Goal: Task Accomplishment & Management: Complete application form

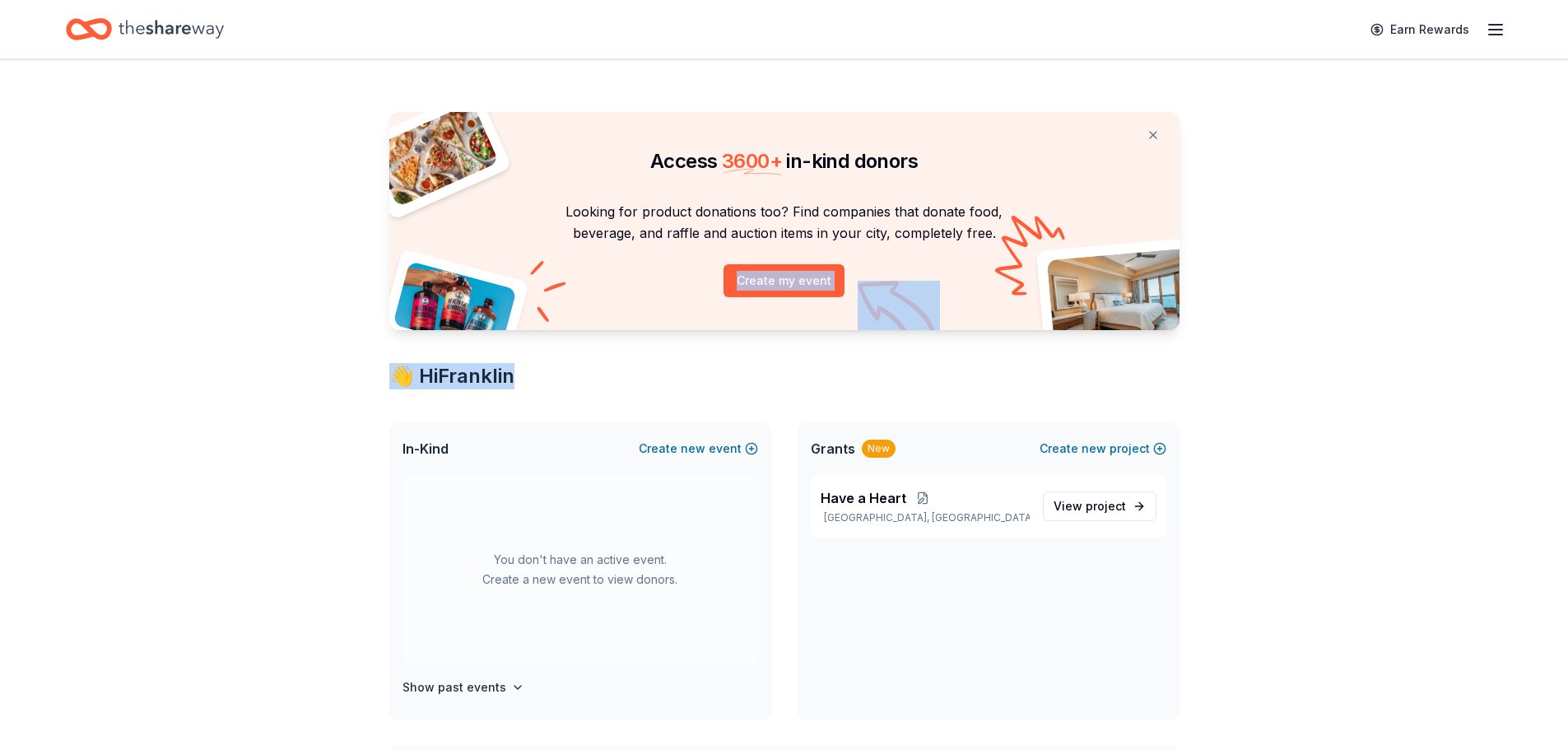
drag, startPoint x: 1567, startPoint y: 227, endPoint x: 1571, endPoint y: 337, distance: 110.1
click at [1567, 337] on html "Earn Rewards Access 3600 + in-kind donors Looking for product donations too? Fi…" at bounding box center [784, 375] width 1568 height 750
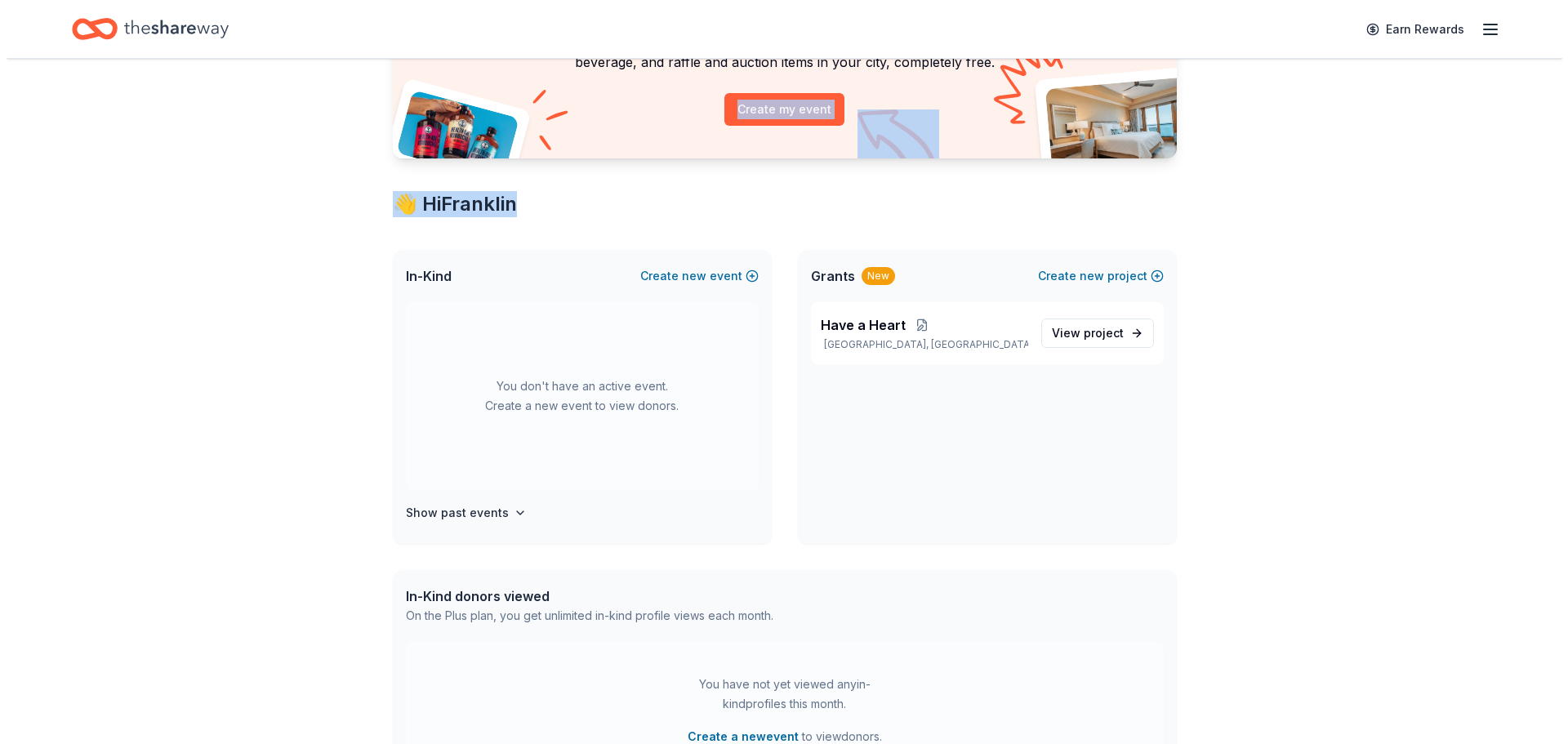
scroll to position [159, 0]
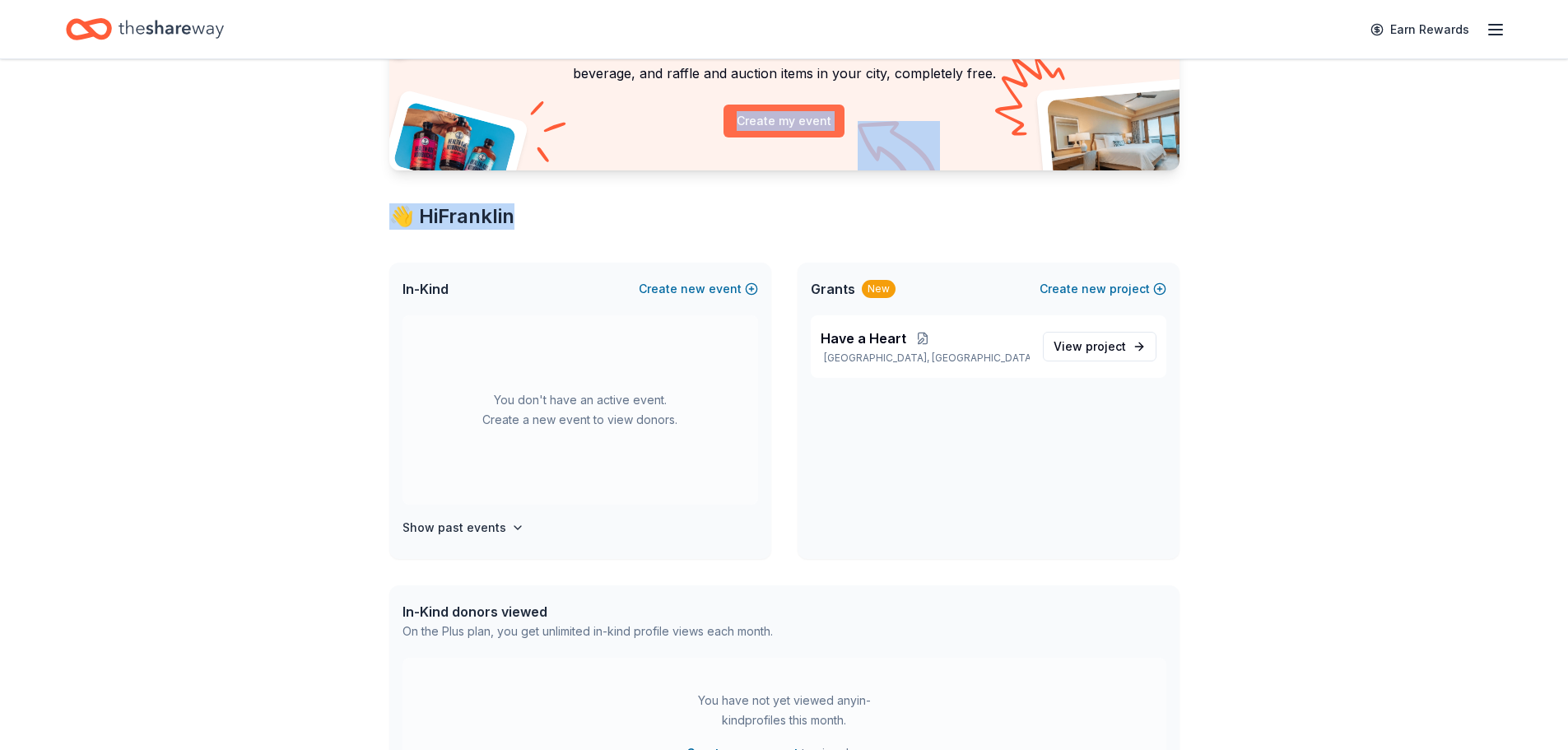
click at [787, 120] on button "Create my event" at bounding box center [784, 121] width 121 height 33
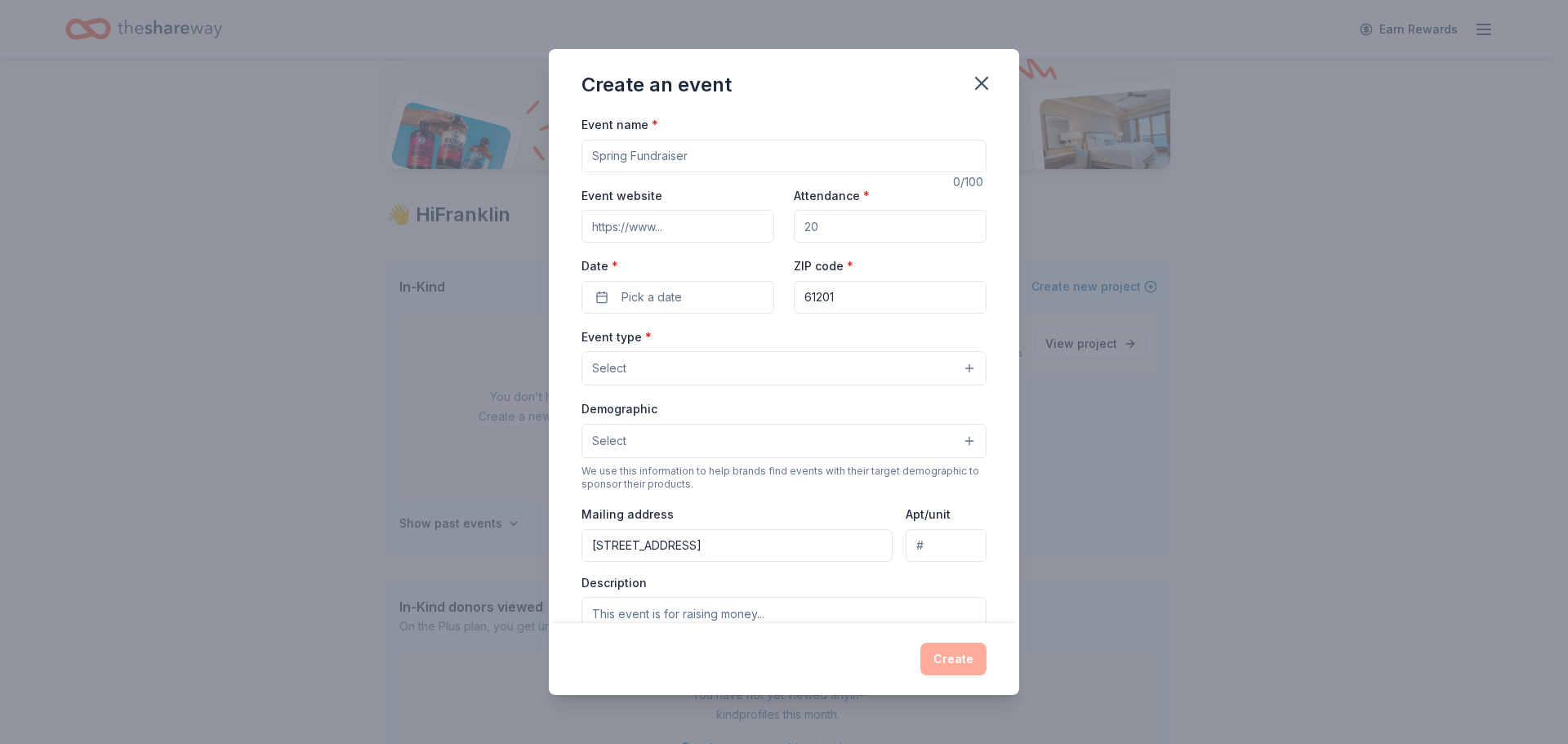
drag, startPoint x: 705, startPoint y: 158, endPoint x: 500, endPoint y: 146, distance: 205.4
click at [500, 146] on div "Create an event Event name * 0 /100 Event website Attendance * Date * Pick a da…" at bounding box center [784, 372] width 1568 height 744
drag, startPoint x: 684, startPoint y: 156, endPoint x: 614, endPoint y: 162, distance: 70.3
click at [614, 162] on input "Event name *" at bounding box center [783, 156] width 405 height 33
type input "Trivia Night"
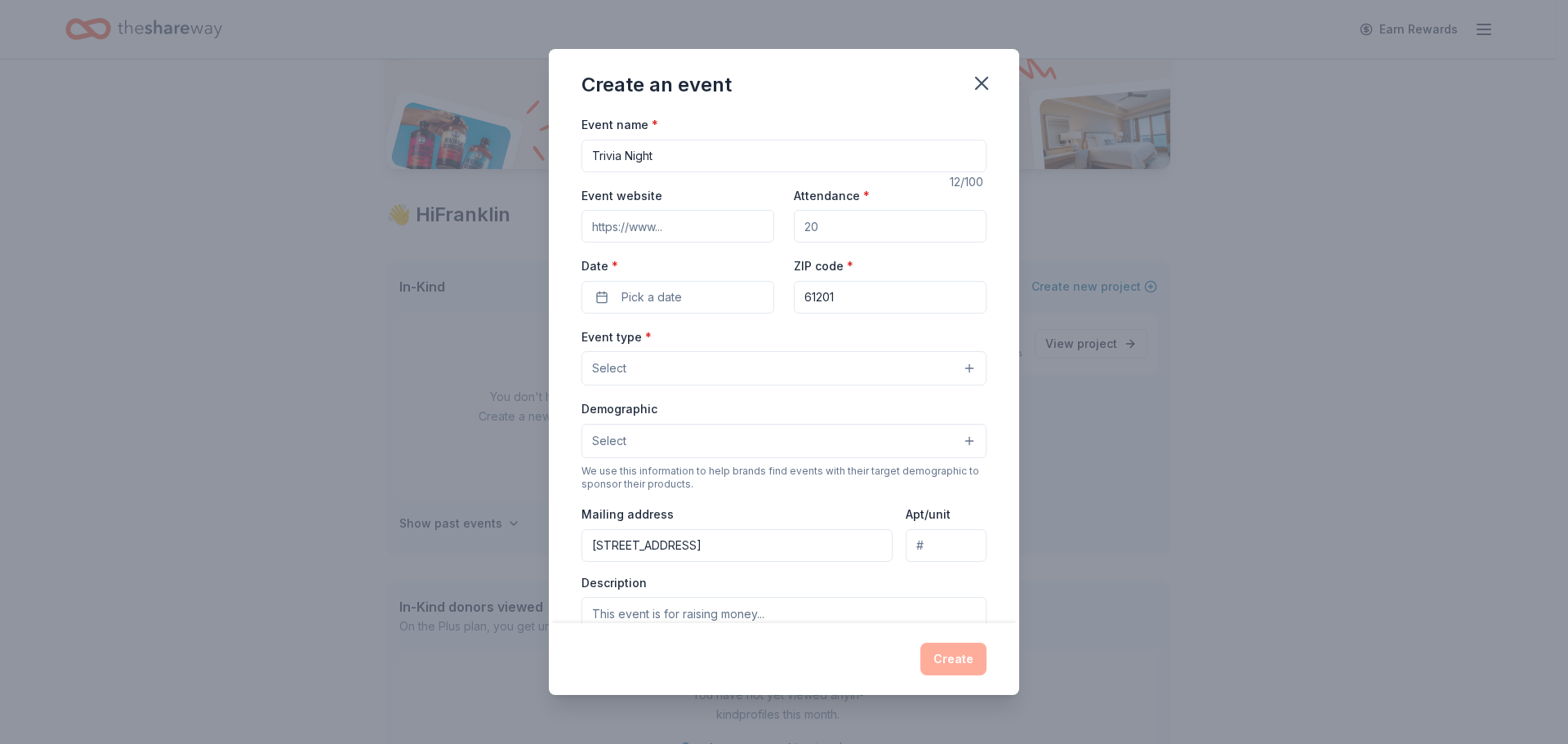
drag, startPoint x: 670, startPoint y: 227, endPoint x: 572, endPoint y: 234, distance: 98.2
click at [572, 234] on div "Event name * Trivia Night 12 /100 Event website Attendance * Date * Pick a date…" at bounding box center [783, 369] width 470 height 509
type input "deliveredwithapurpose.org"
drag, startPoint x: 873, startPoint y: 230, endPoint x: 799, endPoint y: 231, distance: 74.0
click at [799, 231] on input "Attendance *" at bounding box center [890, 226] width 192 height 33
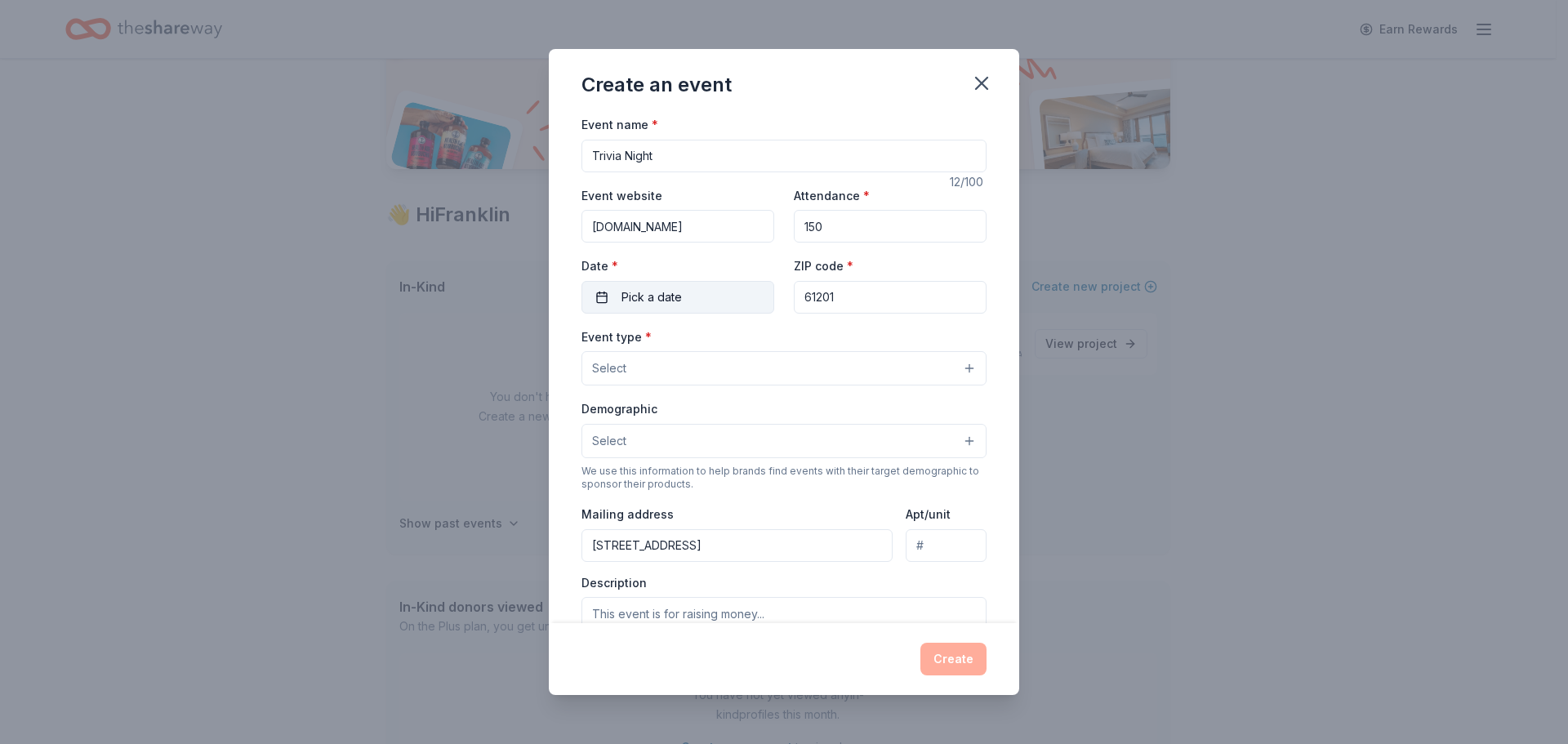
type input "150"
click at [604, 295] on button "Pick a date" at bounding box center [677, 297] width 192 height 33
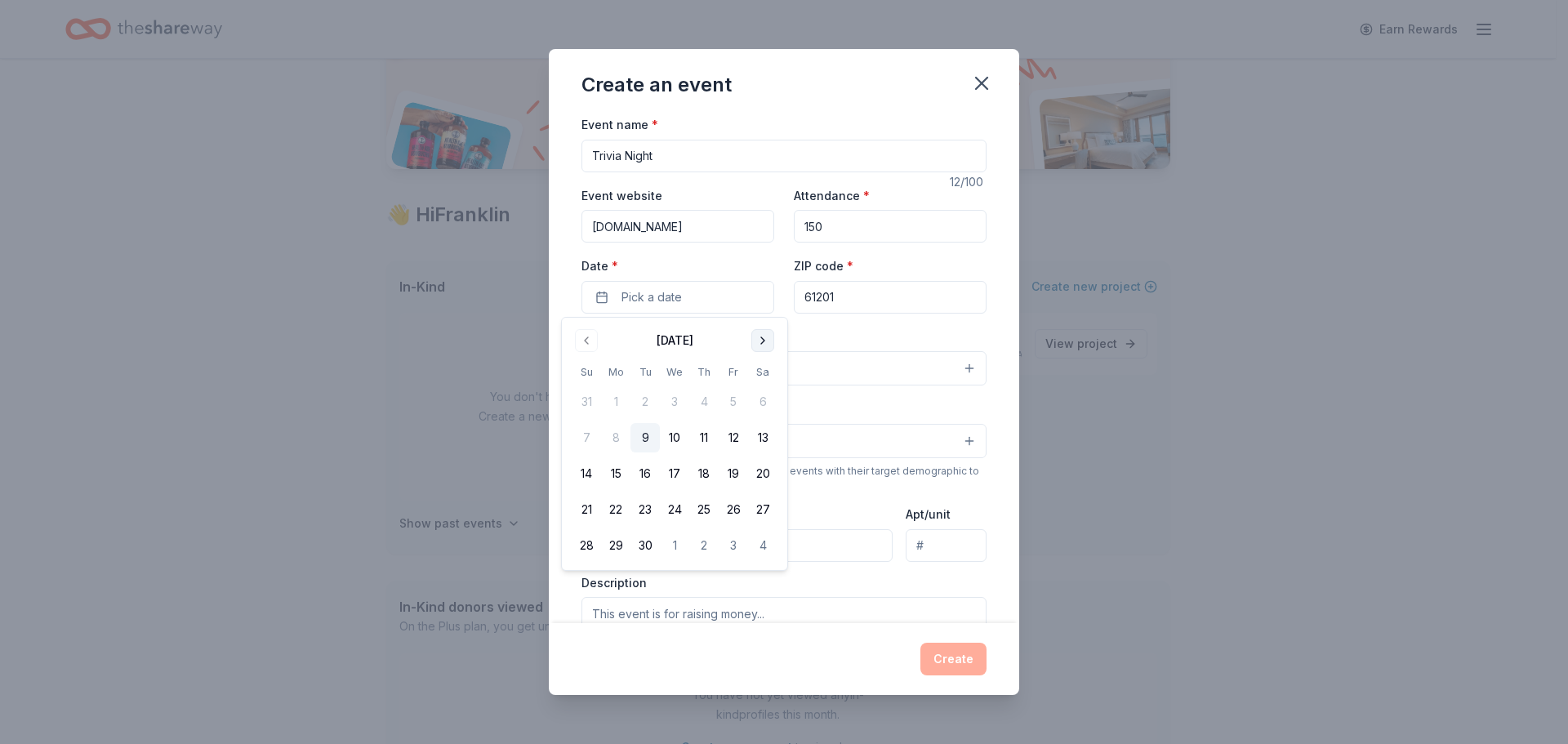
click at [760, 338] on button "Go to next month" at bounding box center [763, 341] width 23 height 23
click at [764, 510] on button "25" at bounding box center [763, 509] width 30 height 30
click at [1201, 304] on div "Create an event Event name * Trivia Night 12 /100 Event website deliveredwithap…" at bounding box center [784, 372] width 1568 height 744
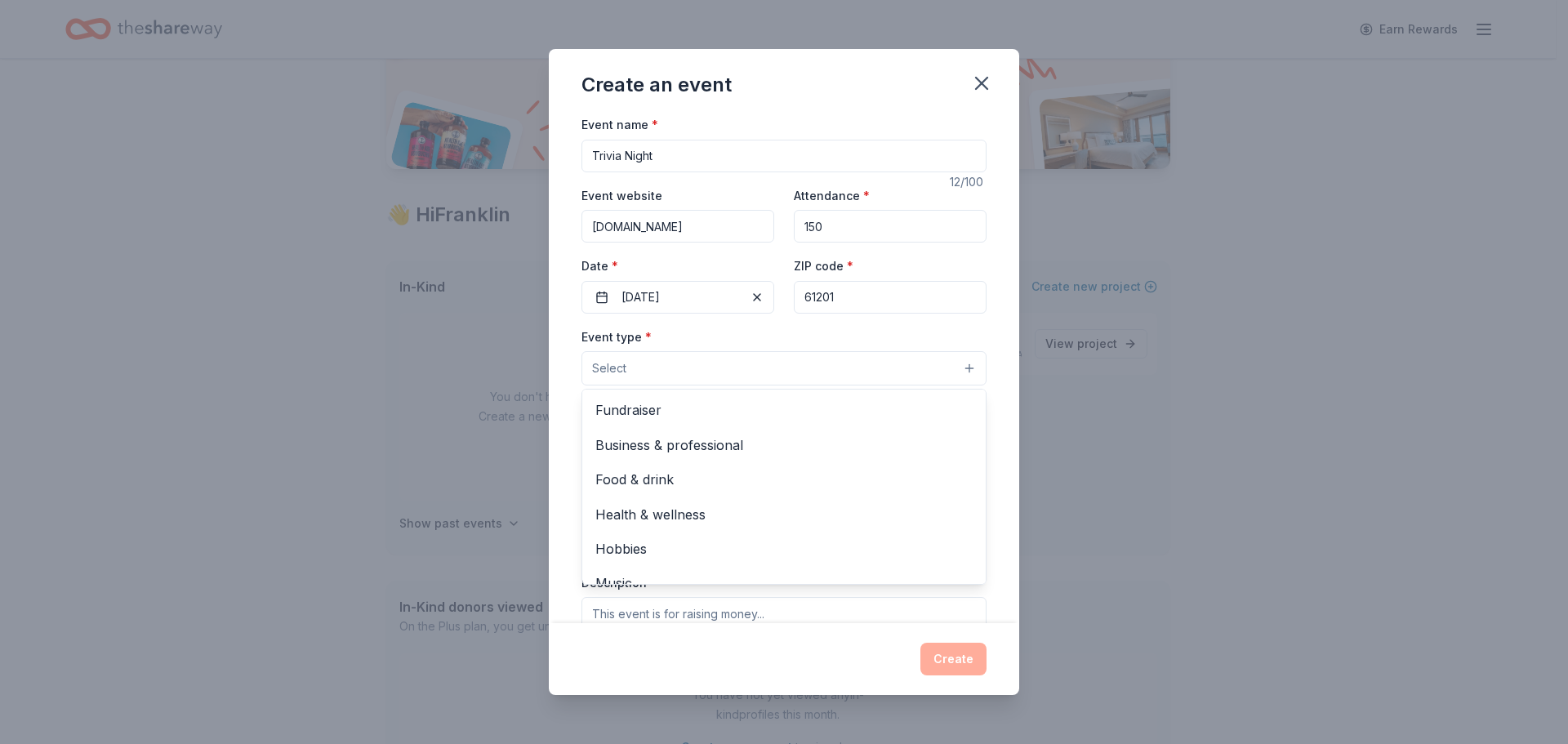
click at [954, 372] on button "Select" at bounding box center [783, 369] width 405 height 35
click at [655, 414] on span "Fundraiser" at bounding box center [784, 410] width 377 height 21
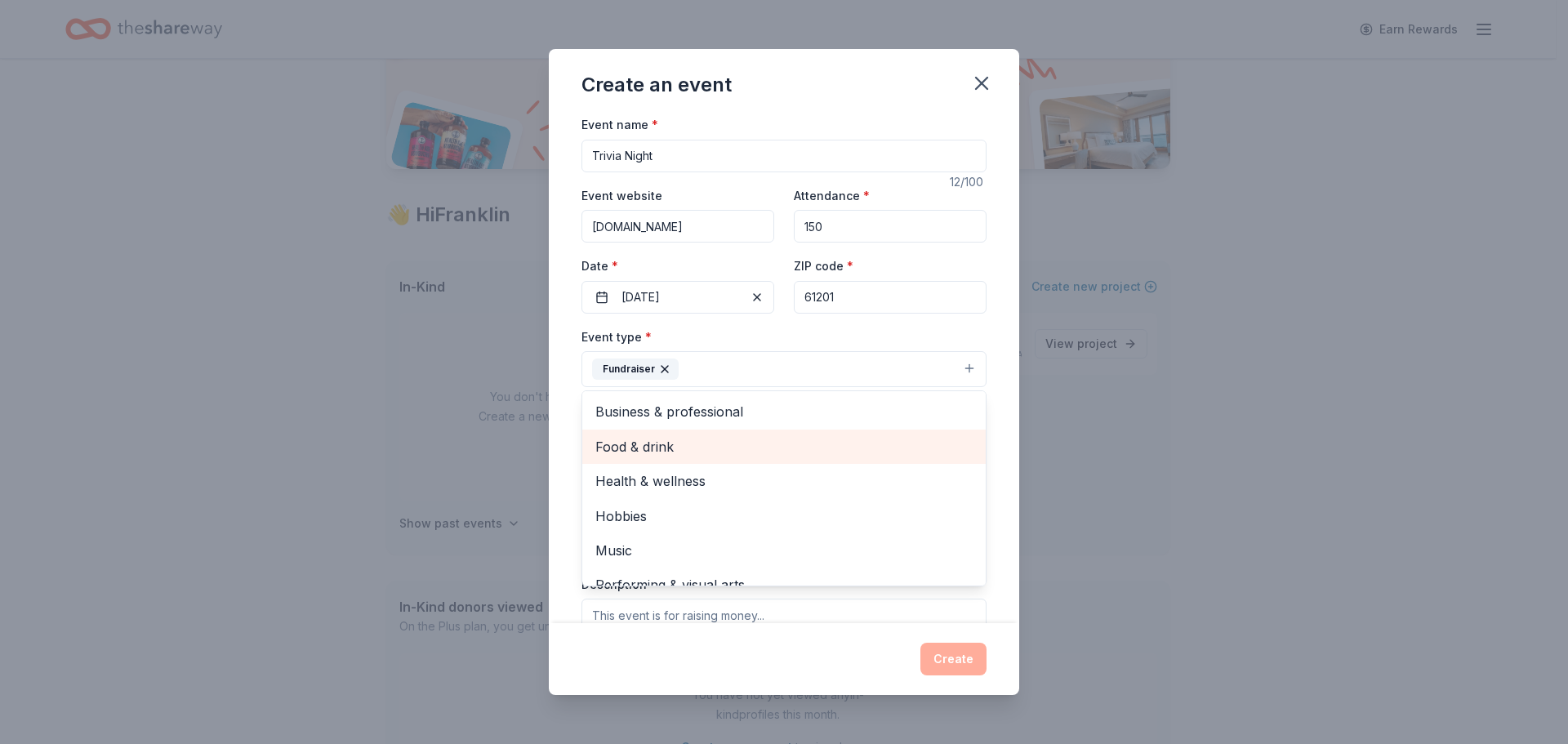
drag, startPoint x: 960, startPoint y: 435, endPoint x: 954, endPoint y: 456, distance: 21.8
click at [959, 453] on div "Food & drink" at bounding box center [783, 448] width 403 height 35
click at [673, 452] on span "Health & wellness" at bounding box center [784, 447] width 377 height 21
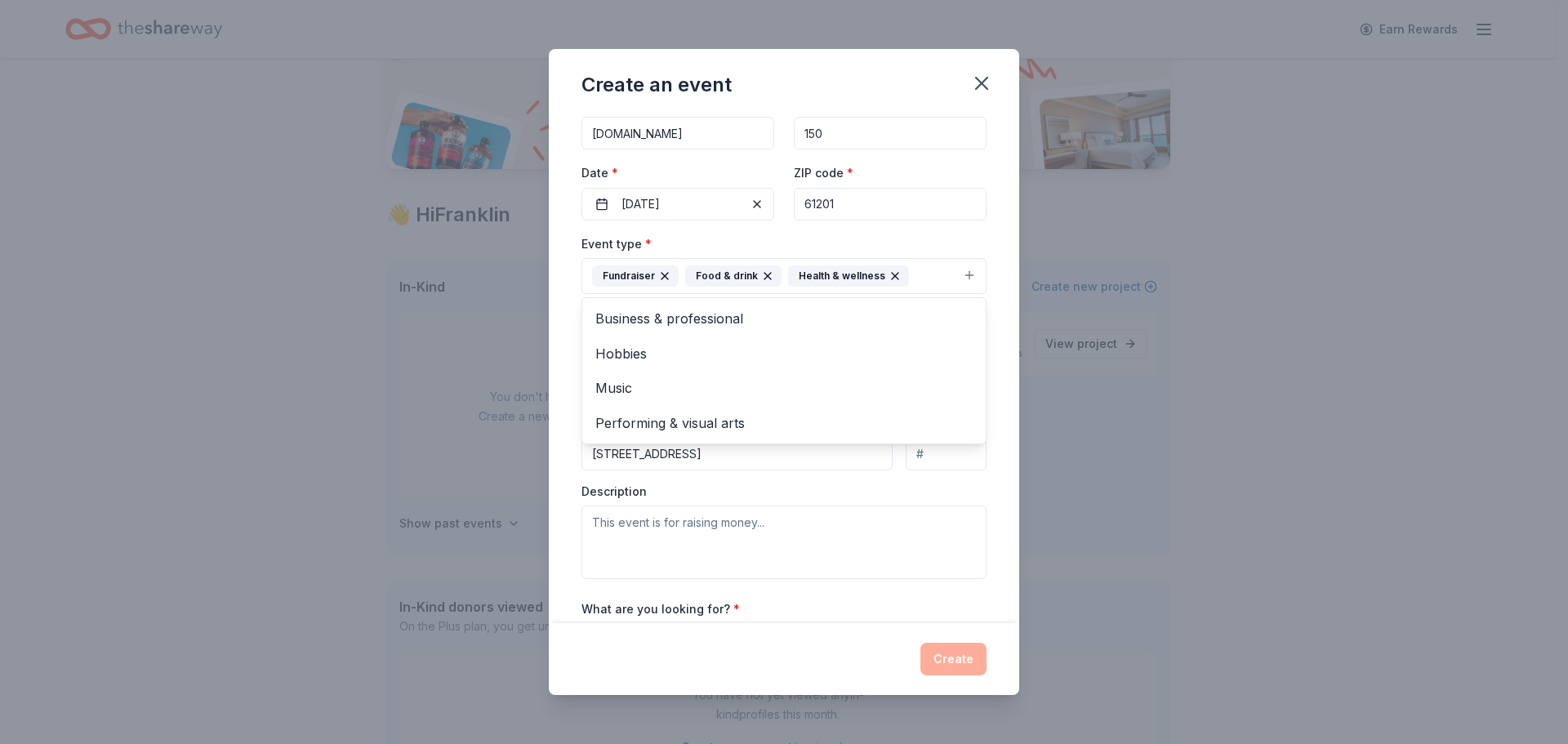
scroll to position [99, 0]
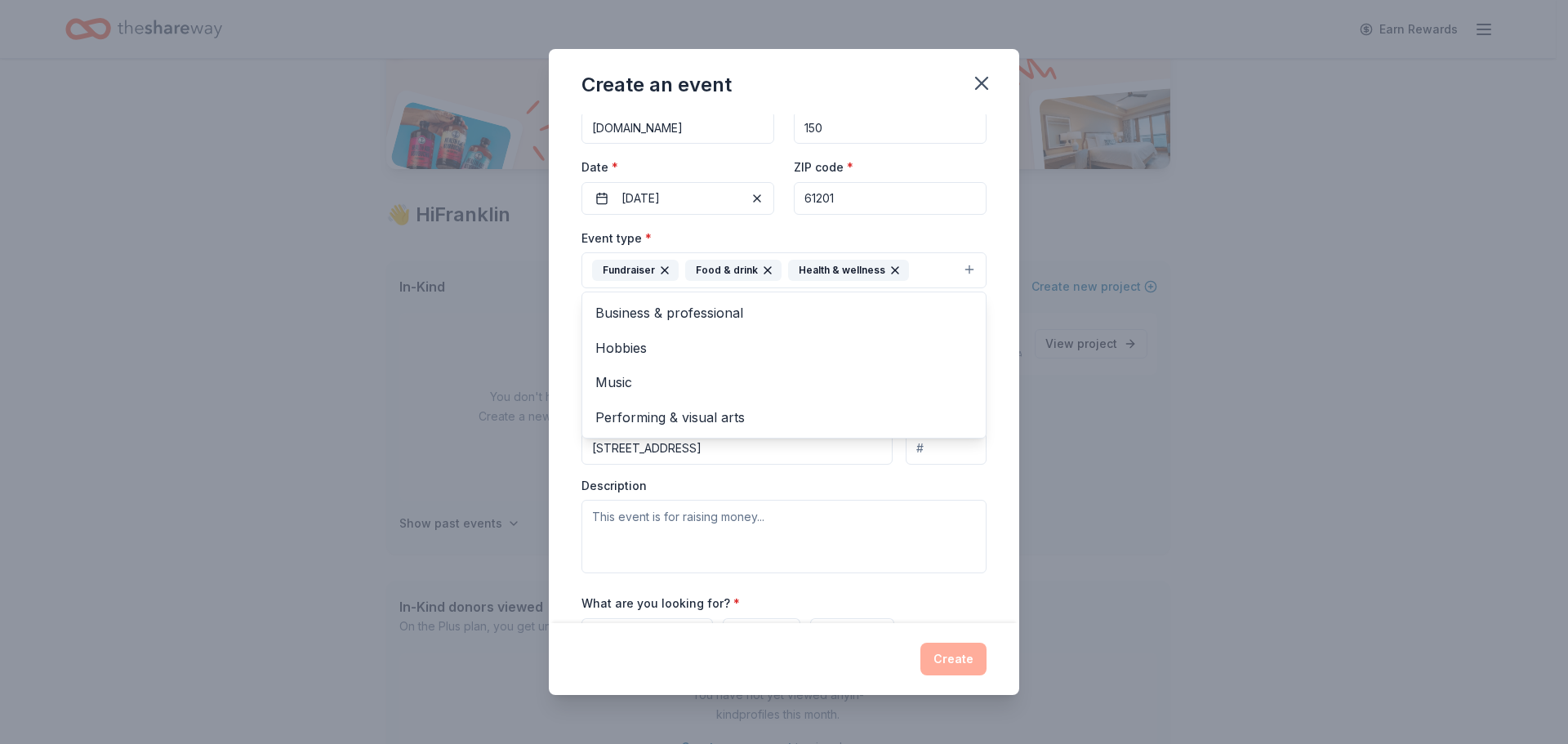
click at [1131, 498] on div "Create an event Event name * Trivia Night 12 /100 Event website deliveredwithap…" at bounding box center [784, 372] width 1568 height 744
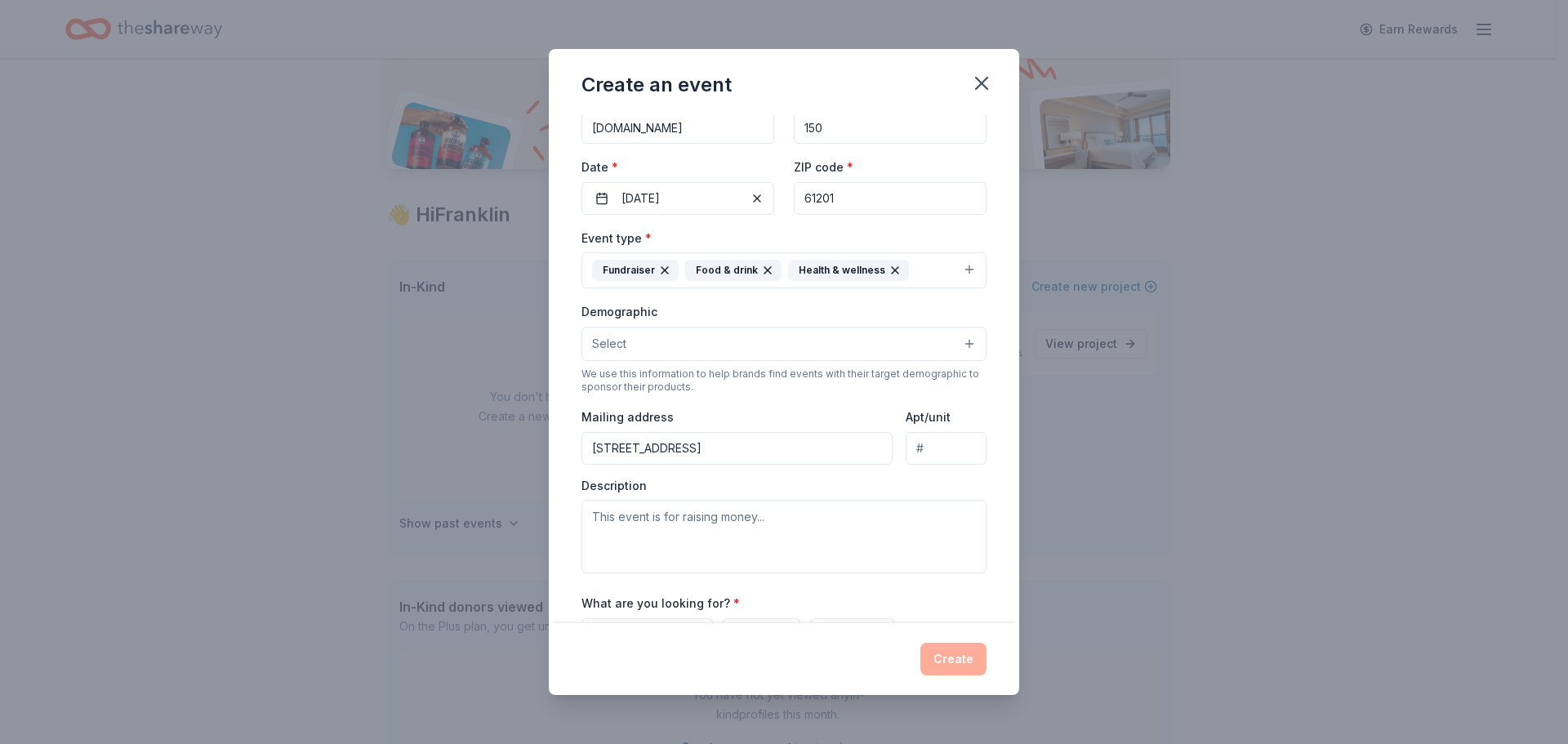
click at [666, 343] on button "Select" at bounding box center [783, 345] width 405 height 35
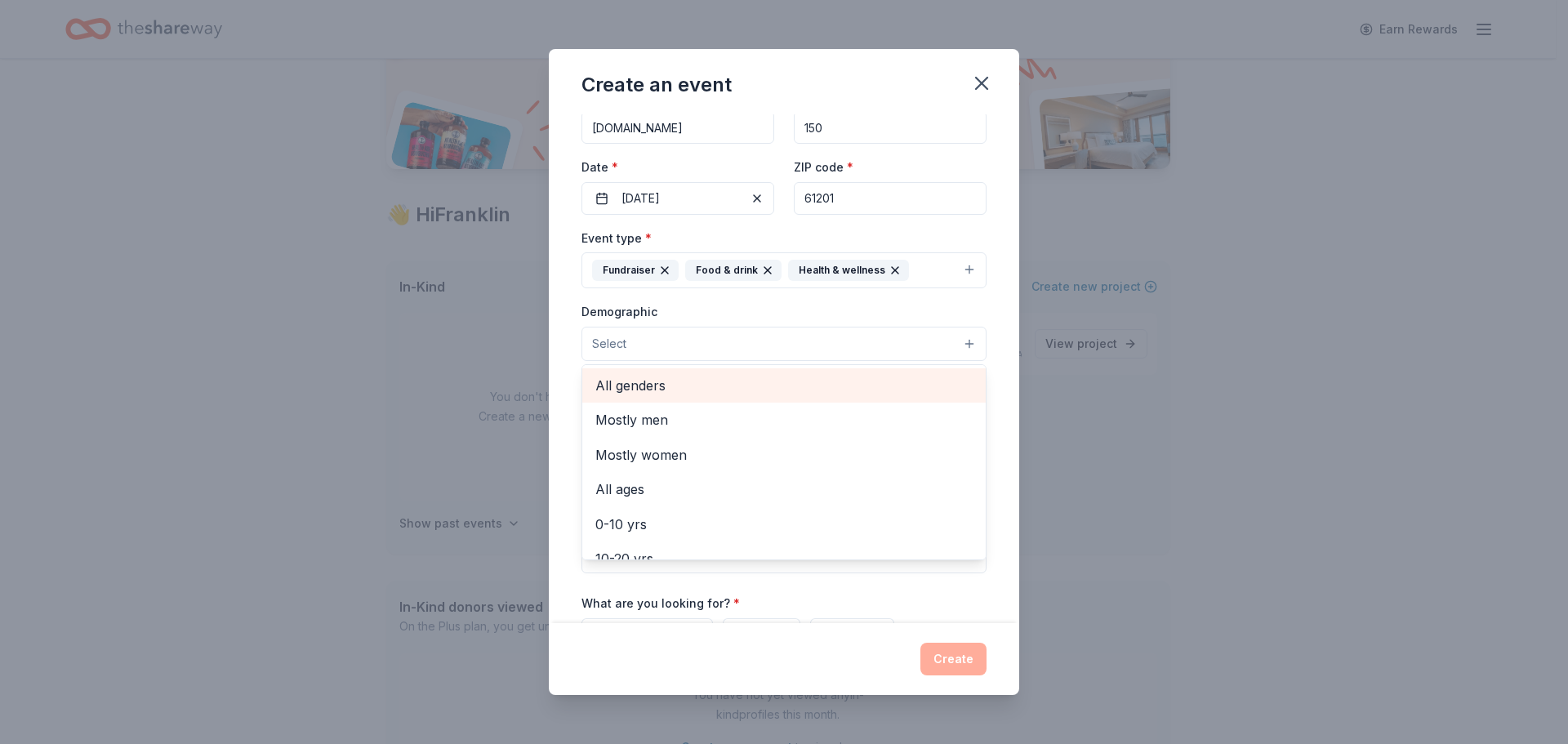
click at [650, 382] on span "All genders" at bounding box center [784, 386] width 377 height 21
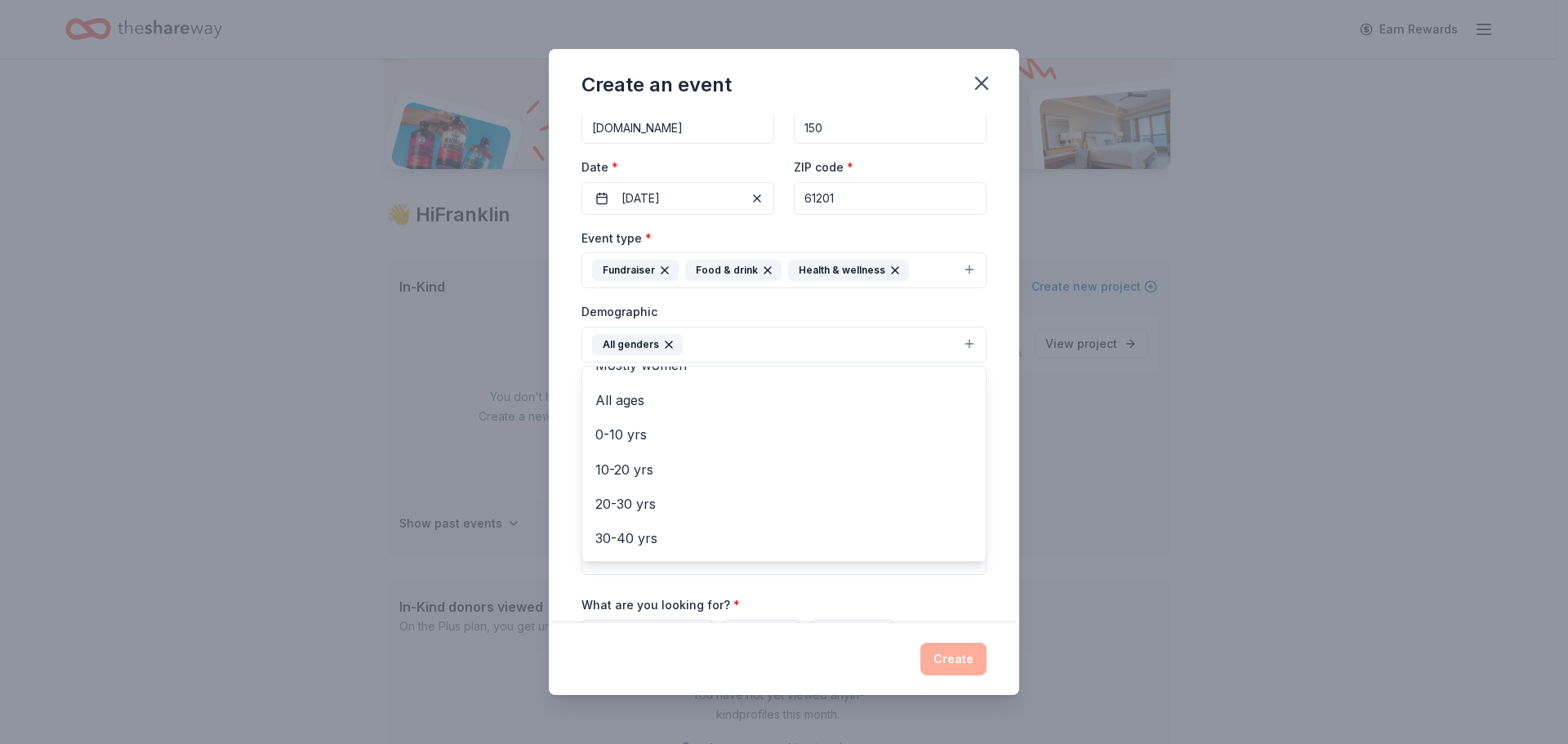
scroll to position [78, 0]
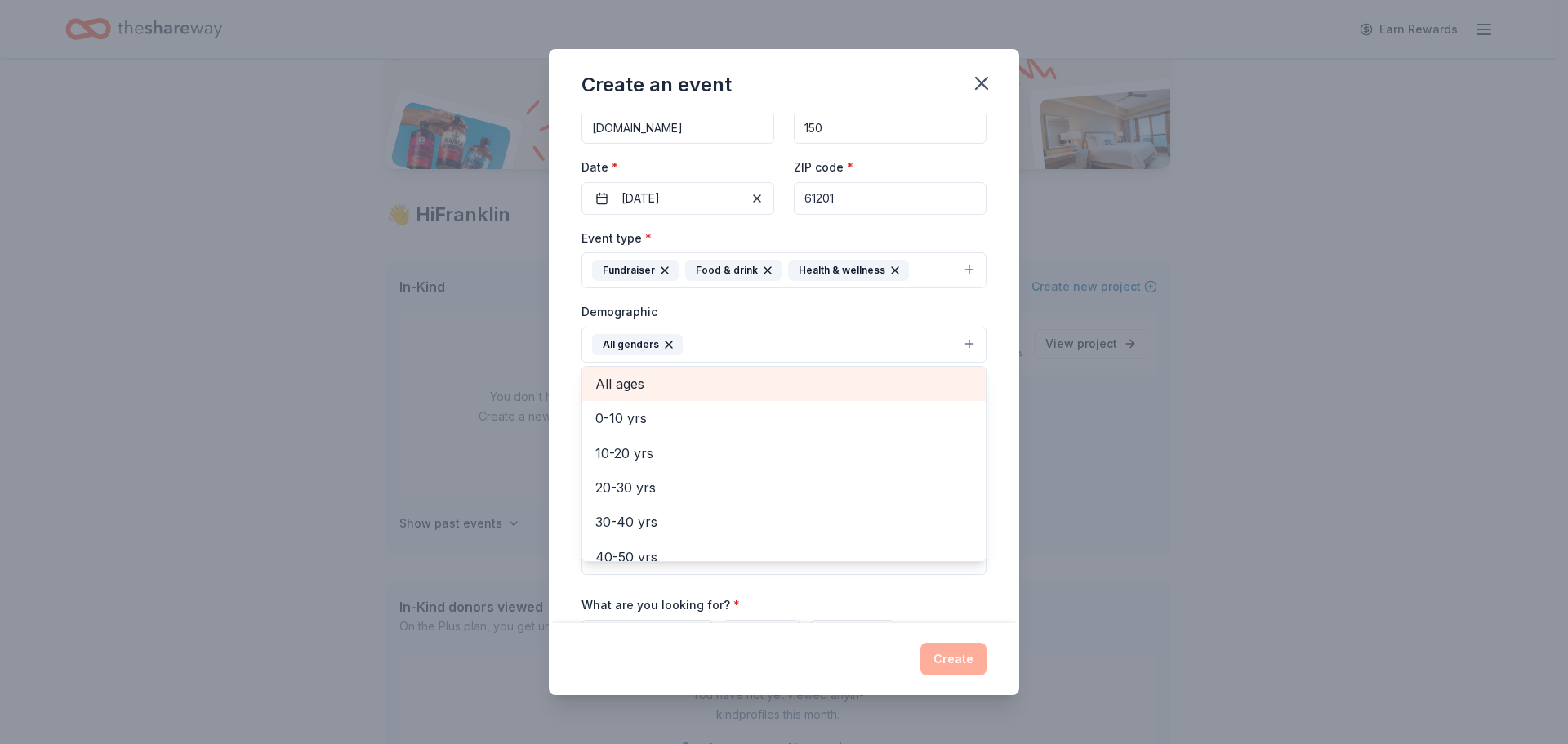
click at [630, 379] on span "All ages" at bounding box center [784, 384] width 377 height 21
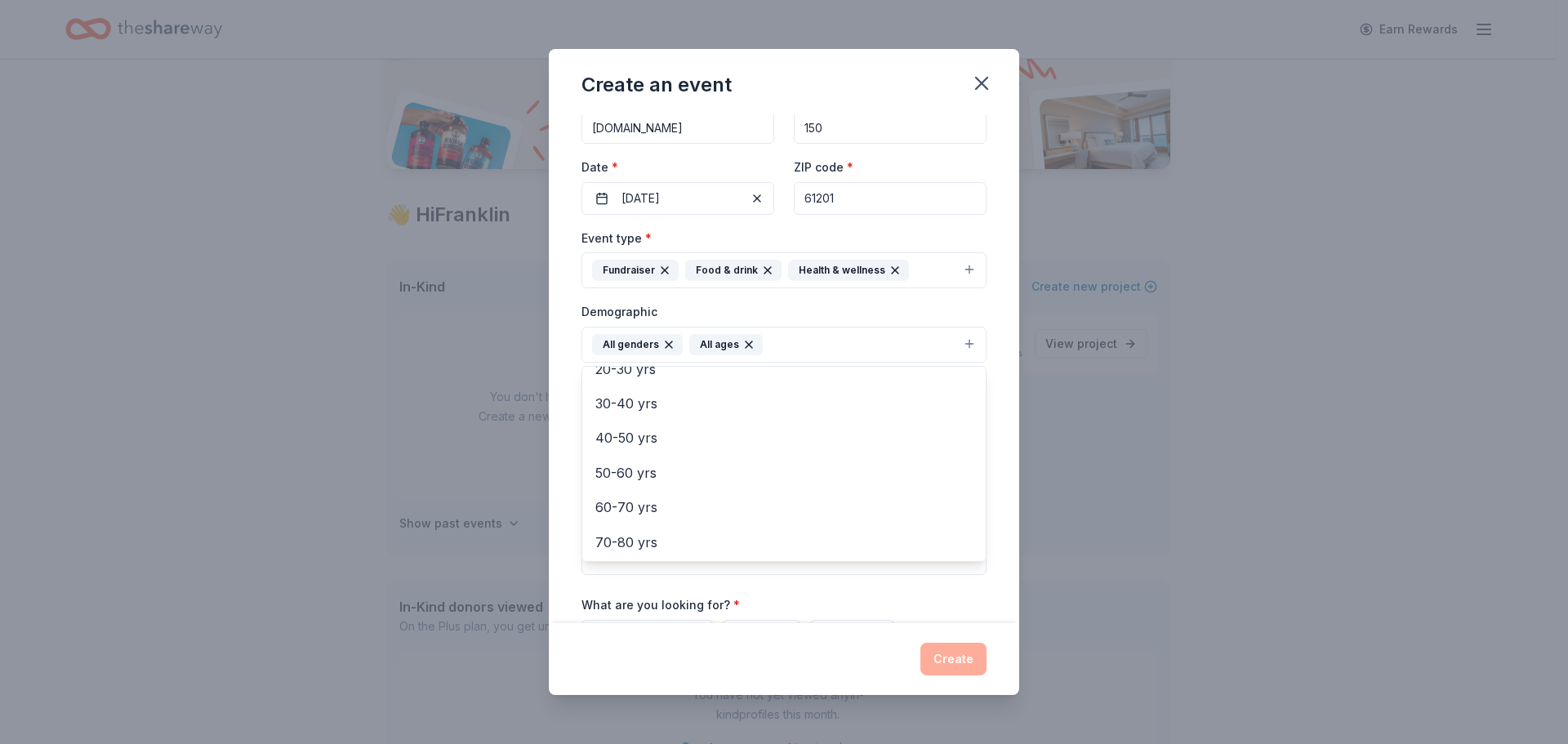
scroll to position [192, 0]
click at [1217, 475] on div "Create an event Event name * Trivia Night 12 /100 Event website deliveredwithap…" at bounding box center [784, 372] width 1568 height 744
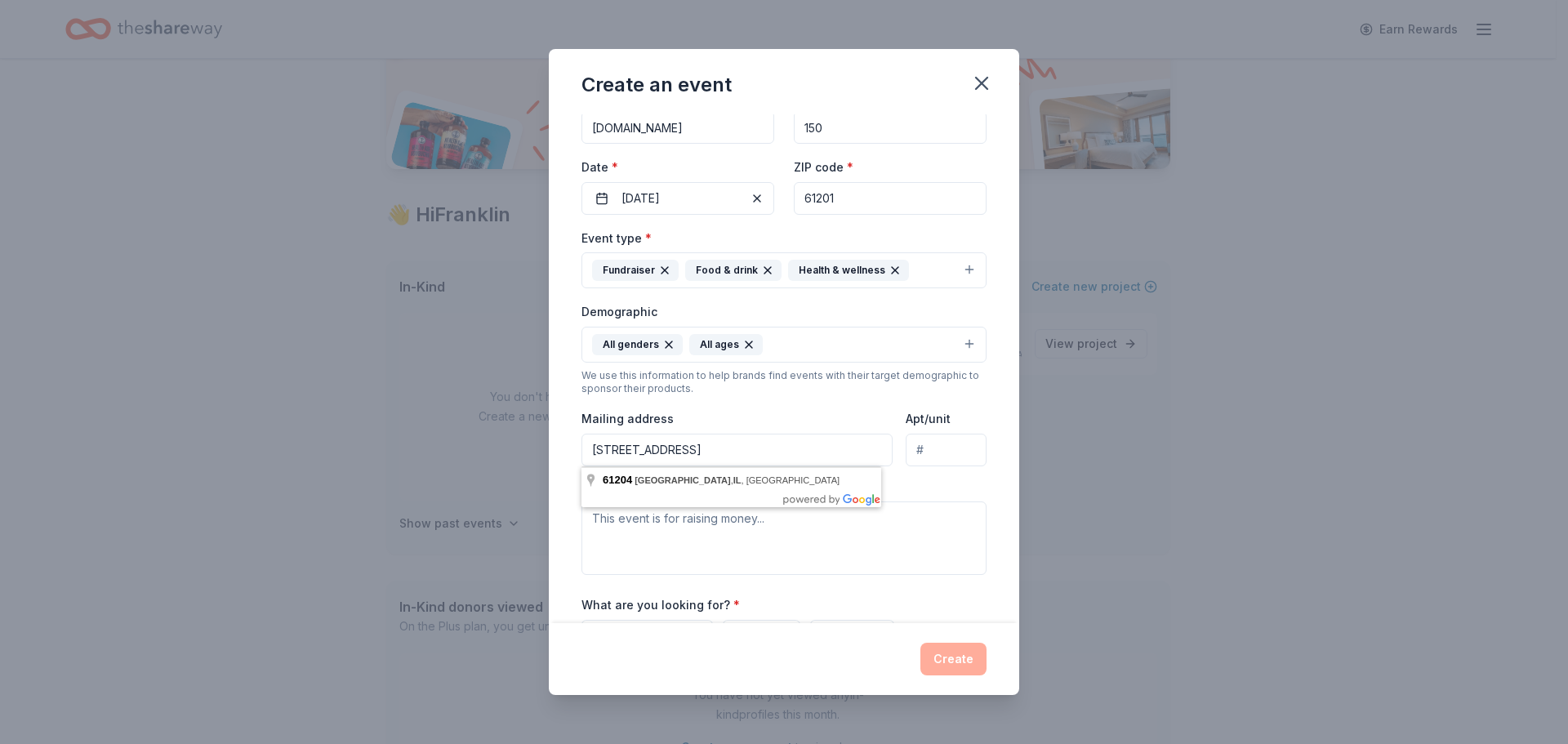
drag, startPoint x: 824, startPoint y: 450, endPoint x: 471, endPoint y: 460, distance: 353.1
click at [494, 456] on div "Create an event Event name * Trivia Night 12 /100 Event website deliveredwithap…" at bounding box center [784, 372] width 1568 height 744
click at [865, 517] on textarea at bounding box center [783, 538] width 405 height 73
drag, startPoint x: 847, startPoint y: 451, endPoint x: 519, endPoint y: 448, distance: 328.0
click at [519, 448] on div "Create an event Event name * Trivia Night 12 /100 Event website deliveredwithap…" at bounding box center [784, 372] width 1568 height 744
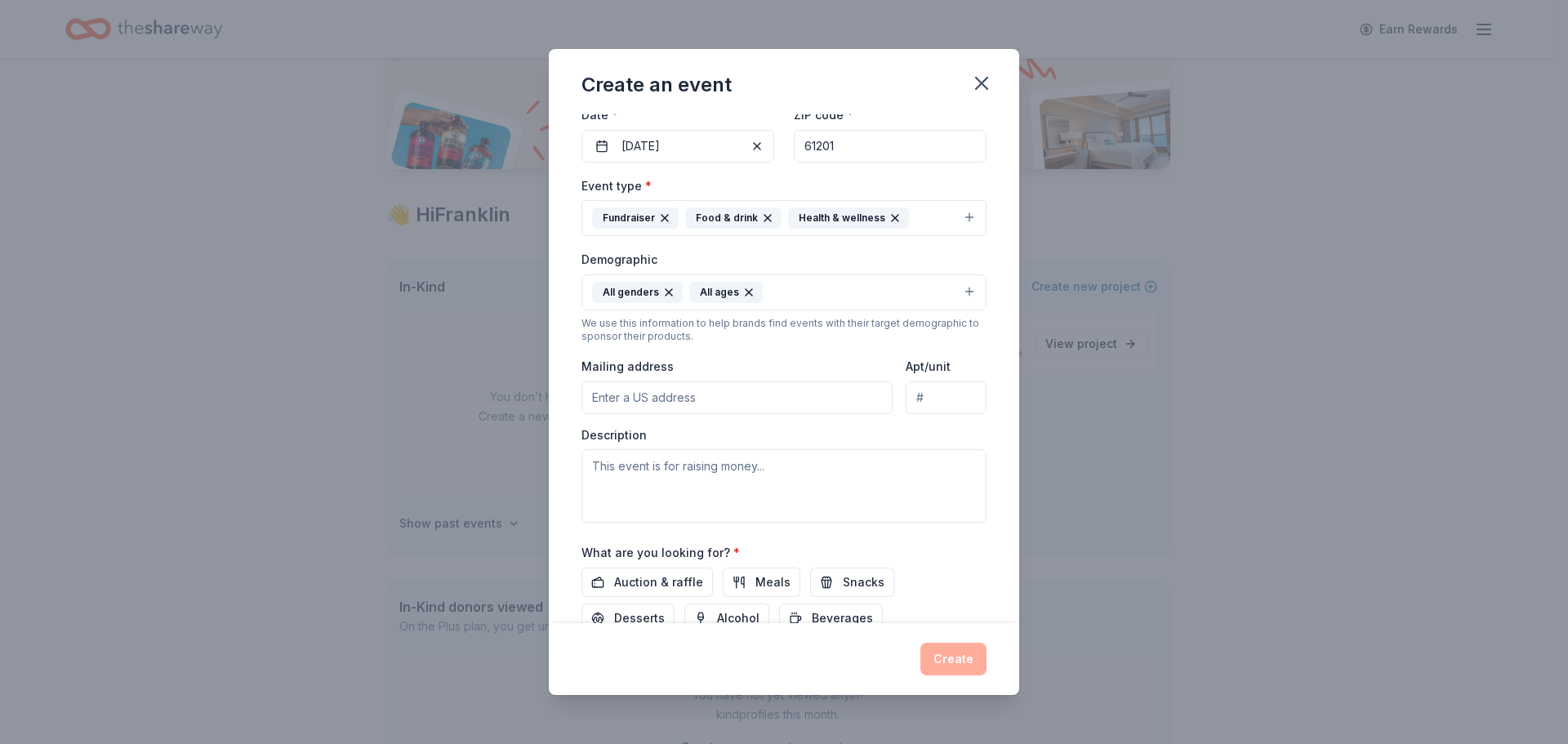
scroll to position [181, 0]
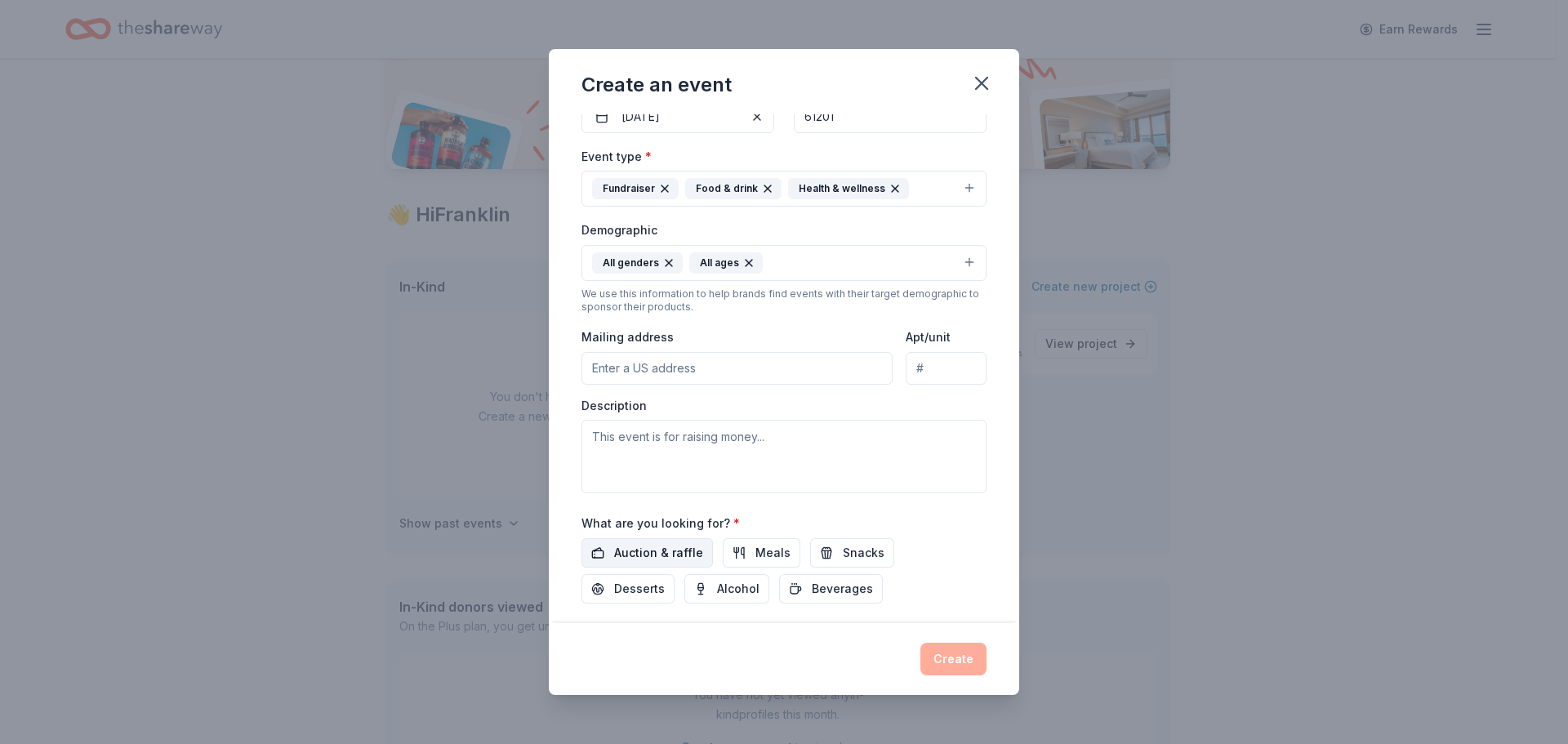
click at [621, 554] on span "Auction & raffle" at bounding box center [658, 553] width 89 height 19
click at [749, 552] on button "Meals" at bounding box center [761, 552] width 78 height 30
click at [835, 591] on span "Beverages" at bounding box center [843, 589] width 62 height 19
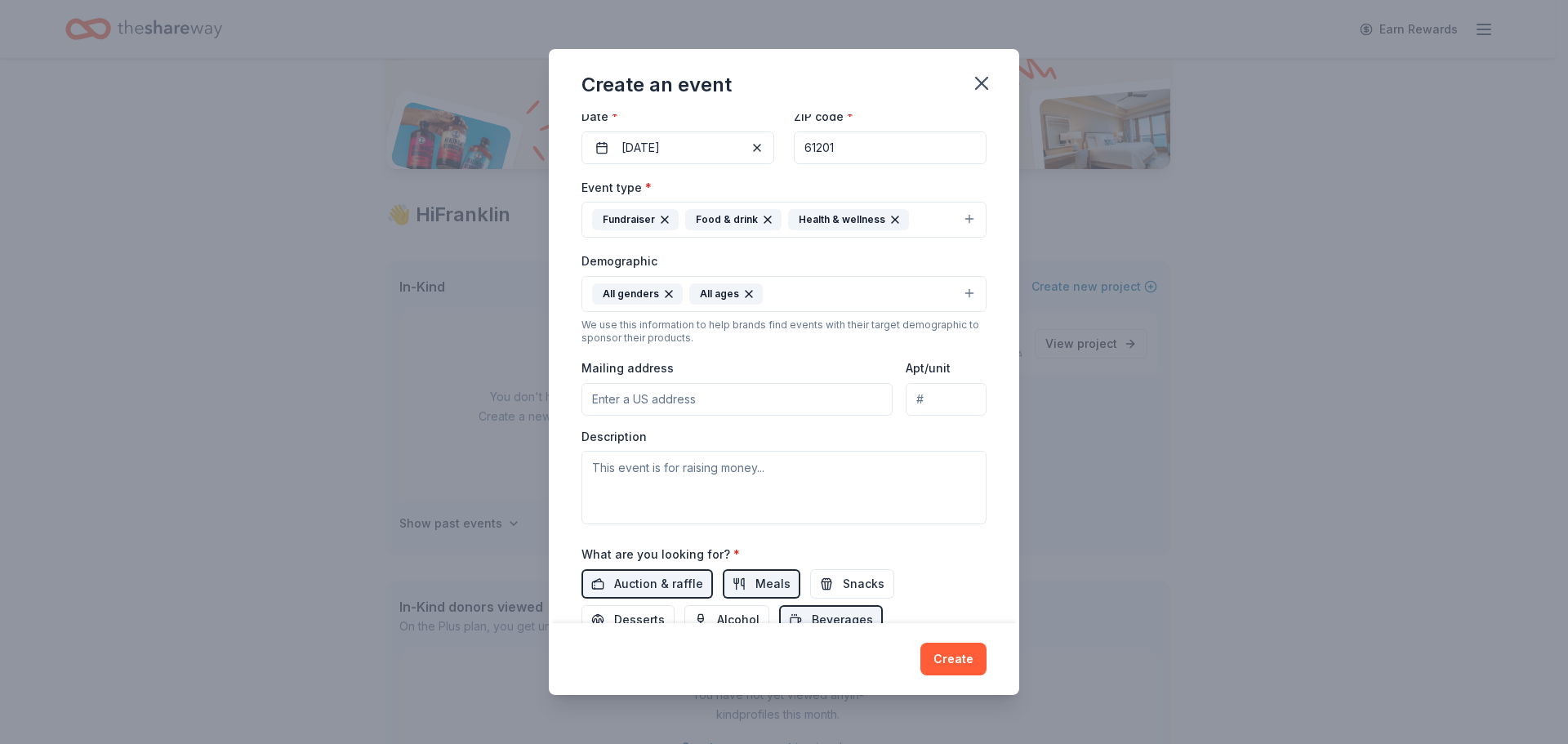
scroll to position [149, 0]
click at [594, 468] on textarea at bounding box center [783, 488] width 405 height 73
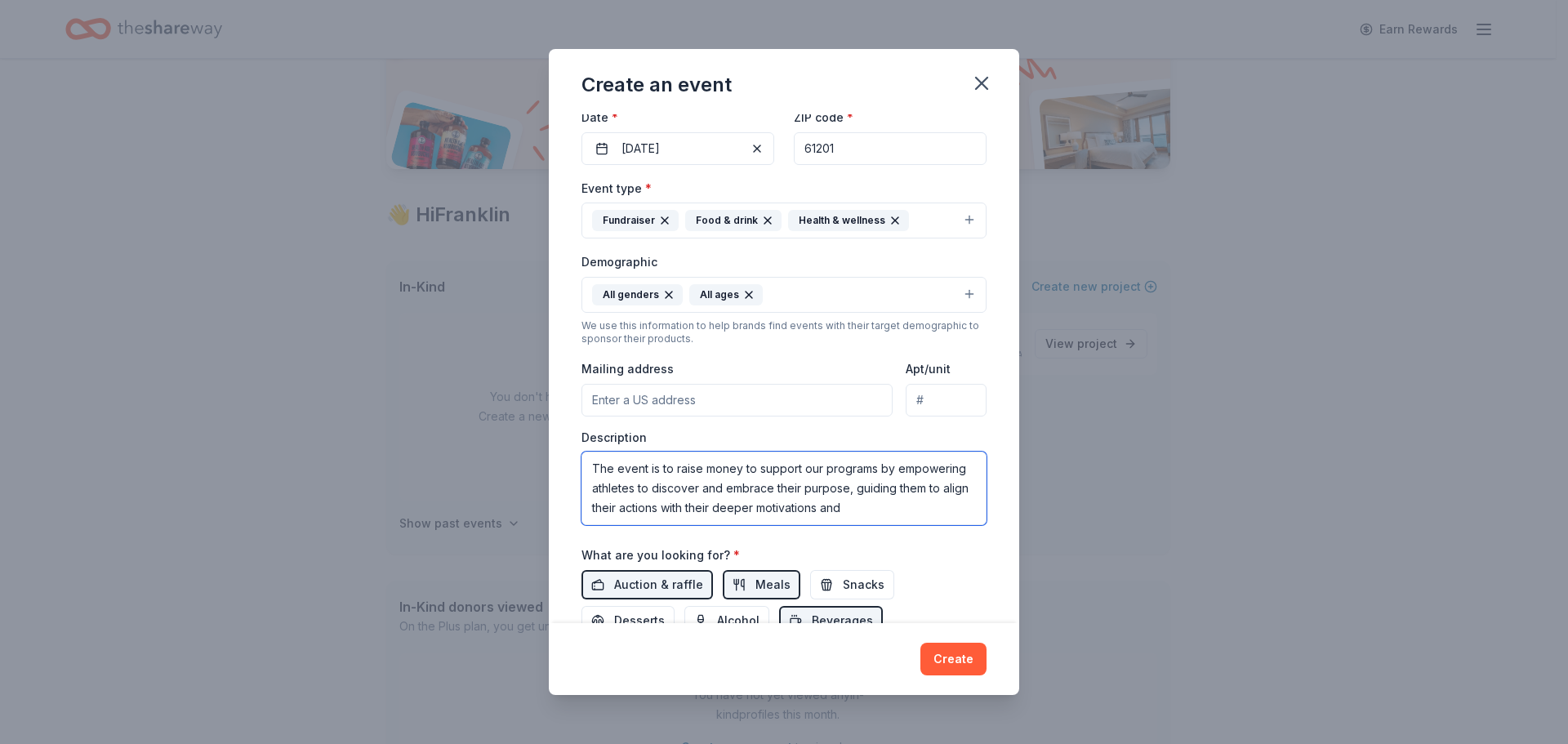
click at [884, 511] on textarea "The event is to raise money to support our programs by empowering athletes to d…" at bounding box center [783, 488] width 405 height 73
type textarea "The event is to raise money to support our programs by empowering athletes to d…"
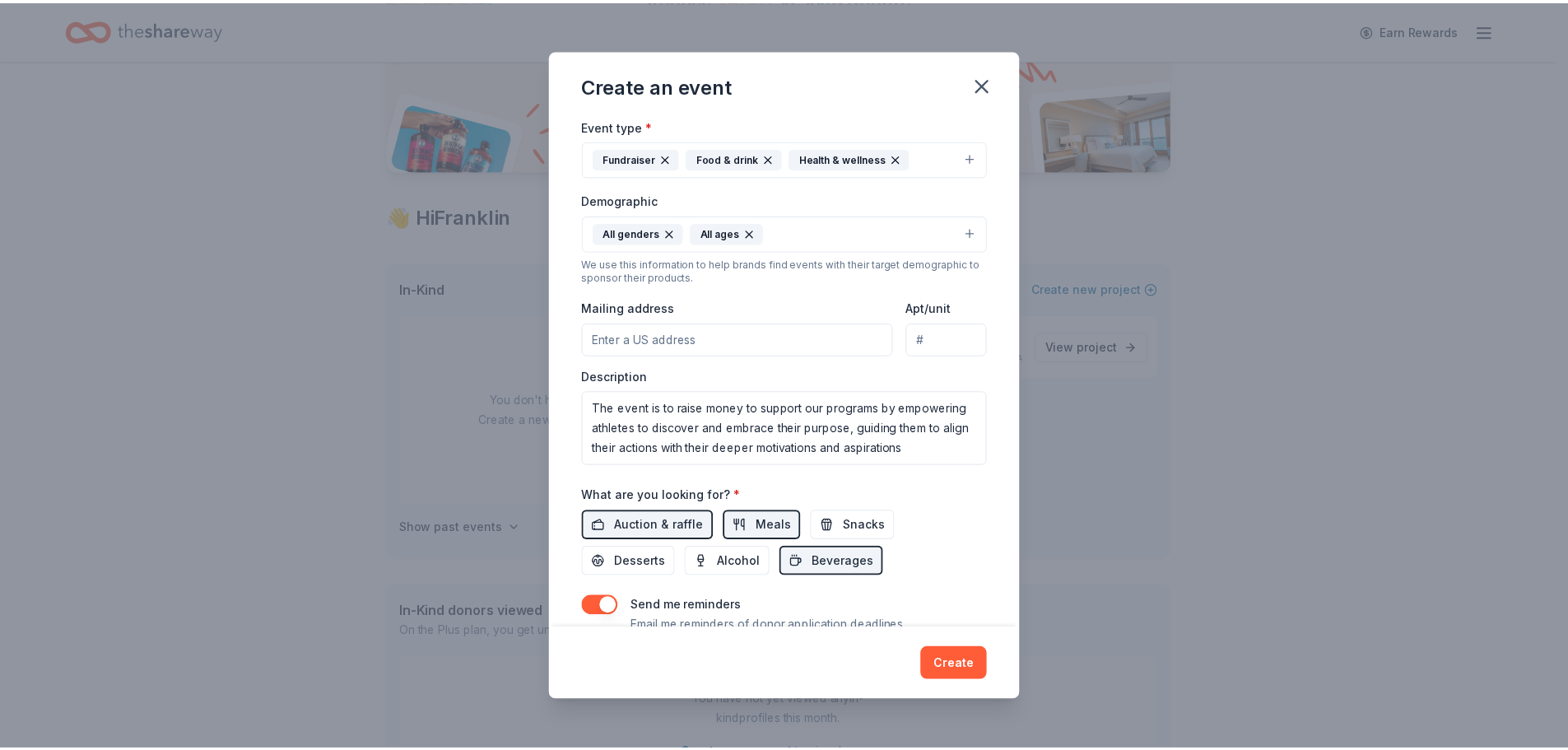
scroll to position [277, 0]
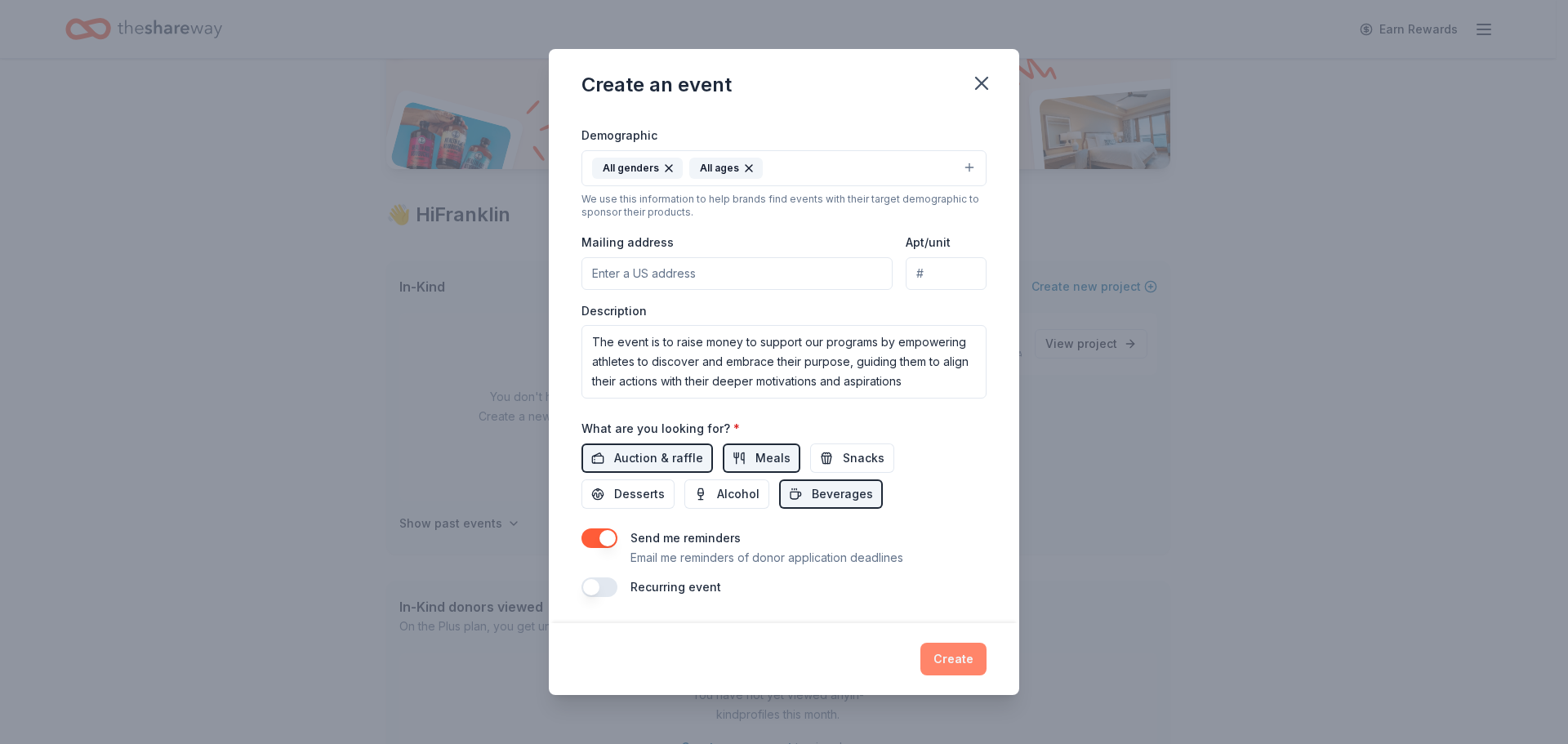
click at [961, 657] on button "Create" at bounding box center [953, 659] width 66 height 33
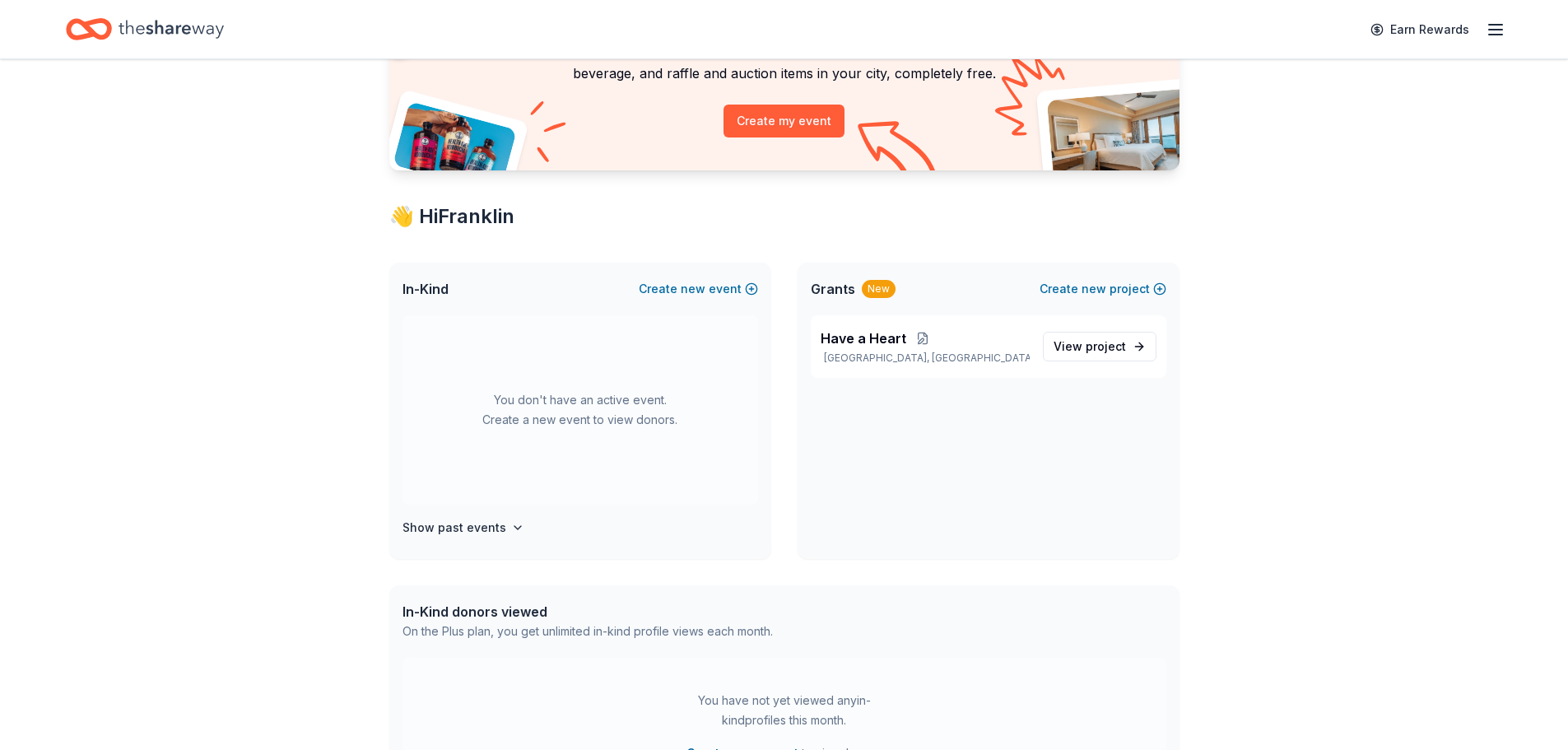
scroll to position [0, 0]
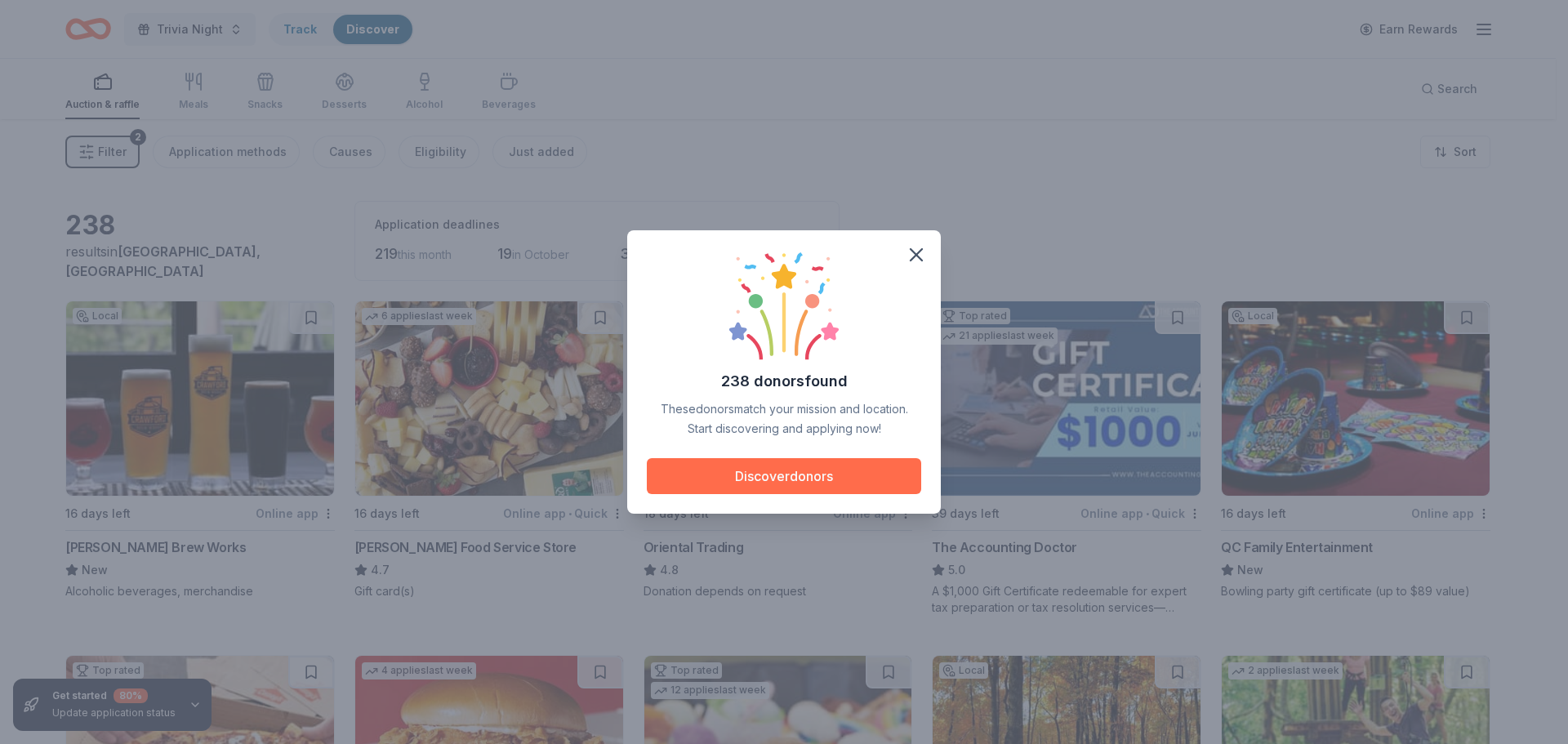
click at [750, 476] on button "Discover donors" at bounding box center [783, 475] width 274 height 36
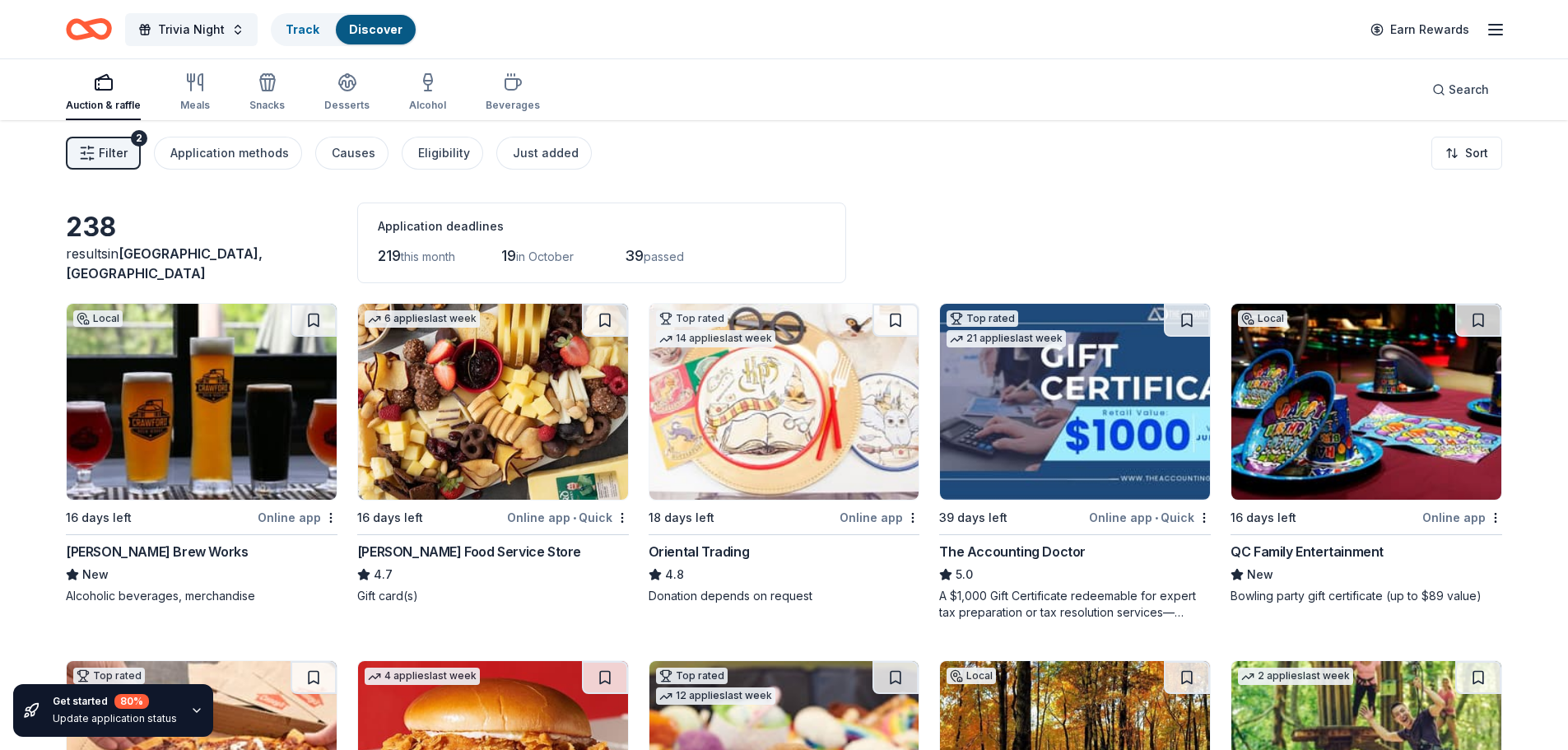
click at [1445, 526] on div "Online app" at bounding box center [1462, 517] width 80 height 20
click at [238, 31] on button "Trivia Night" at bounding box center [191, 30] width 133 height 33
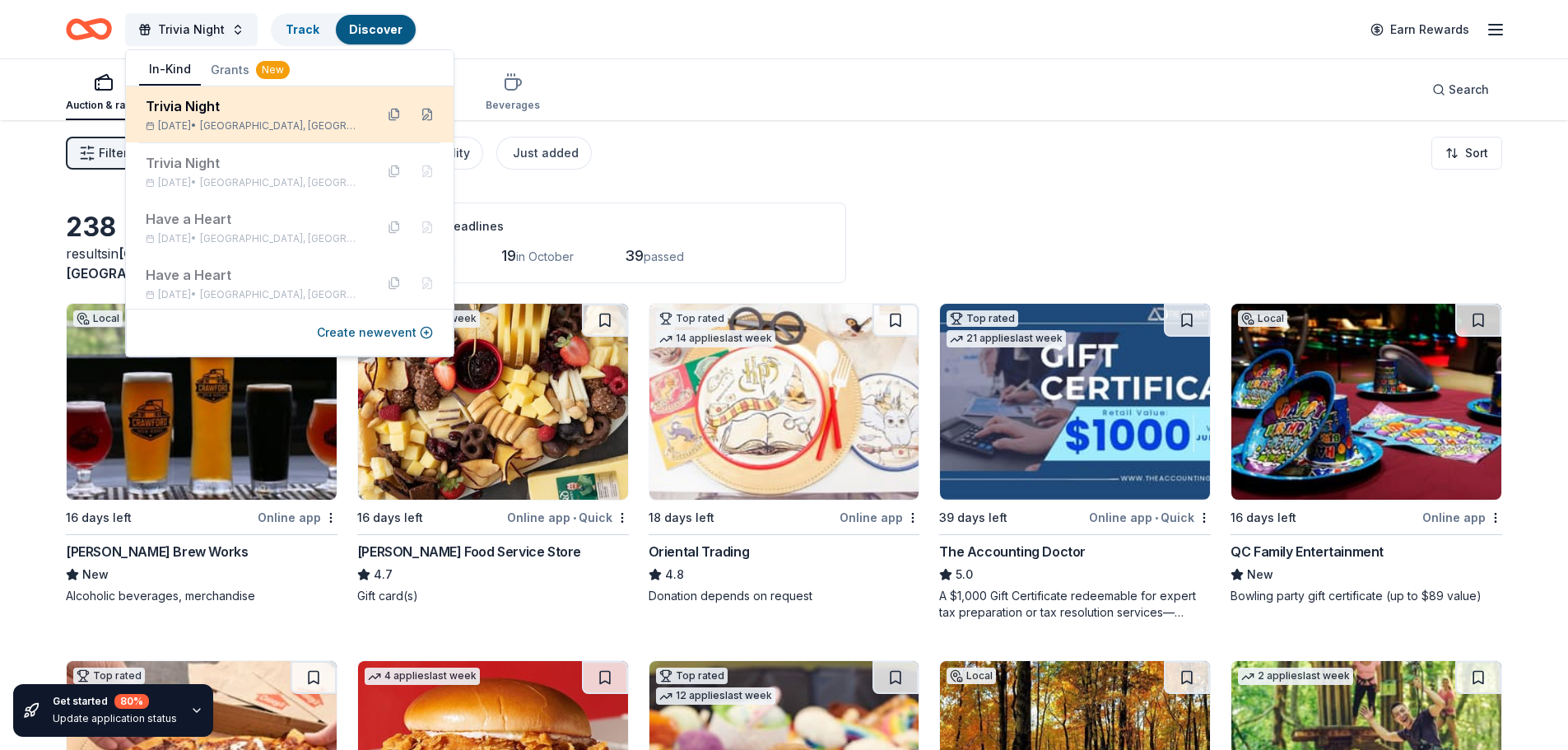
click at [264, 114] on div "Trivia Night" at bounding box center [253, 106] width 215 height 19
click at [381, 115] on button at bounding box center [394, 114] width 26 height 26
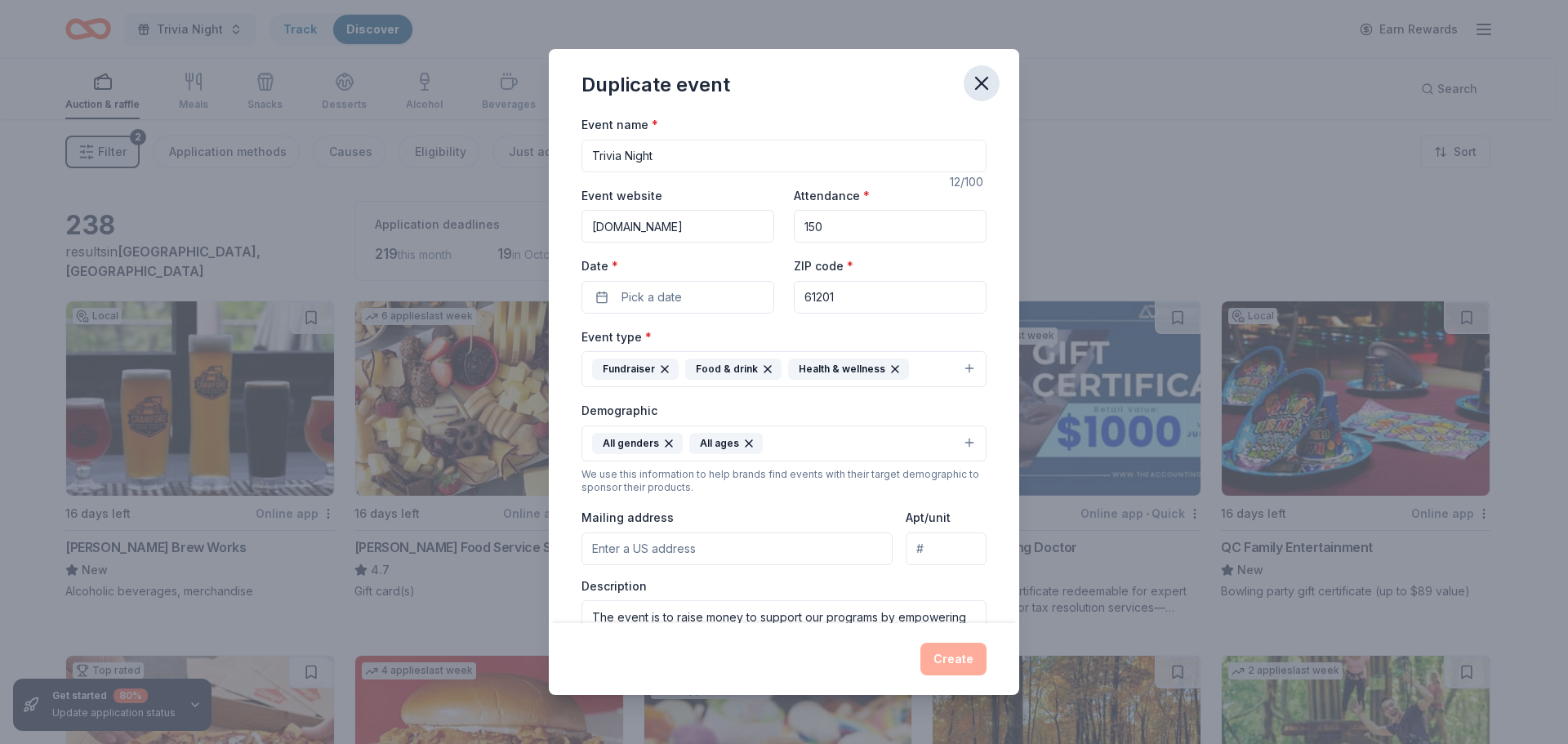
click at [985, 87] on icon "button" at bounding box center [981, 84] width 12 height 12
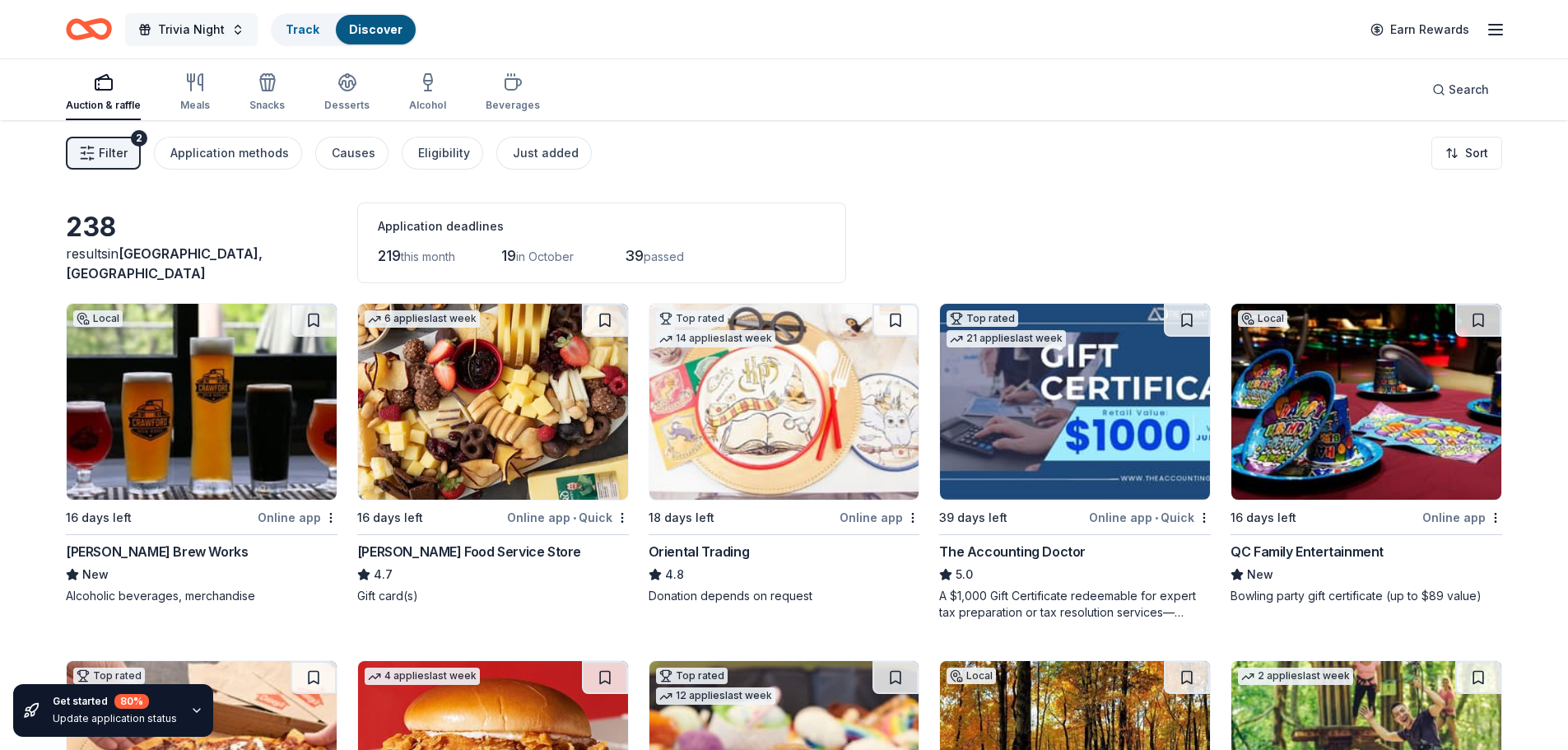
click at [234, 33] on button "Trivia Night" at bounding box center [191, 30] width 133 height 33
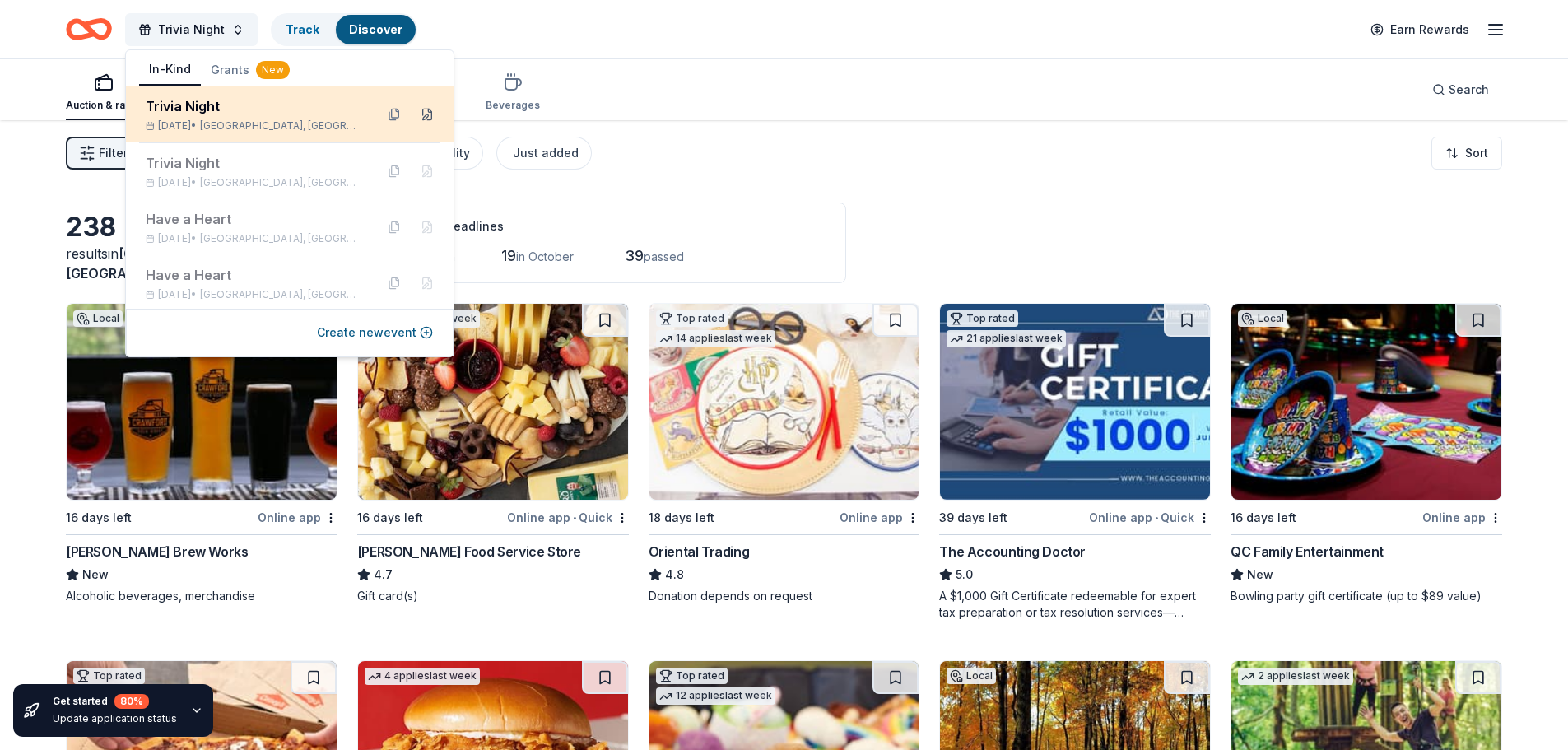
click at [414, 114] on button at bounding box center [427, 114] width 26 height 26
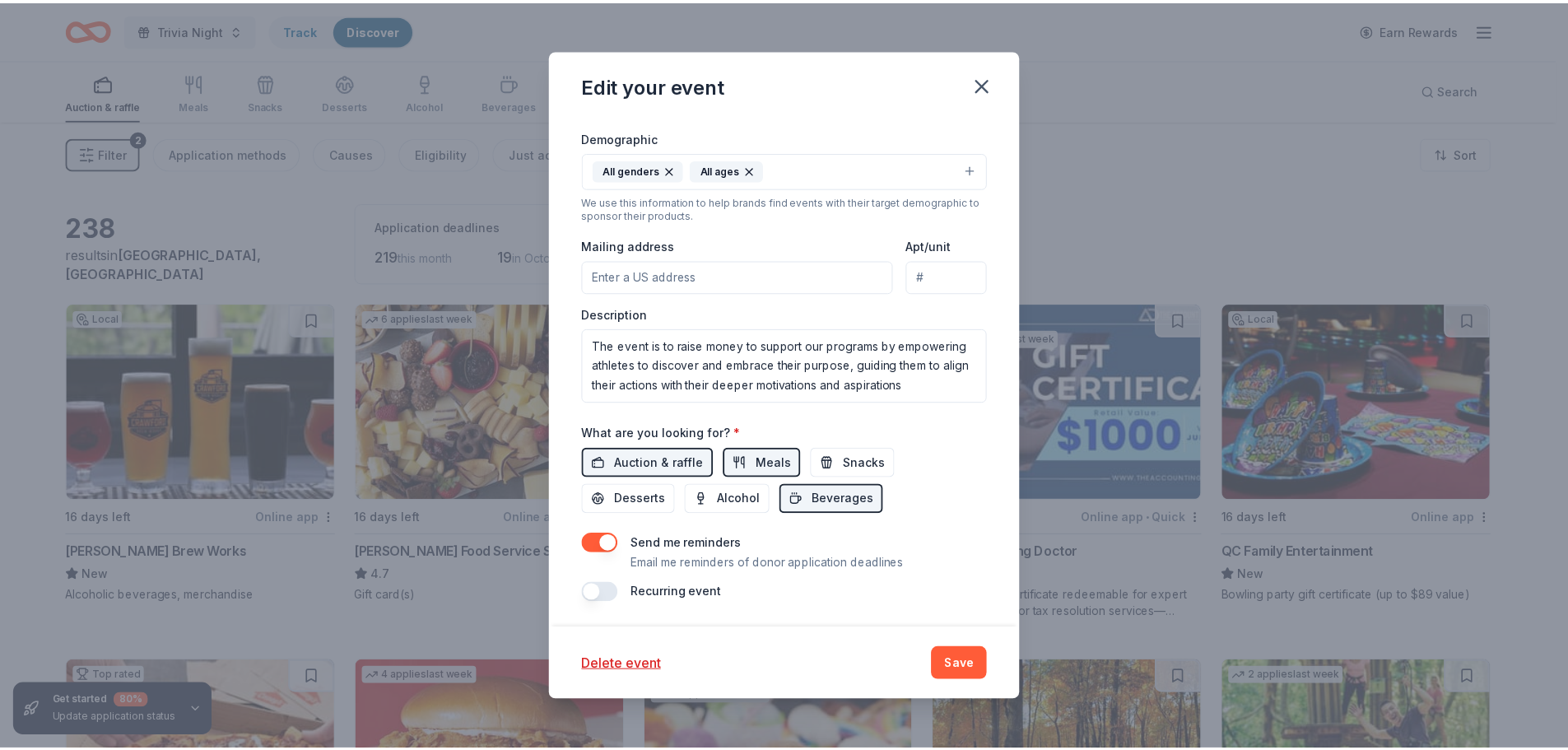
scroll to position [379, 0]
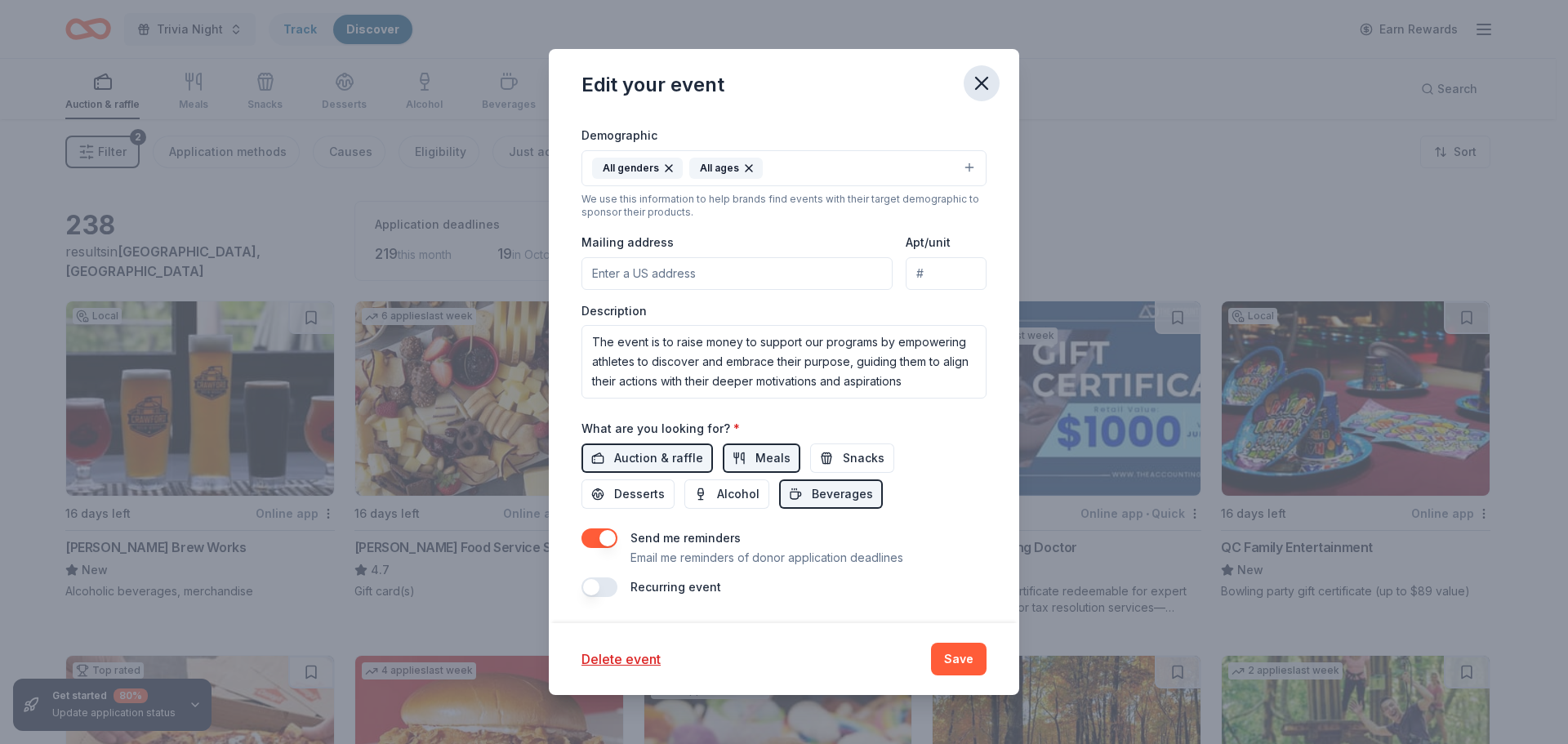
click at [989, 90] on icon "button" at bounding box center [982, 84] width 23 height 23
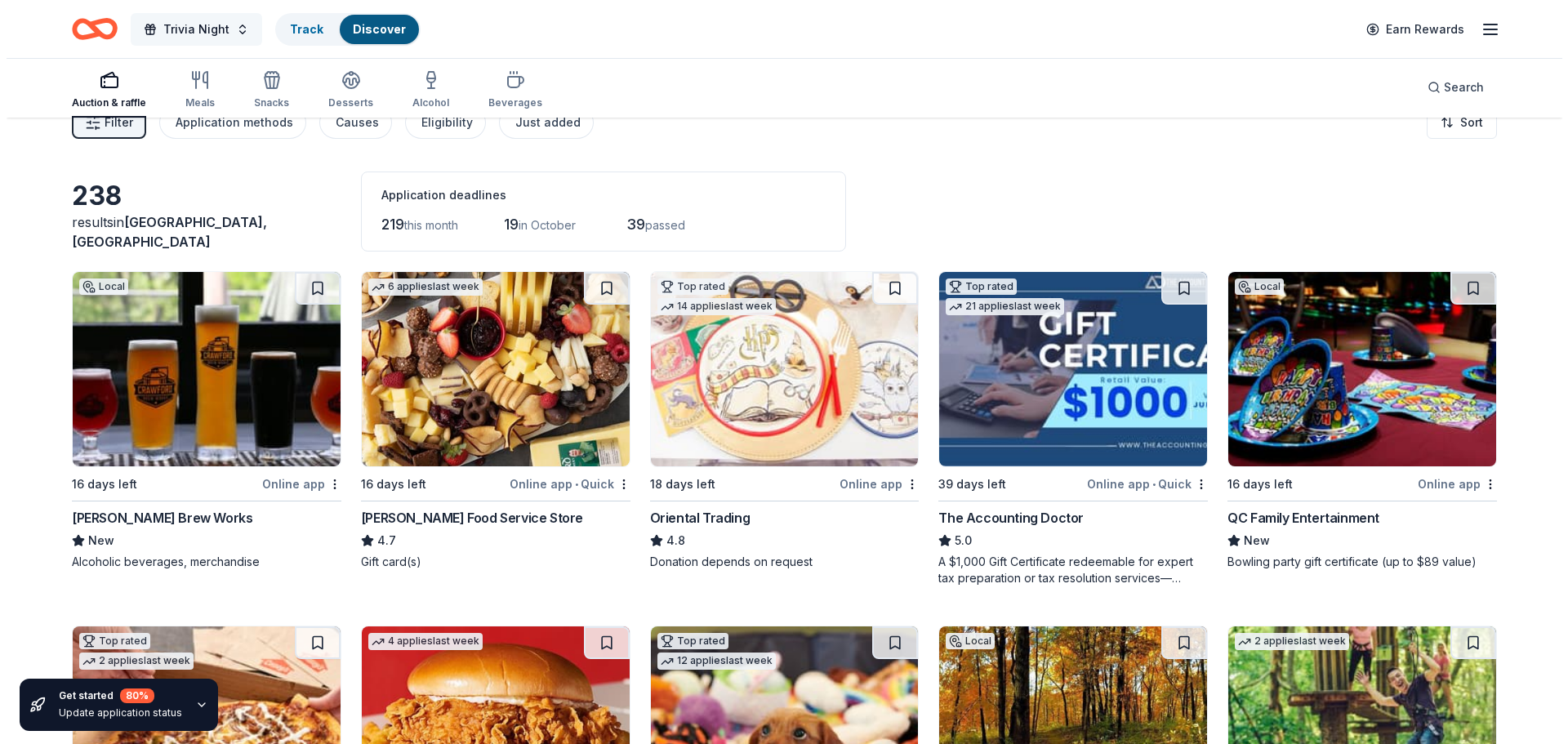
scroll to position [0, 0]
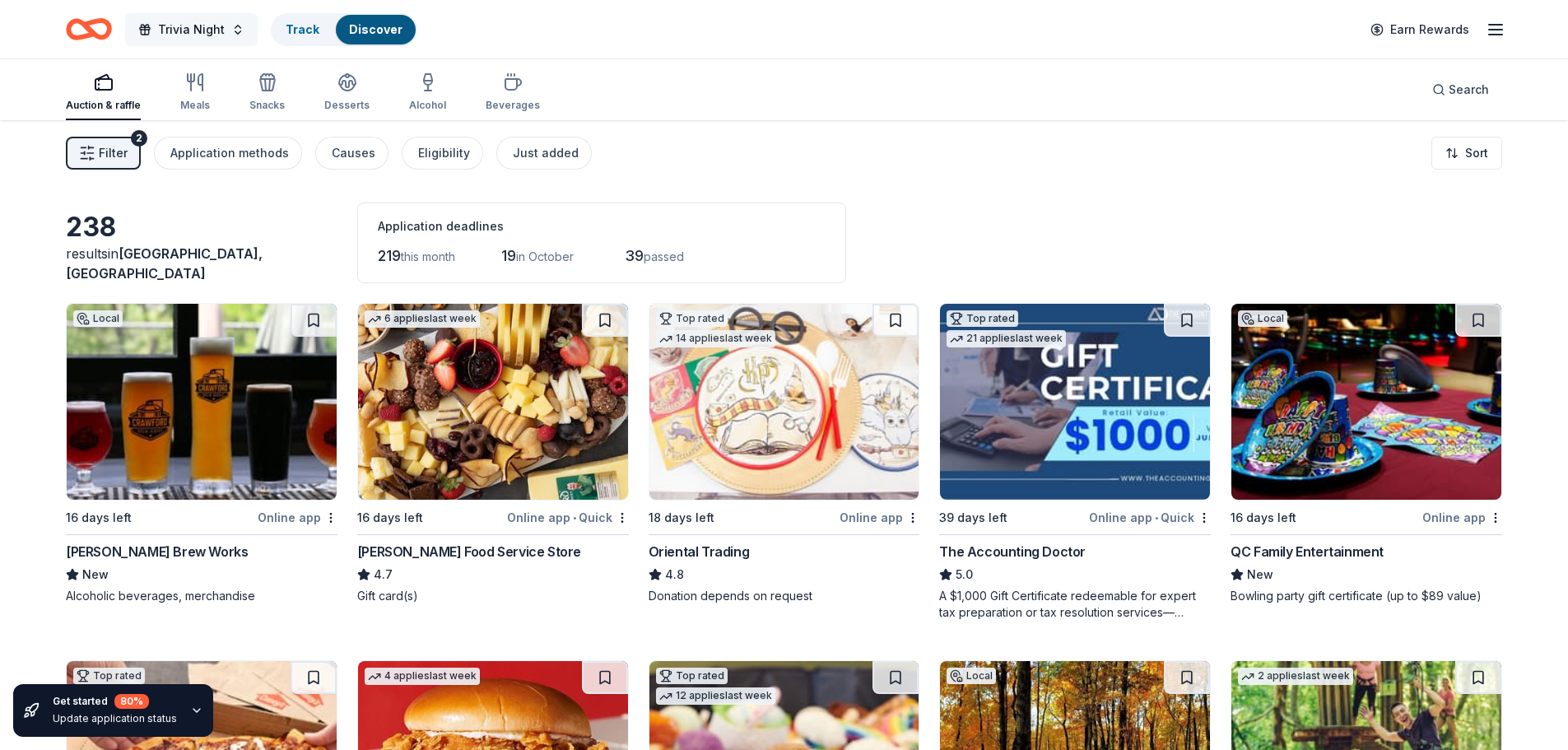
click at [236, 34] on button "Trivia Night" at bounding box center [191, 30] width 133 height 33
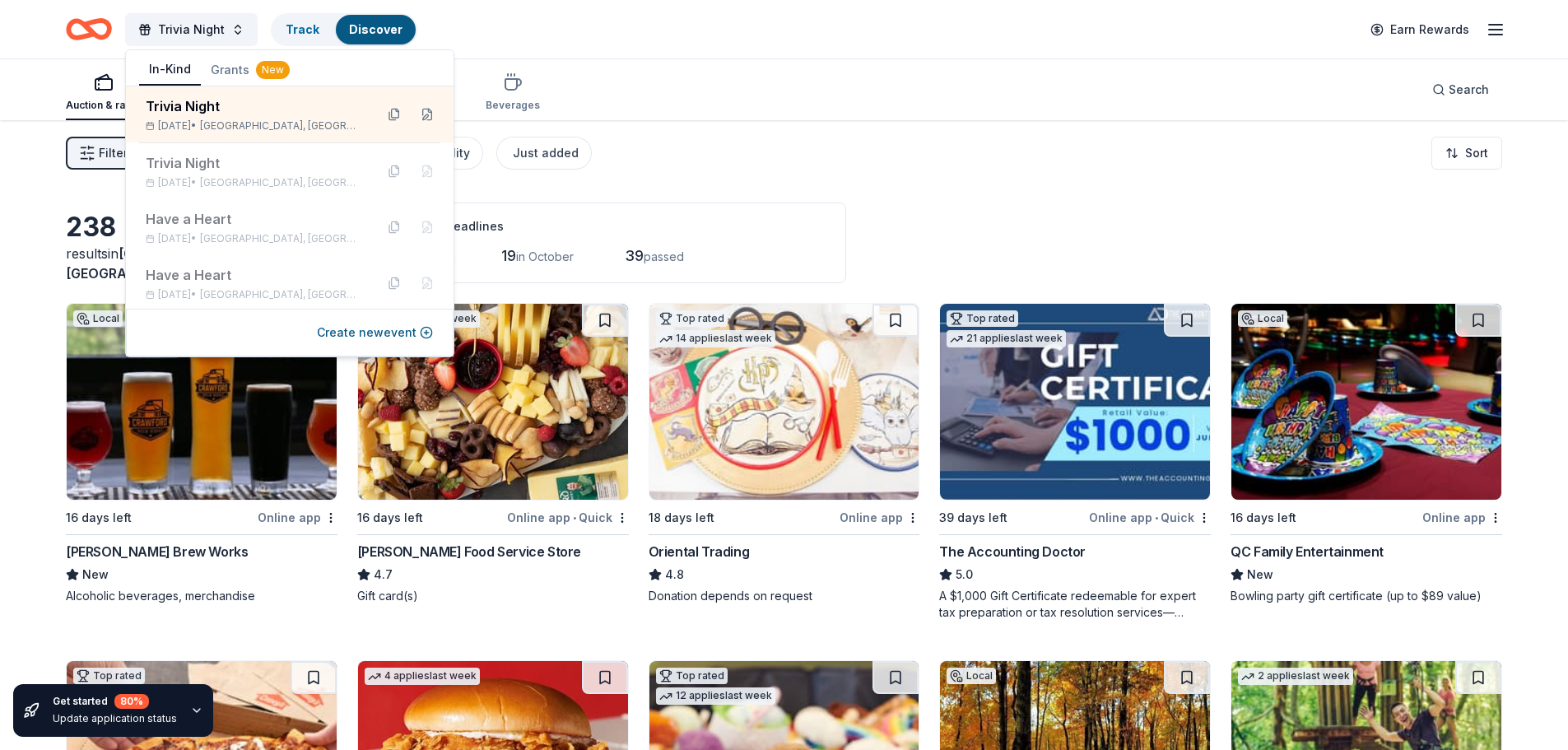
drag, startPoint x: 319, startPoint y: 121, endPoint x: 831, endPoint y: 114, distance: 512.0
click at [831, 114] on div "Auction & raffle Meals Snacks Desserts Alcohol Beverages Search" at bounding box center [784, 89] width 1436 height 61
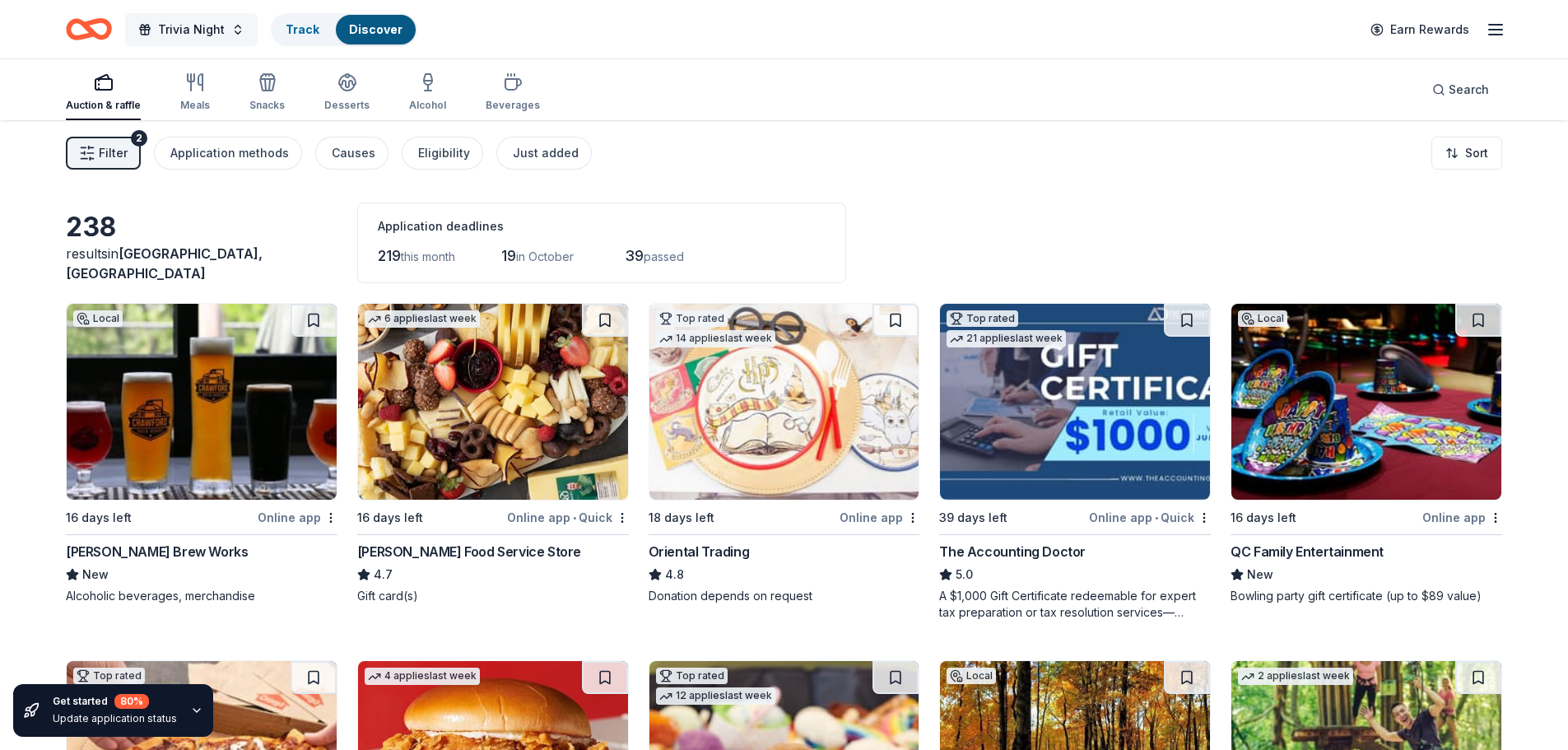
click at [237, 25] on button "Trivia Night" at bounding box center [191, 30] width 133 height 33
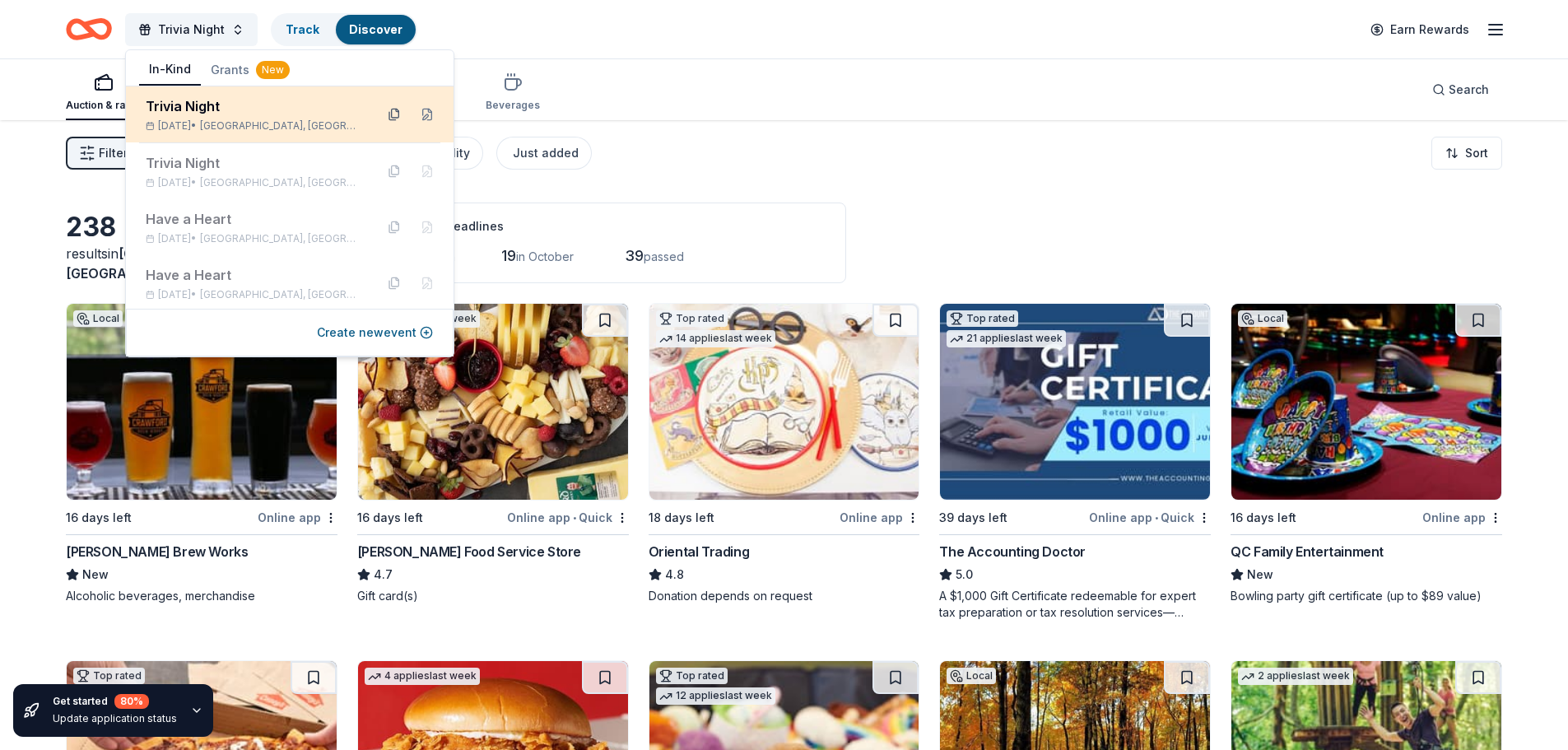
click at [381, 112] on button at bounding box center [394, 114] width 26 height 26
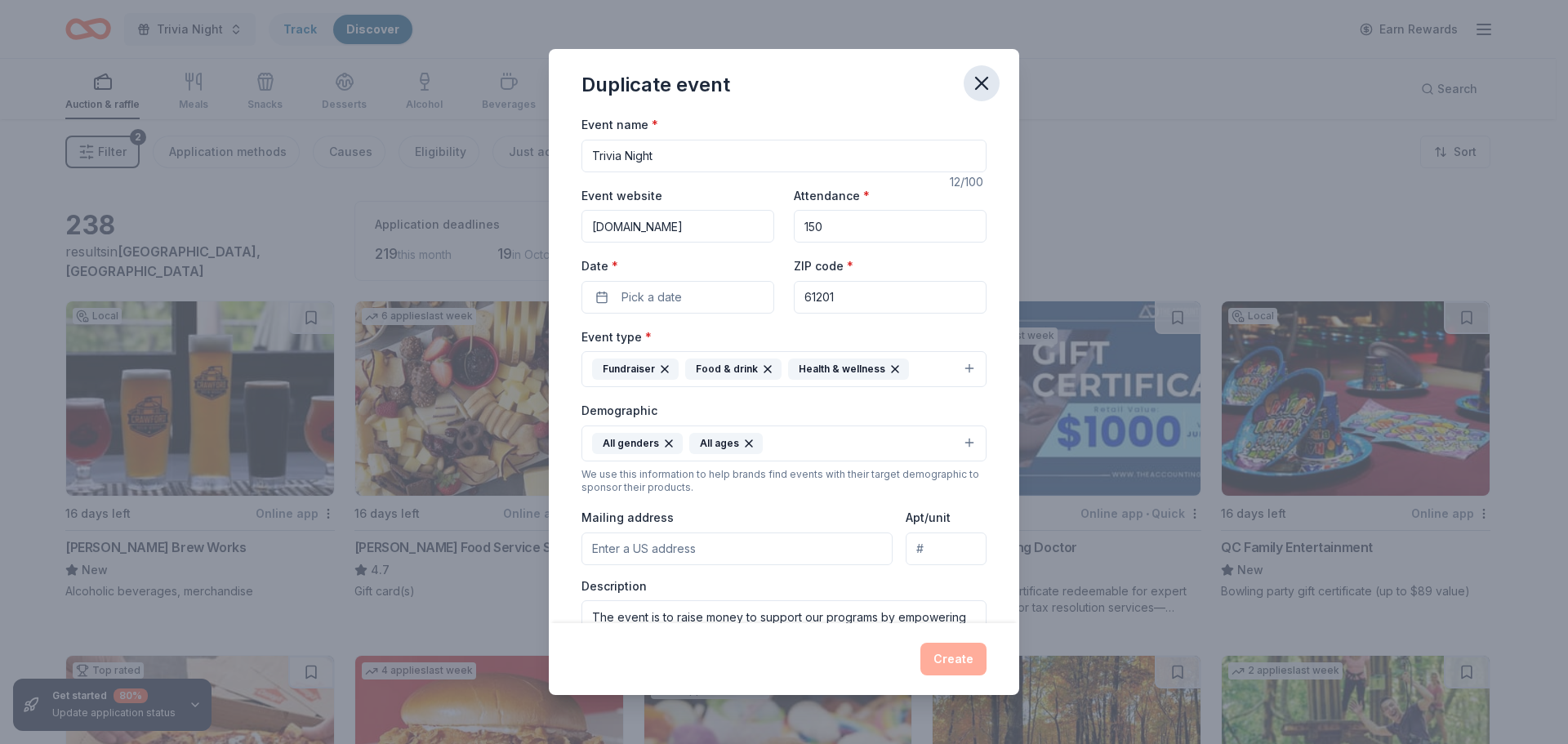
click at [979, 81] on icon "button" at bounding box center [982, 84] width 23 height 23
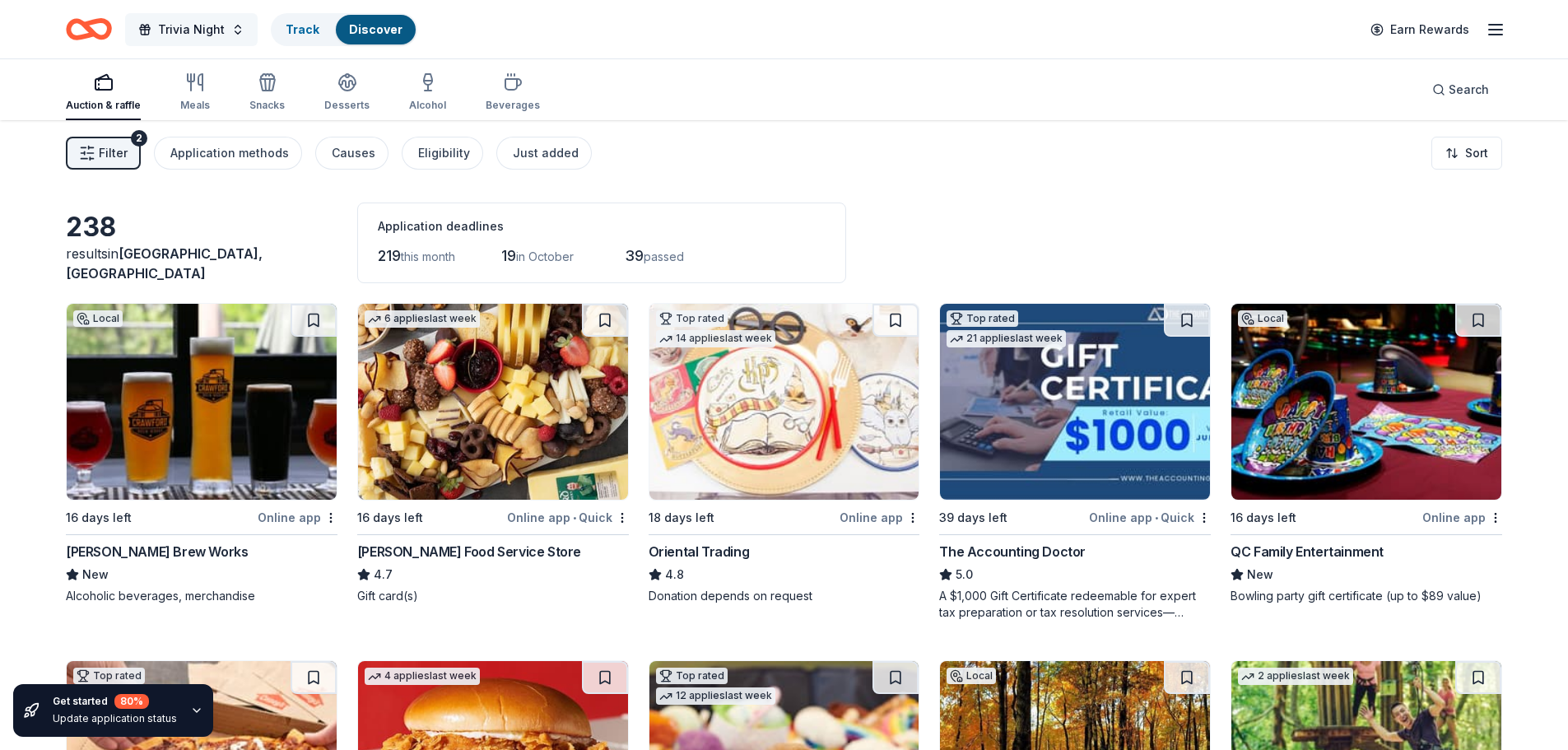
click at [183, 30] on span "Trivia Night" at bounding box center [191, 29] width 67 height 19
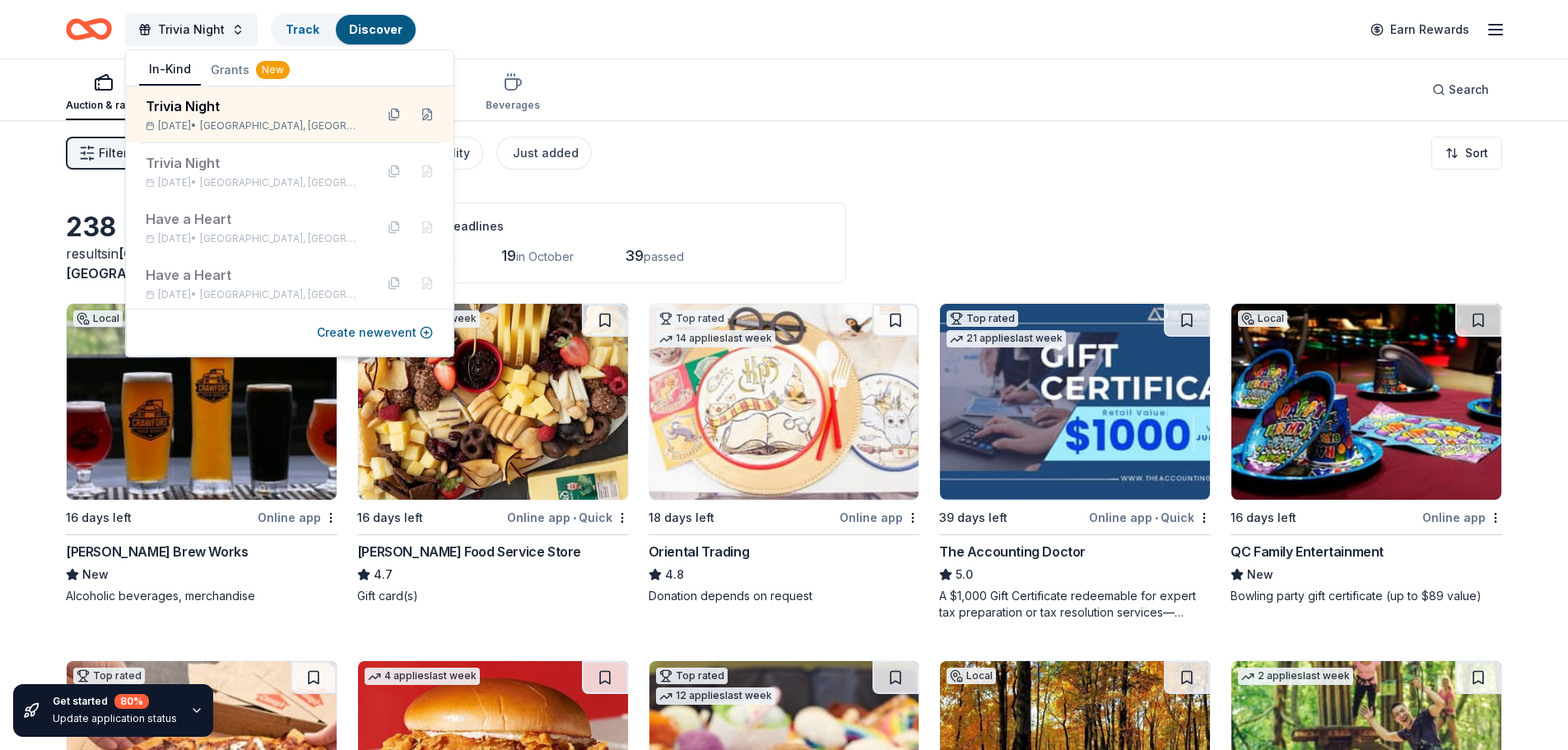
click at [587, 9] on div "Trivia Night Track Discover Earn Rewards" at bounding box center [784, 29] width 1568 height 58
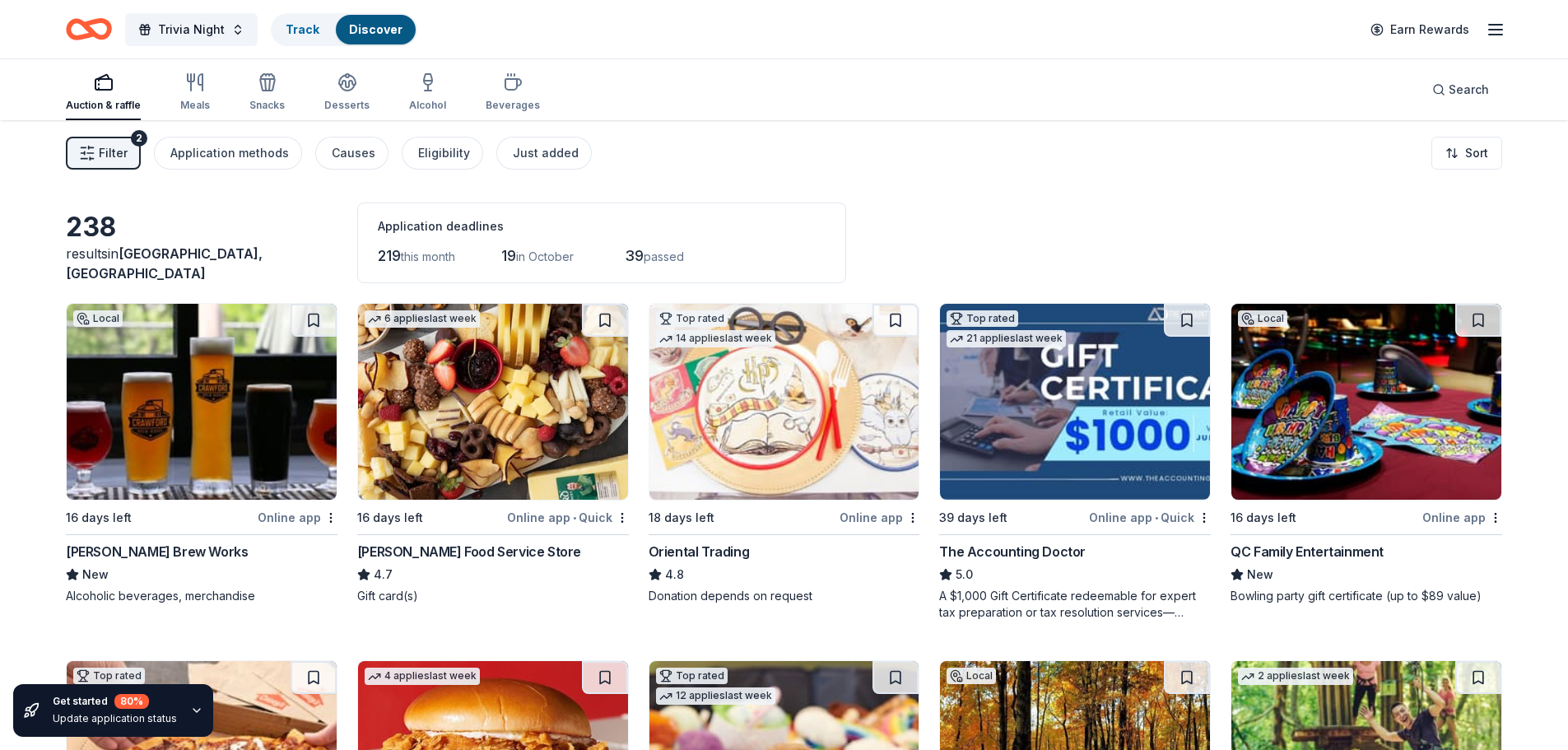
click at [127, 154] on button "Filter 2" at bounding box center [103, 153] width 75 height 33
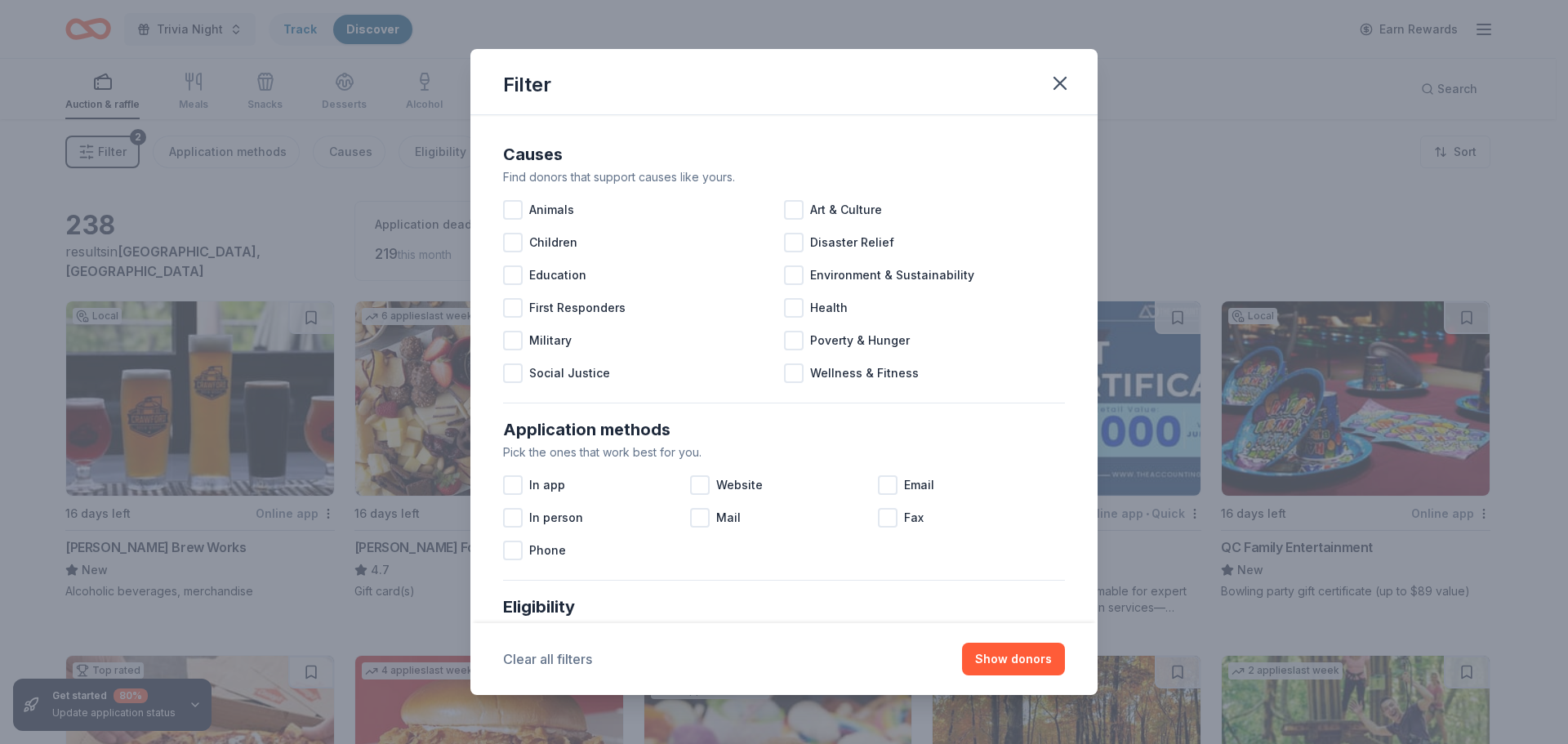
click at [523, 659] on button "Clear all filters" at bounding box center [547, 659] width 89 height 19
click at [1054, 78] on icon "button" at bounding box center [1060, 84] width 12 height 12
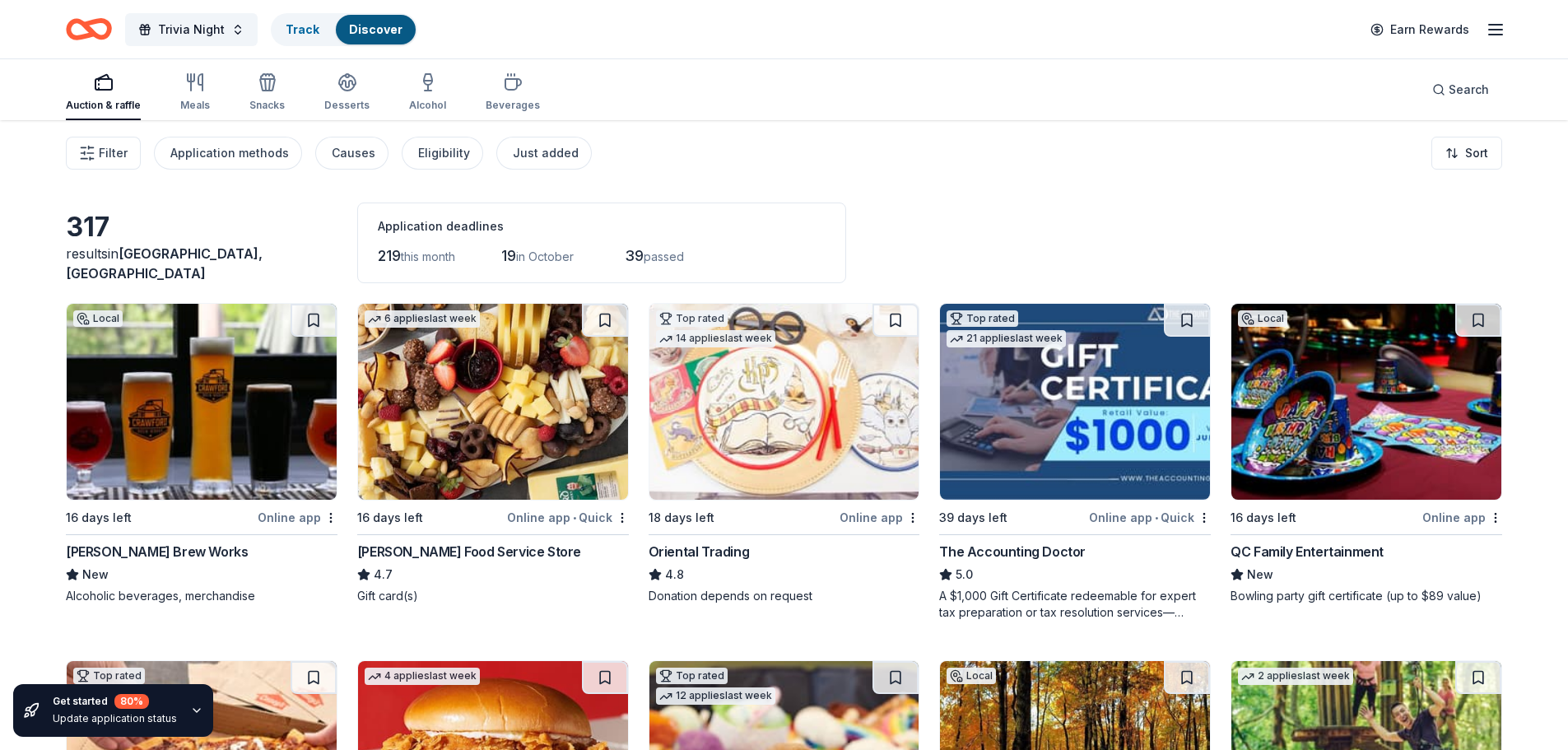
drag, startPoint x: 149, startPoint y: 30, endPoint x: 799, endPoint y: 118, distance: 655.9
click at [799, 118] on div "Auction & raffle Meals Snacks Desserts Alcohol Beverages Search" at bounding box center [784, 89] width 1436 height 61
drag, startPoint x: 238, startPoint y: 28, endPoint x: 788, endPoint y: 157, distance: 564.9
click at [788, 157] on div "Filter Application methods Causes Eligibility Just added Sort" at bounding box center [784, 153] width 1568 height 66
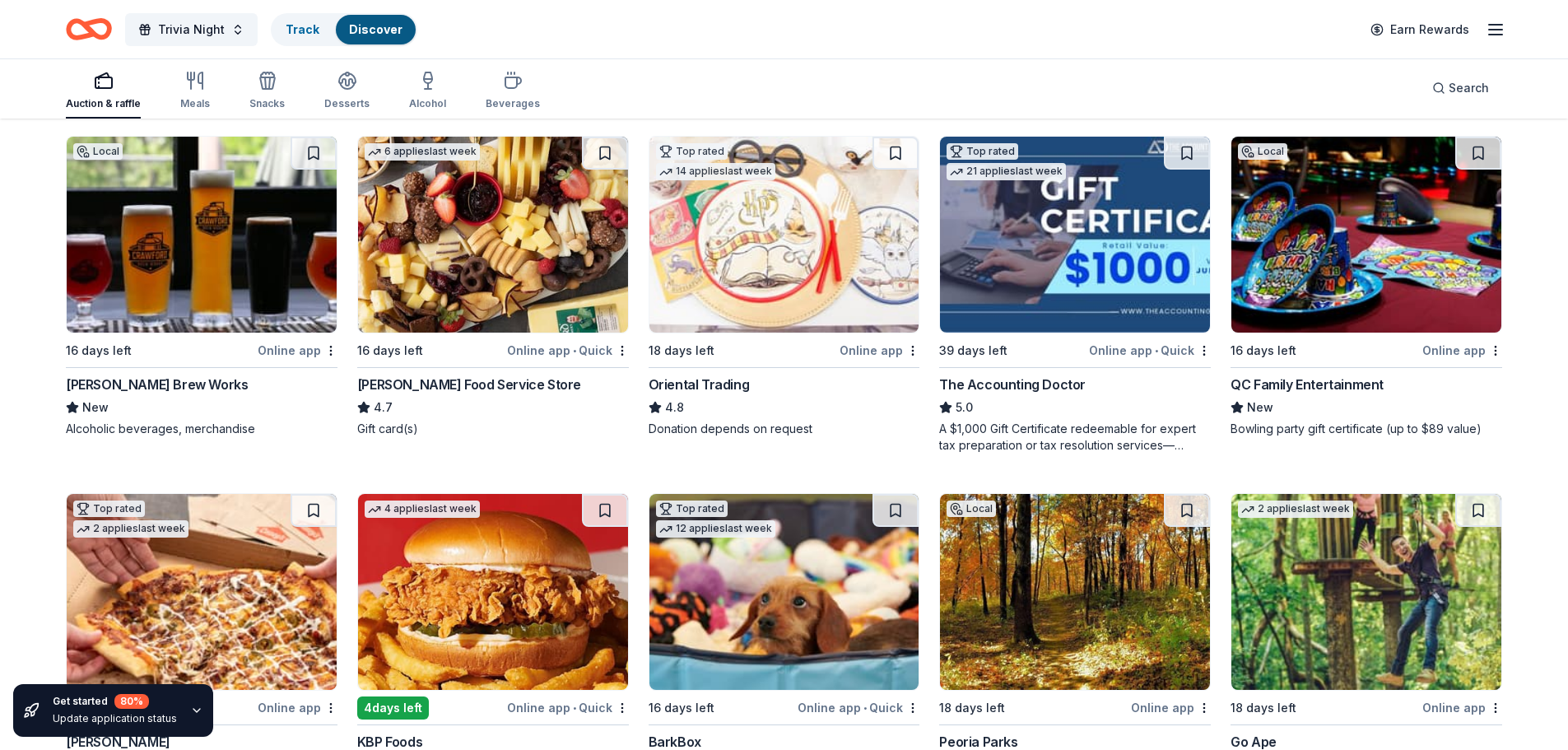
scroll to position [303, 0]
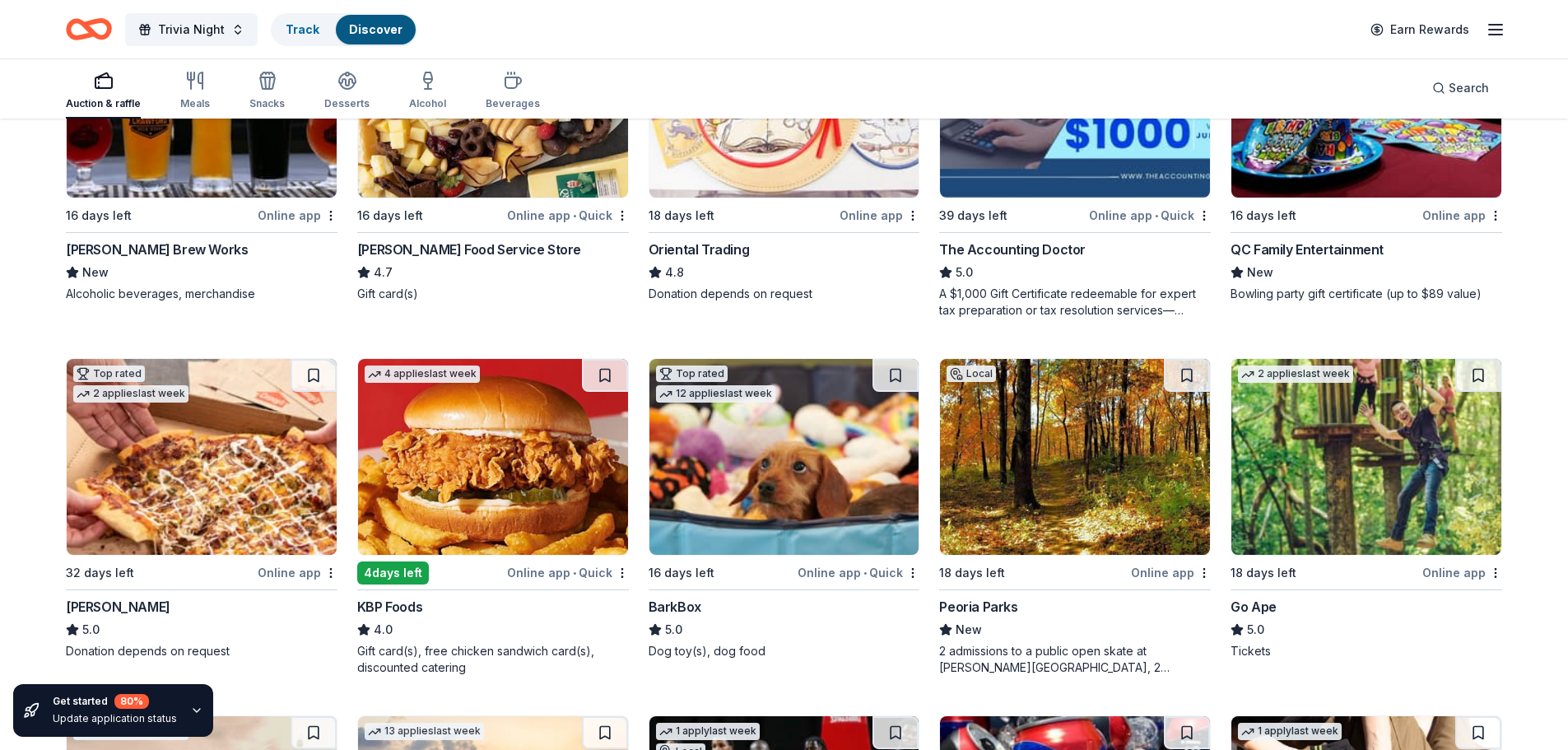
click at [1456, 578] on div "Online app" at bounding box center [1462, 572] width 80 height 20
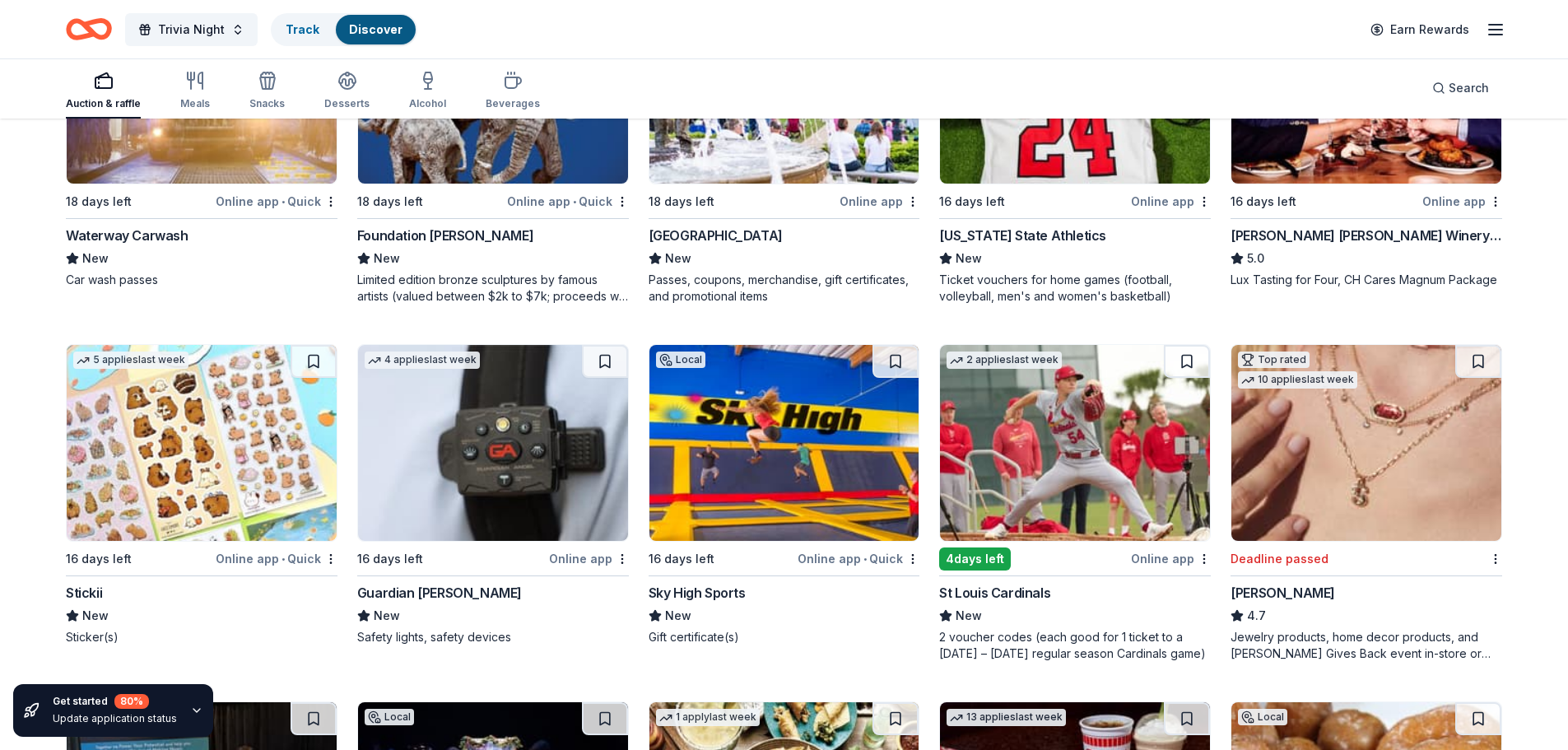
scroll to position [2114, 0]
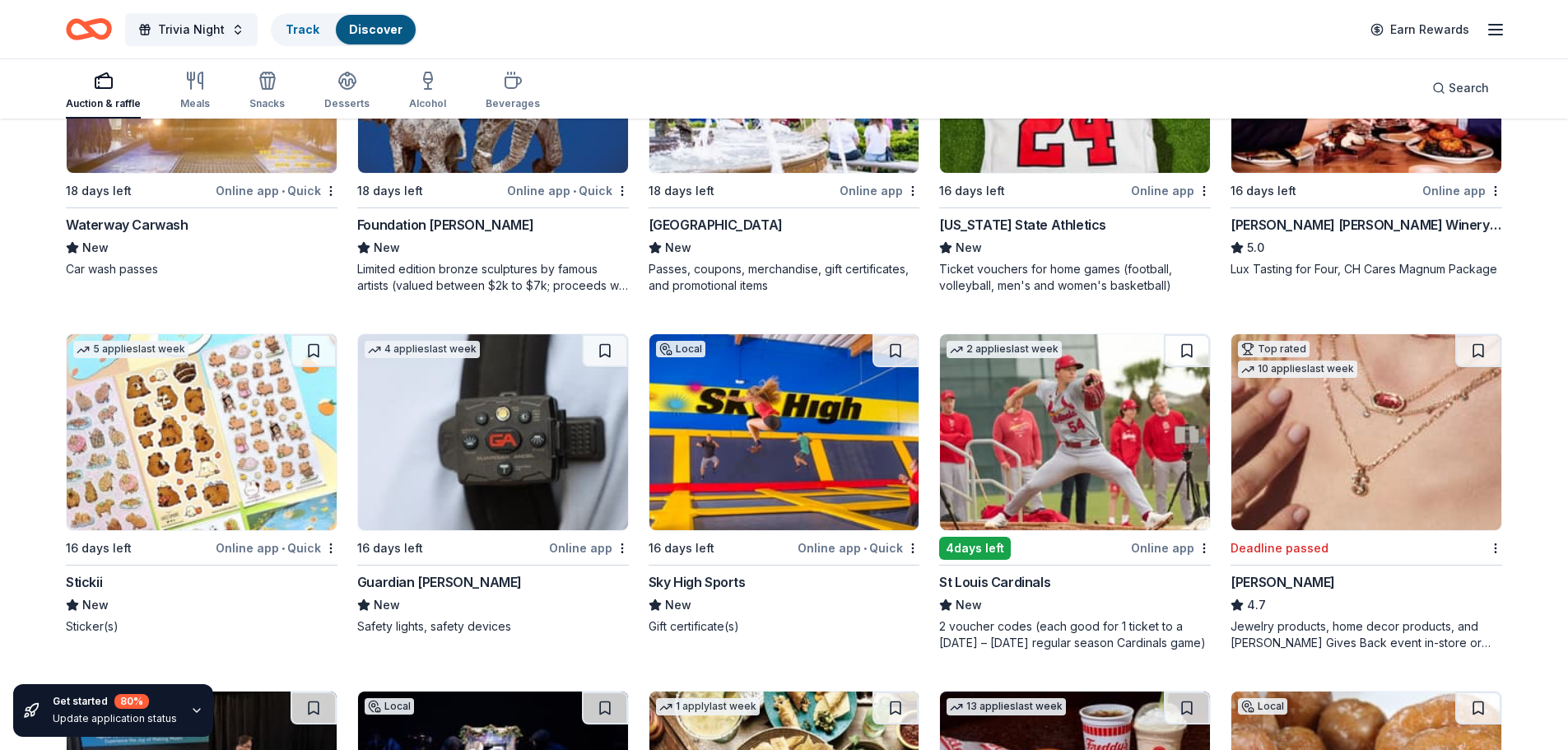
click at [700, 577] on div "Sky High Sports" at bounding box center [697, 582] width 97 height 19
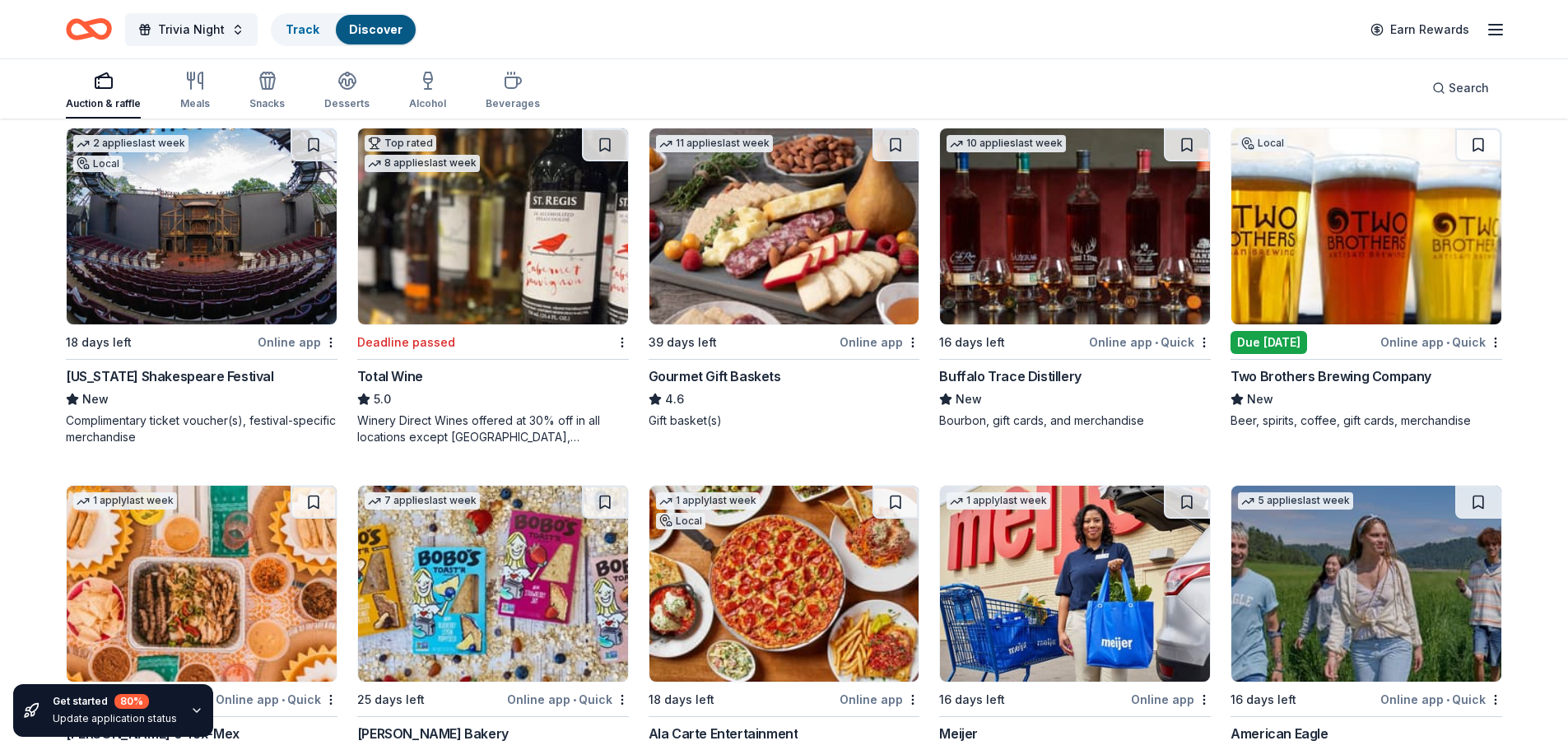
scroll to position [3048, 0]
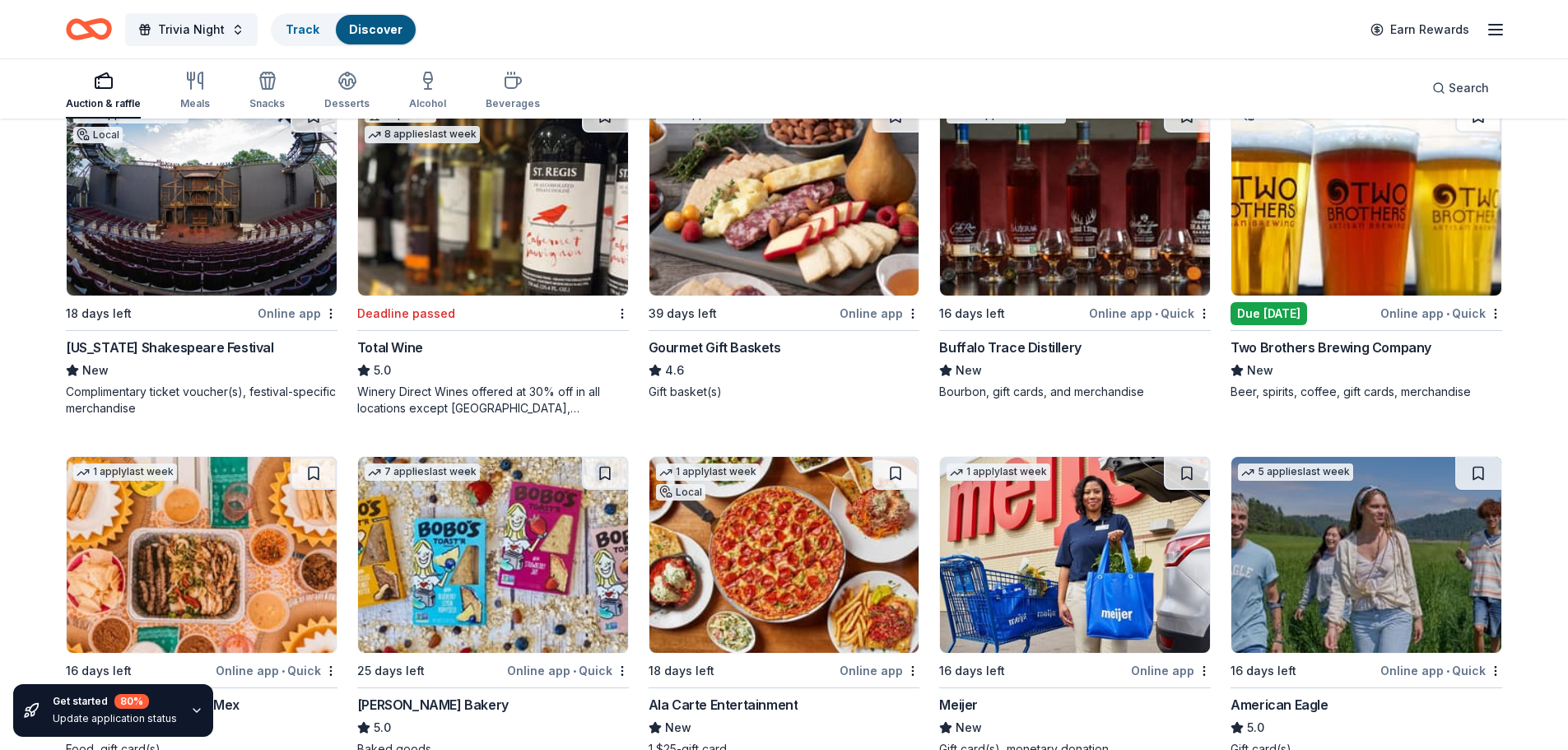
click at [873, 315] on div "Online app" at bounding box center [880, 312] width 80 height 20
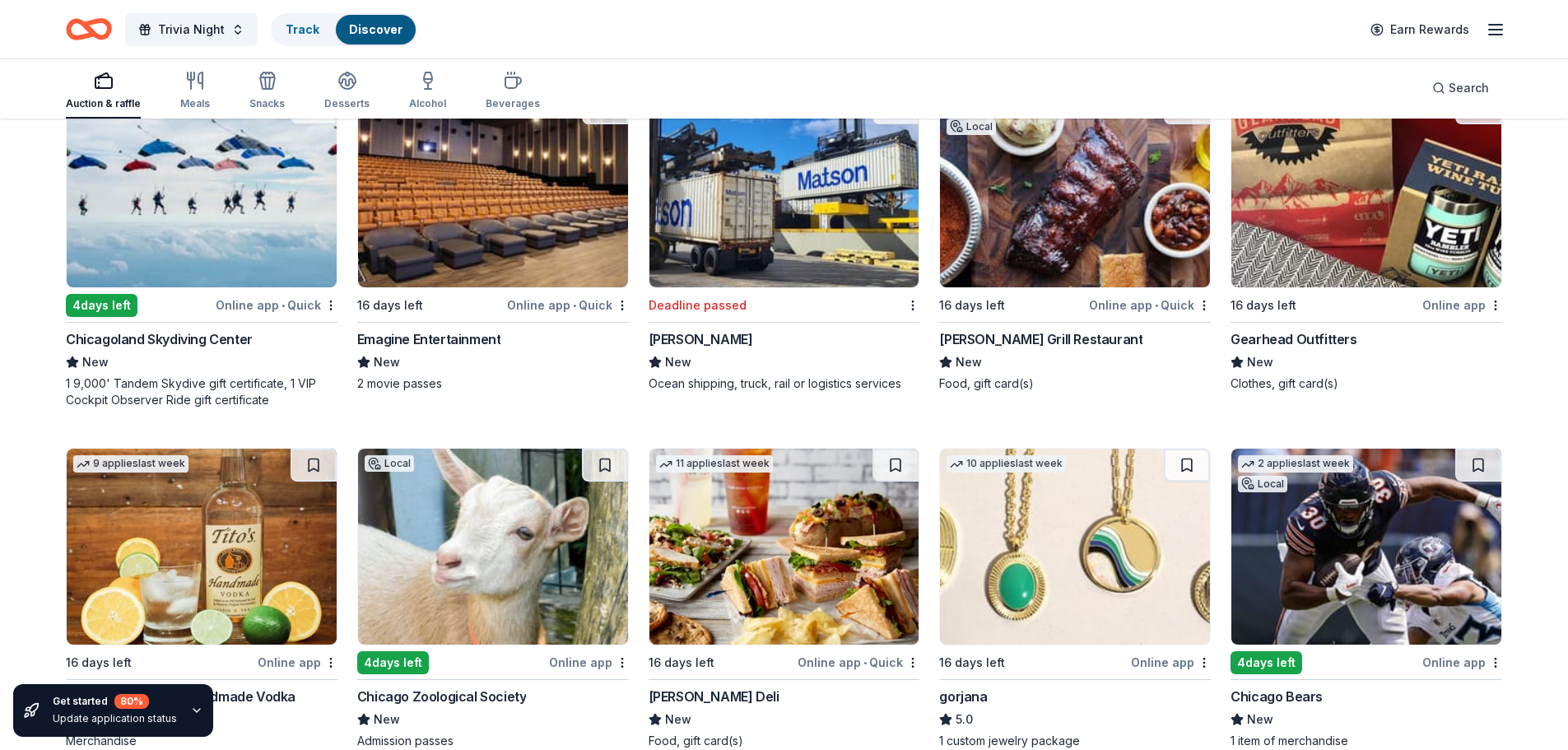
scroll to position [3765, 0]
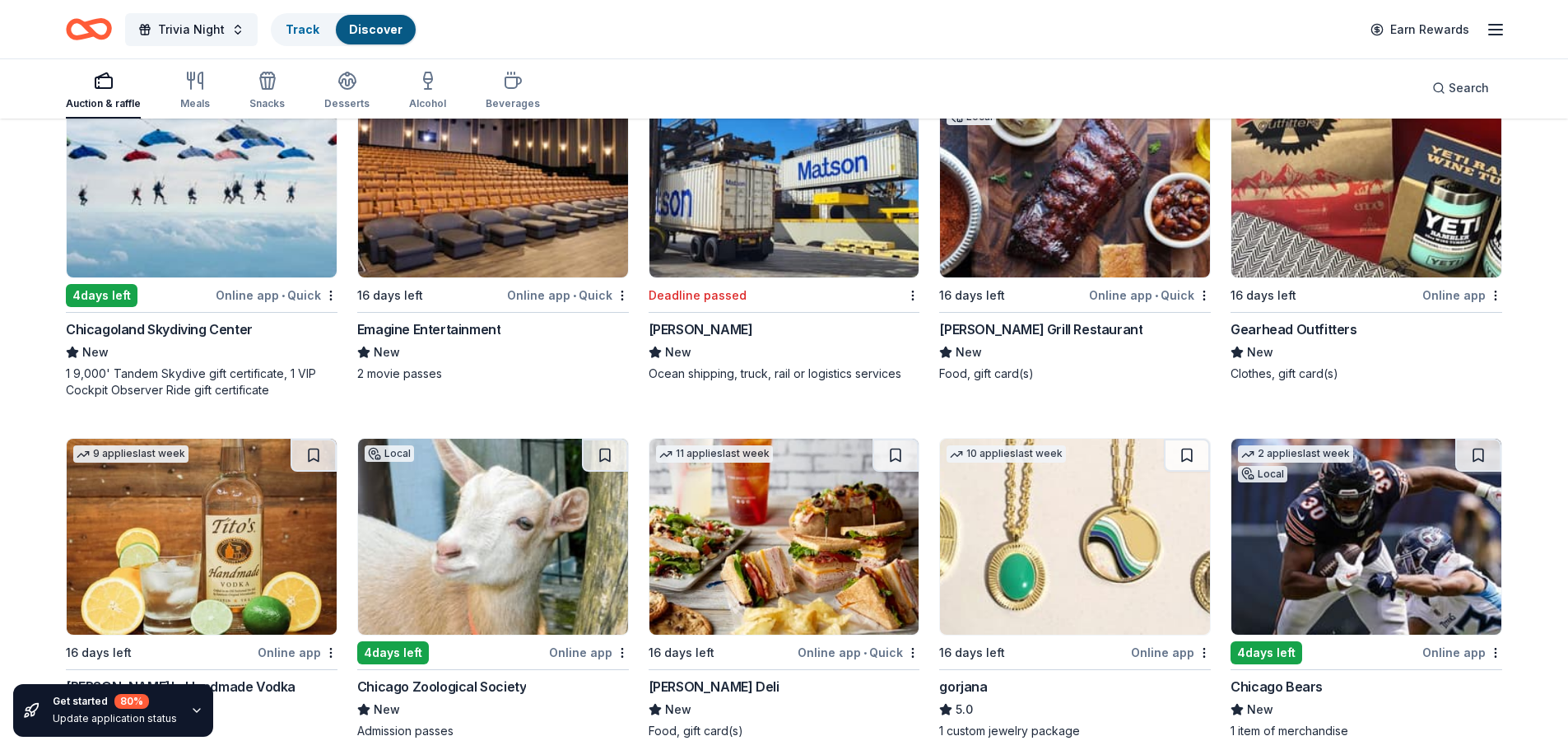
click at [1287, 324] on div "Gearhead Outfitters" at bounding box center [1294, 329] width 126 height 19
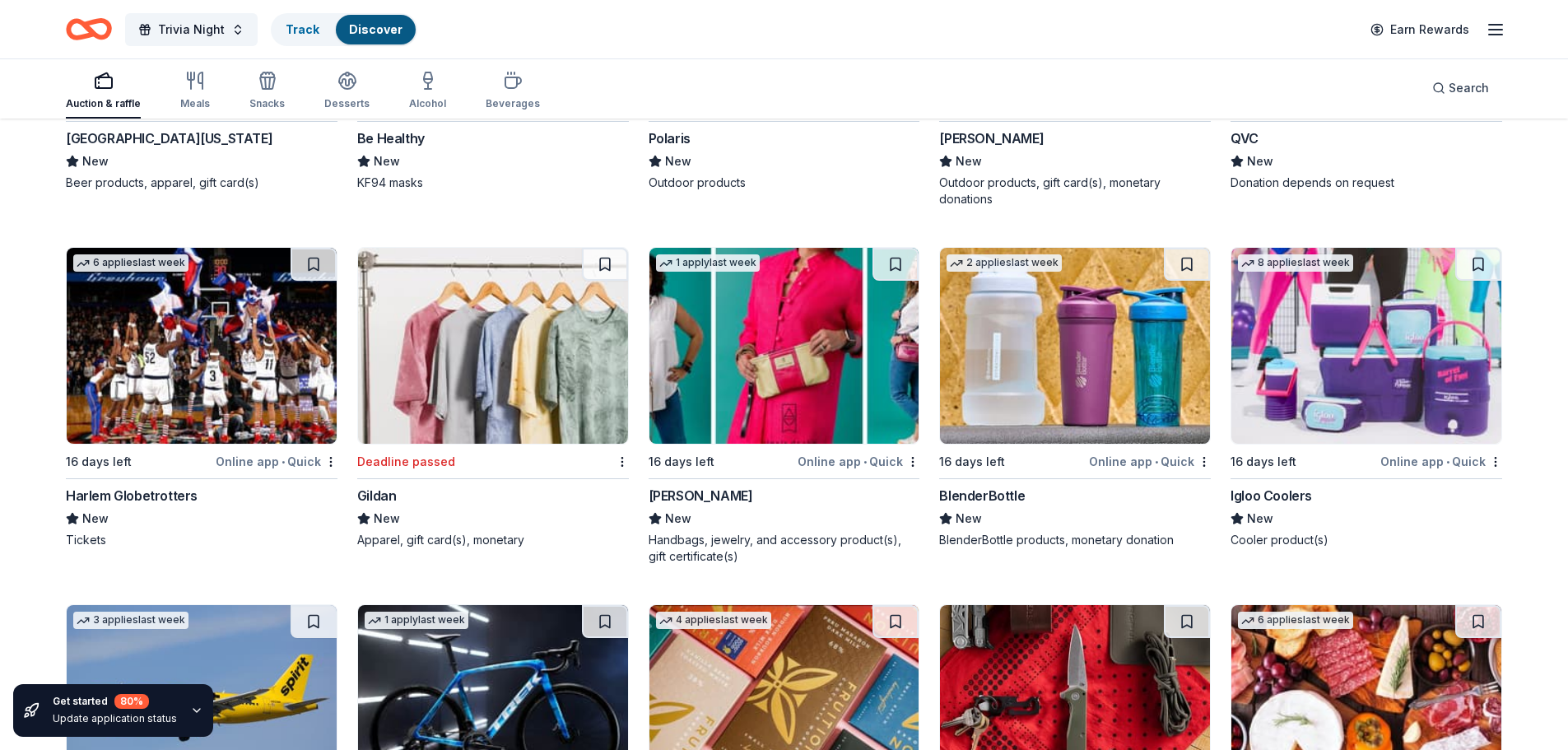
scroll to position [19041, 0]
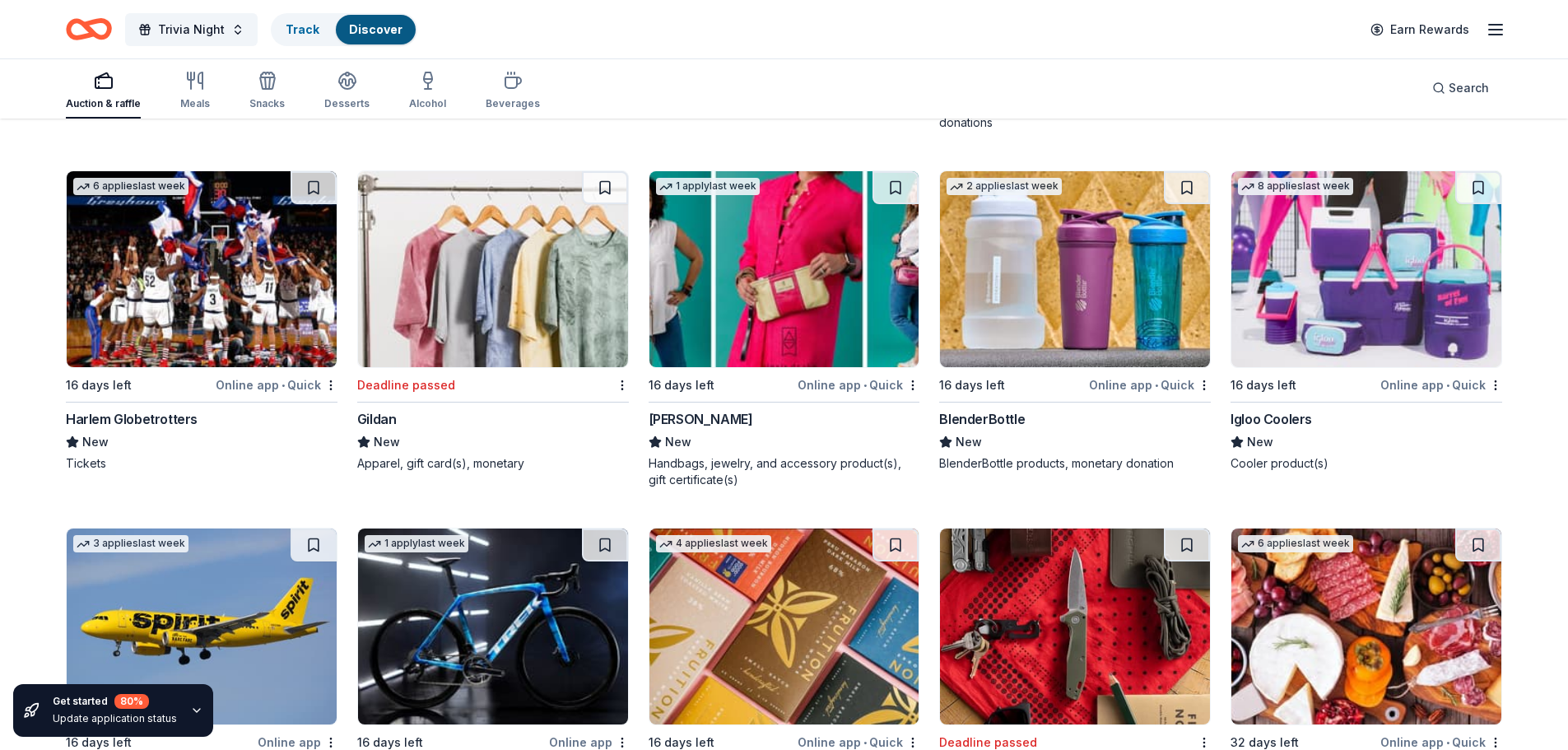
click at [90, 468] on div "Tickets" at bounding box center [202, 463] width 272 height 16
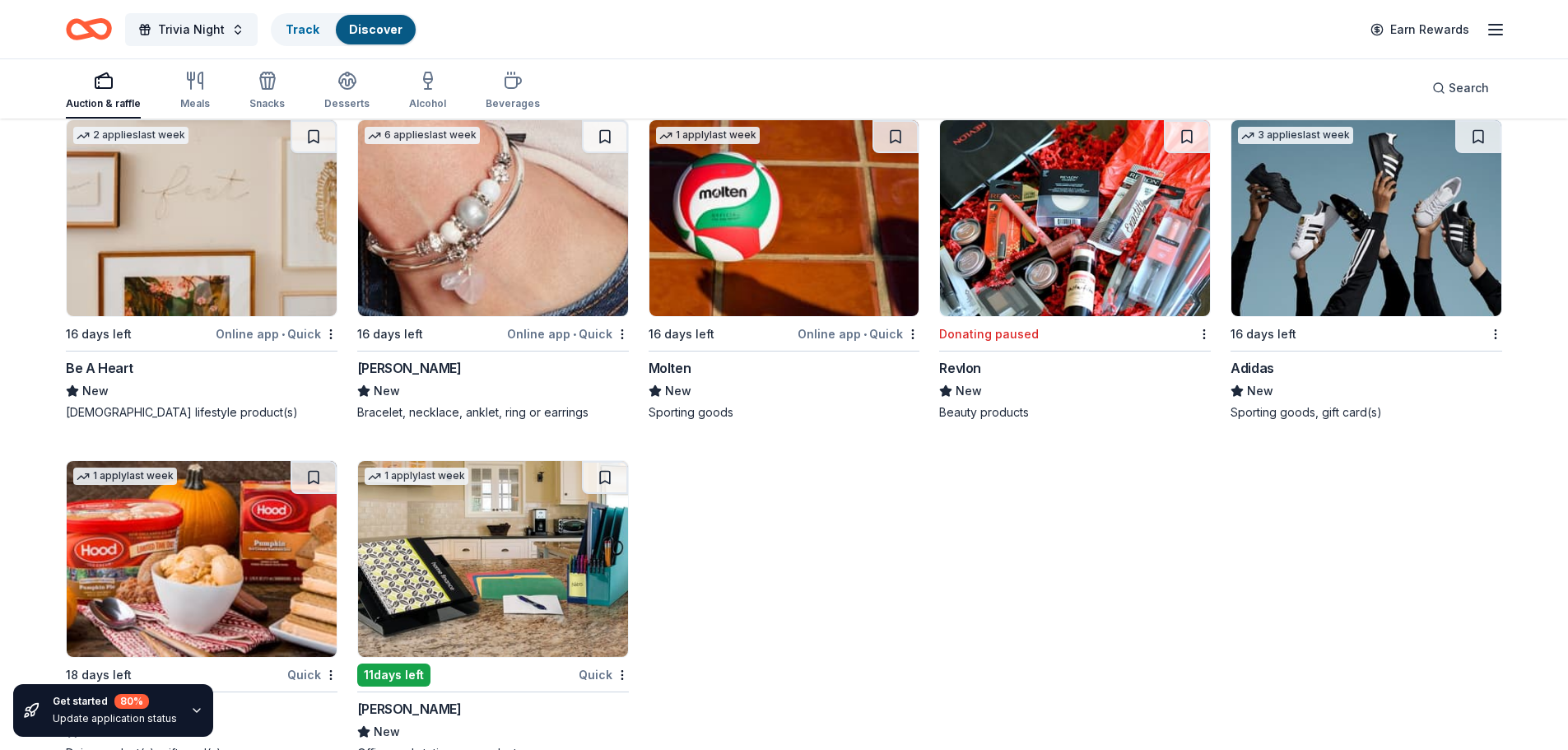
scroll to position [21947, 0]
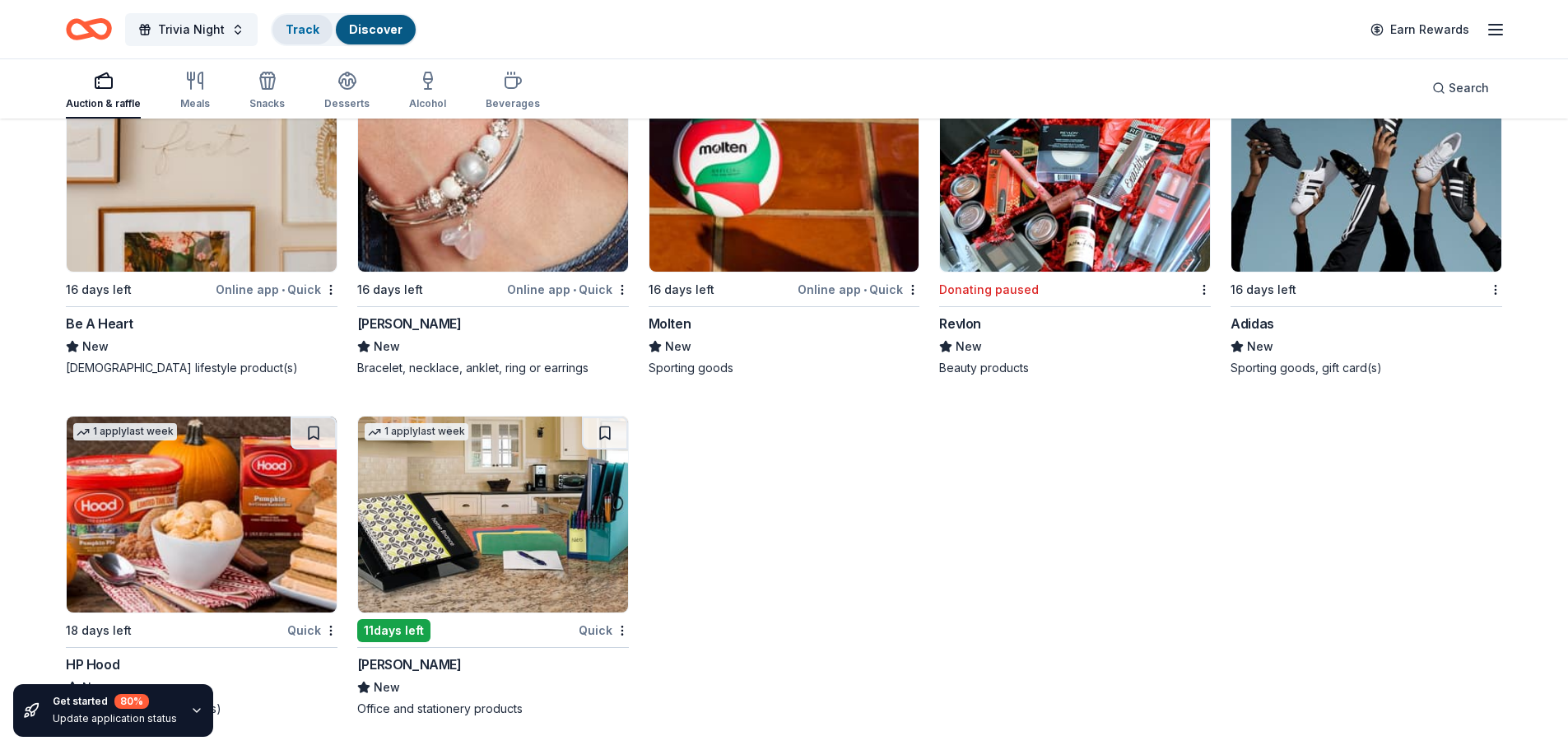
click at [315, 24] on div "Track" at bounding box center [303, 29] width 60 height 30
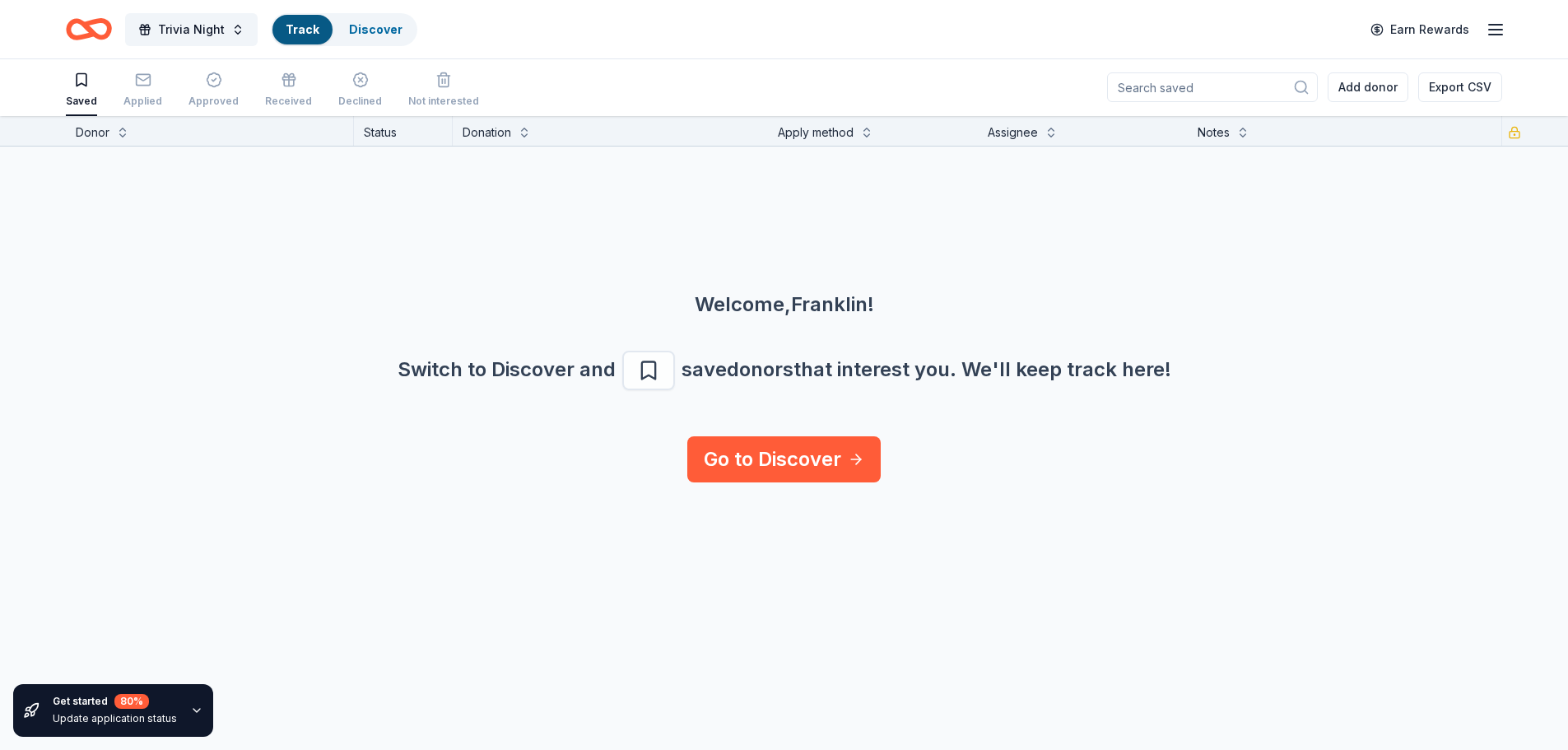
scroll to position [1, 0]
click at [70, 25] on icon "Home" at bounding box center [80, 28] width 25 height 16
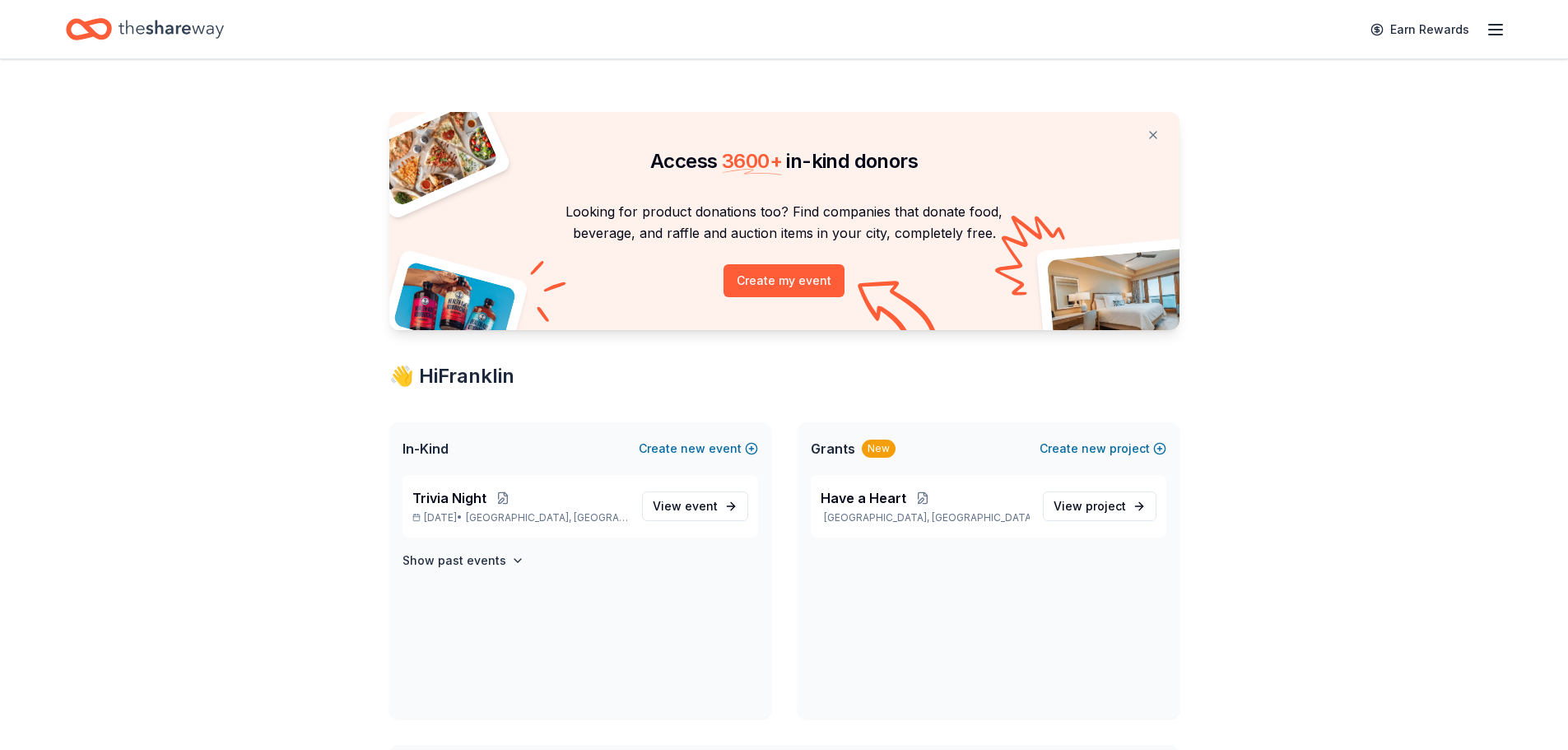
click at [1504, 23] on icon "button" at bounding box center [1495, 29] width 19 height 19
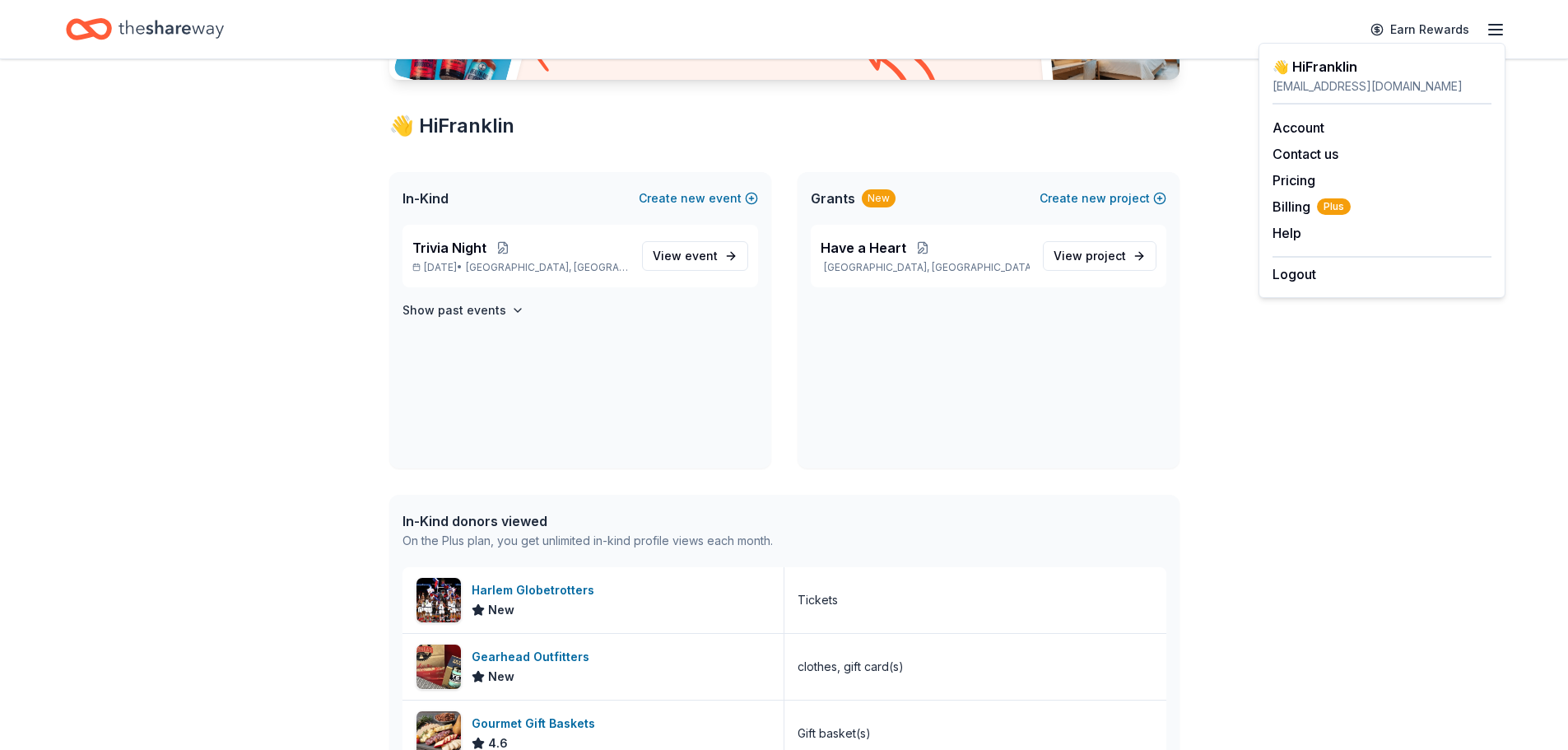
scroll to position [330, 0]
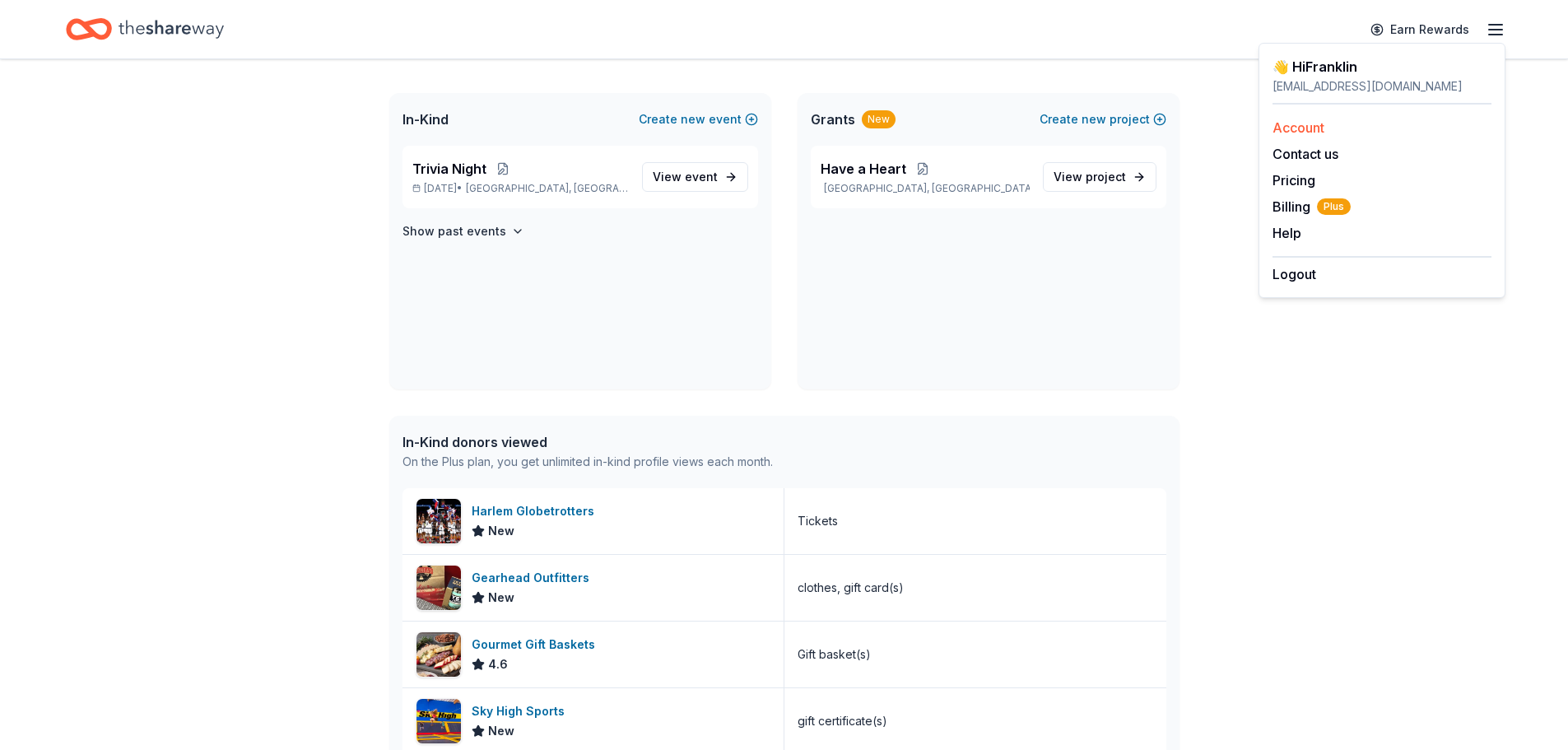
click at [1295, 128] on link "Account" at bounding box center [1297, 127] width 51 height 16
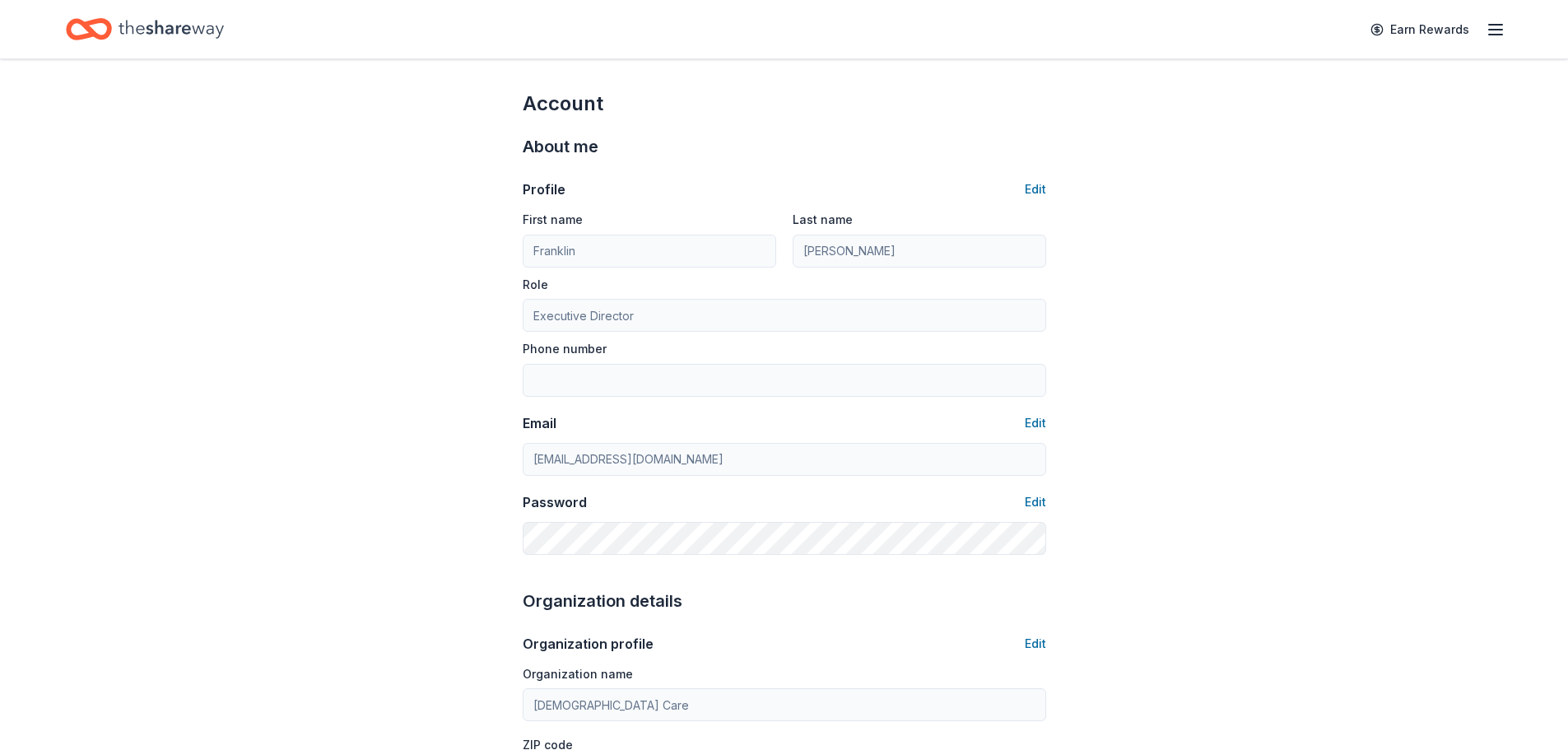
click at [1503, 36] on icon "button" at bounding box center [1495, 29] width 19 height 19
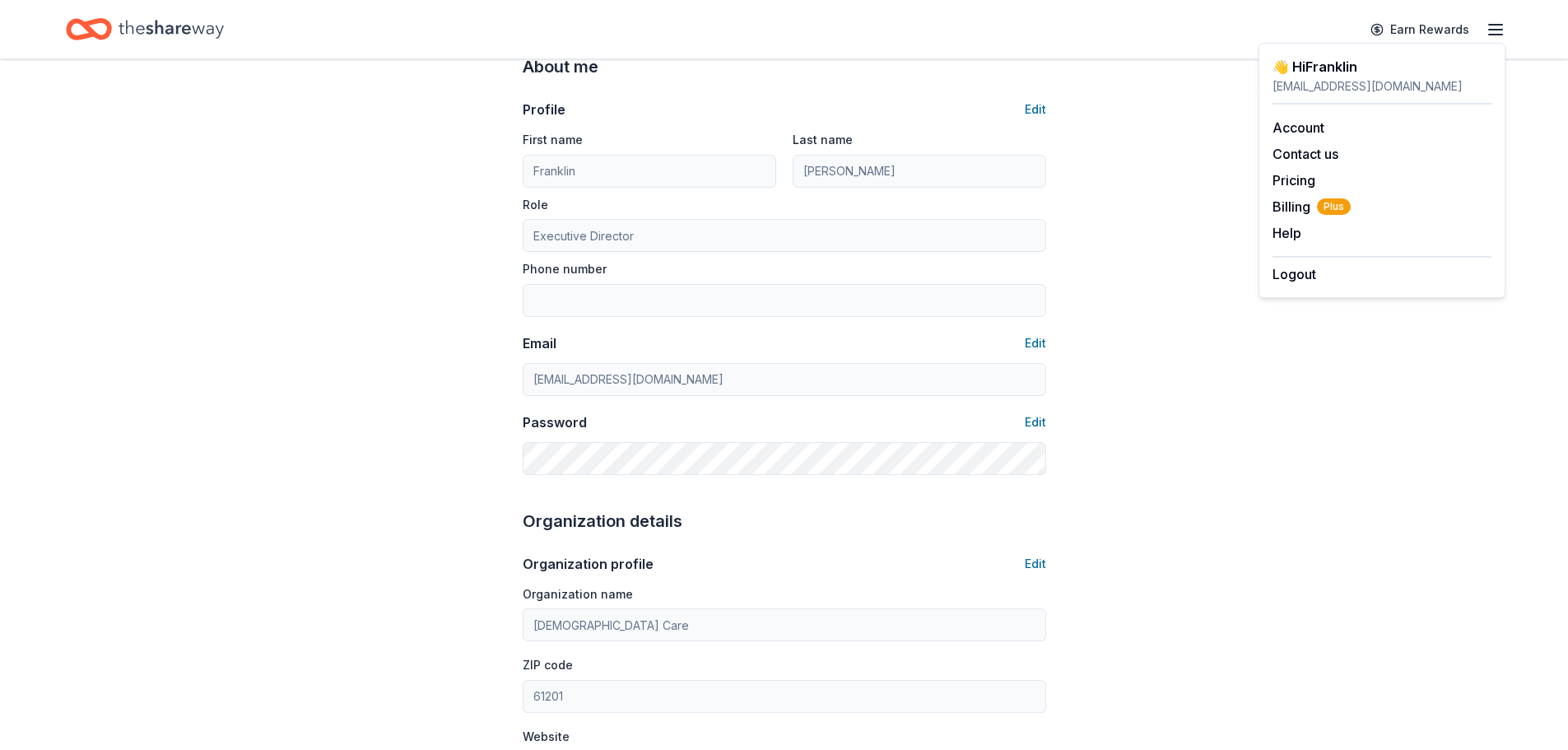
scroll to position [82, 0]
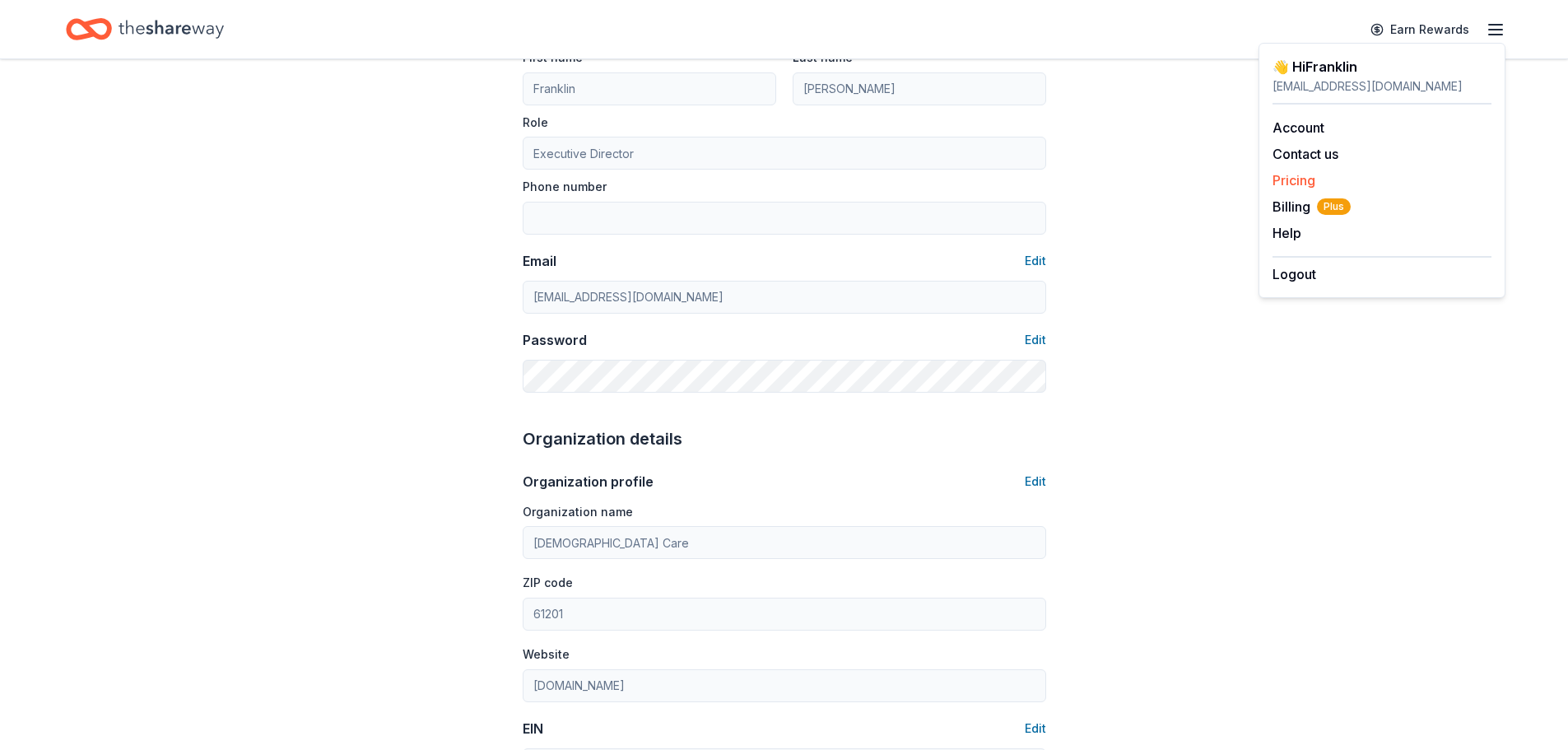
click at [1279, 173] on link "Pricing" at bounding box center [1294, 179] width 43 height 16
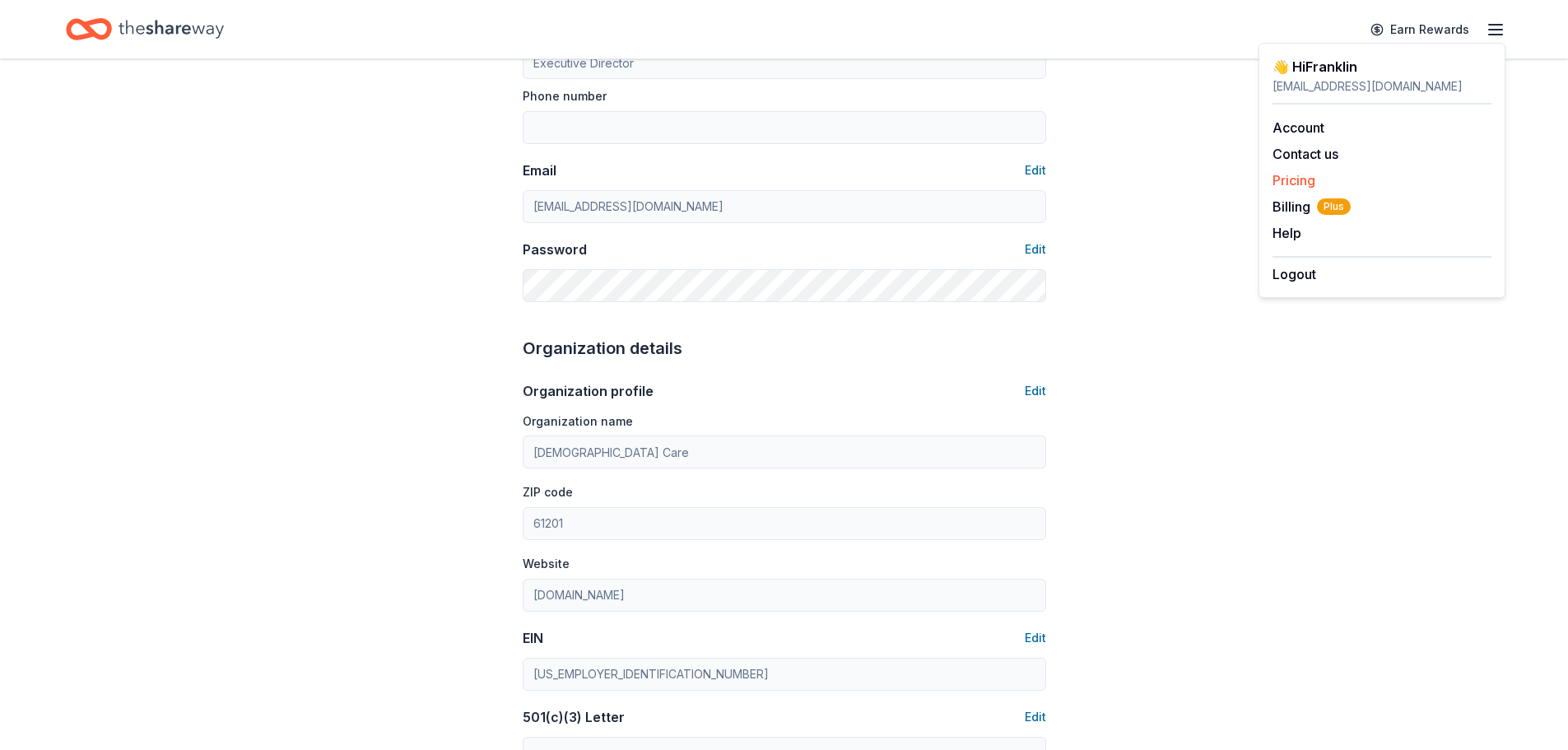
scroll to position [330, 0]
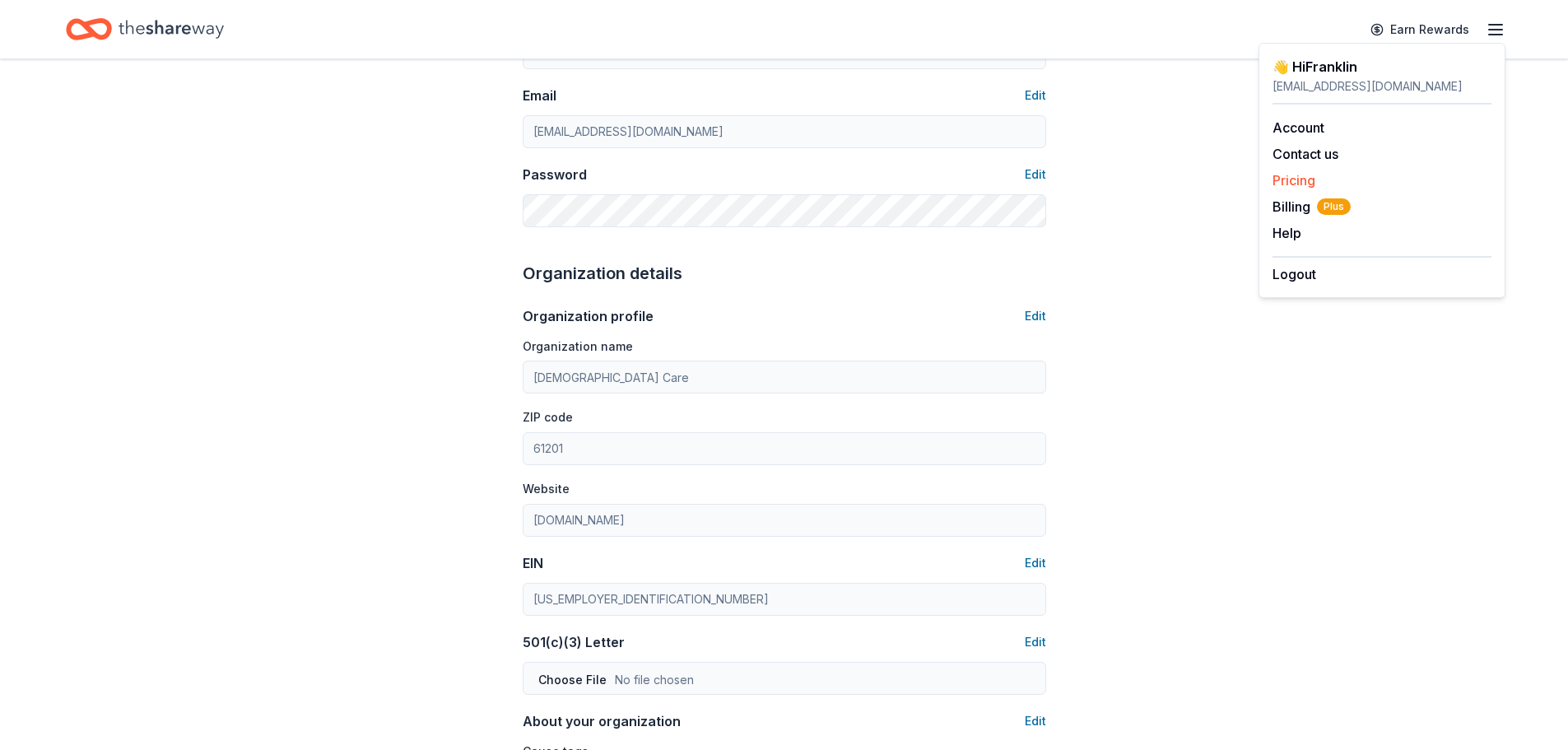
click at [1289, 181] on link "Pricing" at bounding box center [1294, 179] width 43 height 16
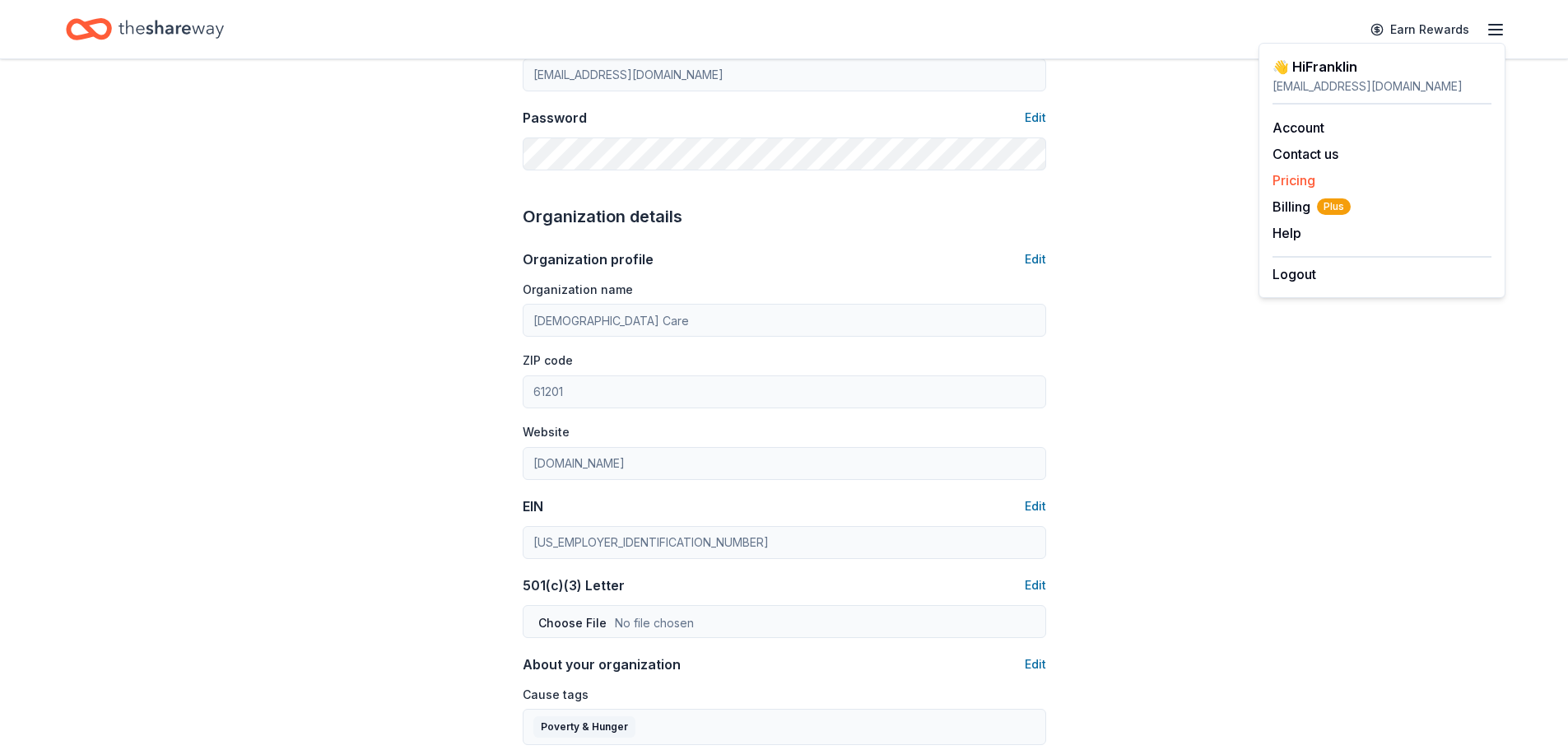
scroll to position [411, 0]
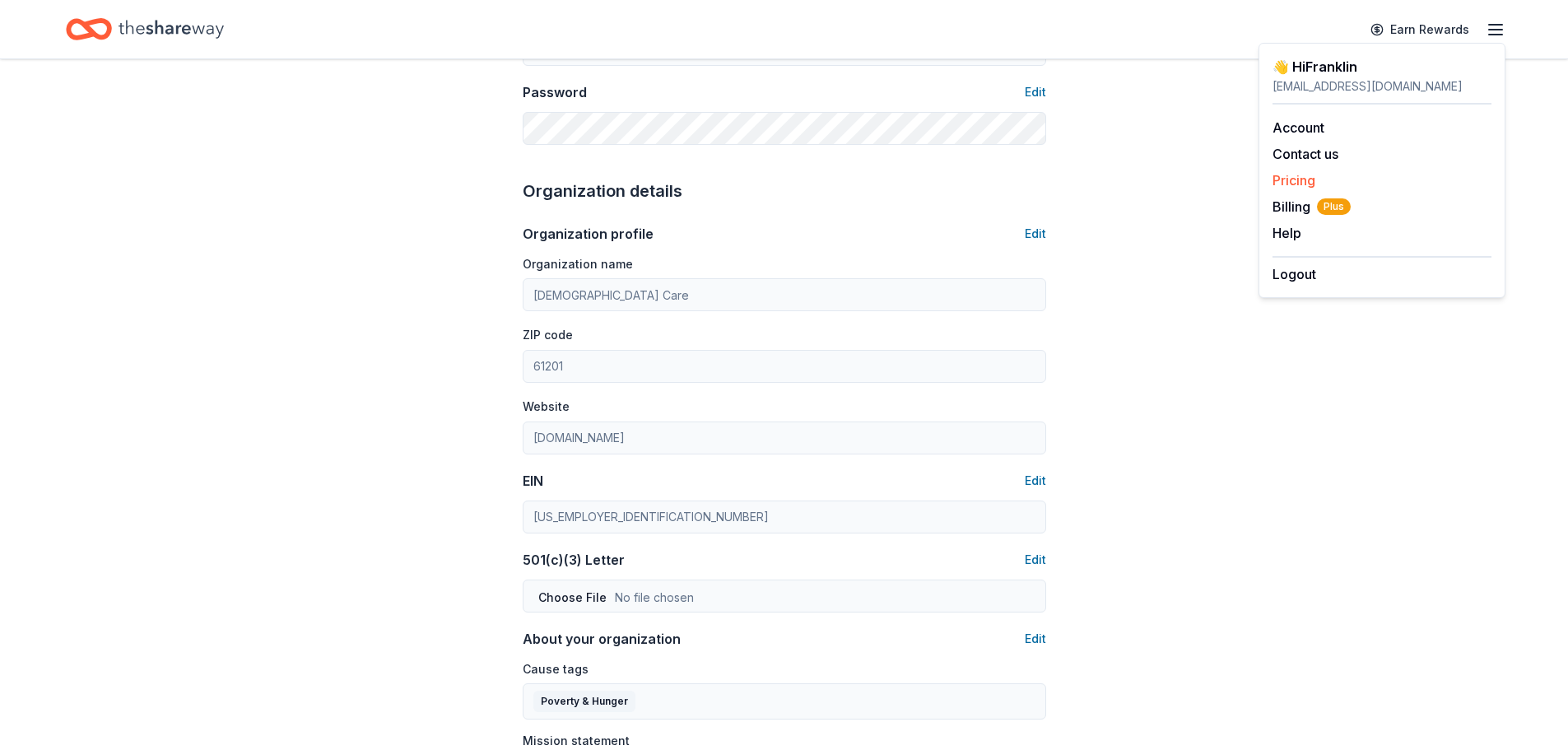
click at [1289, 181] on link "Pricing" at bounding box center [1294, 179] width 43 height 16
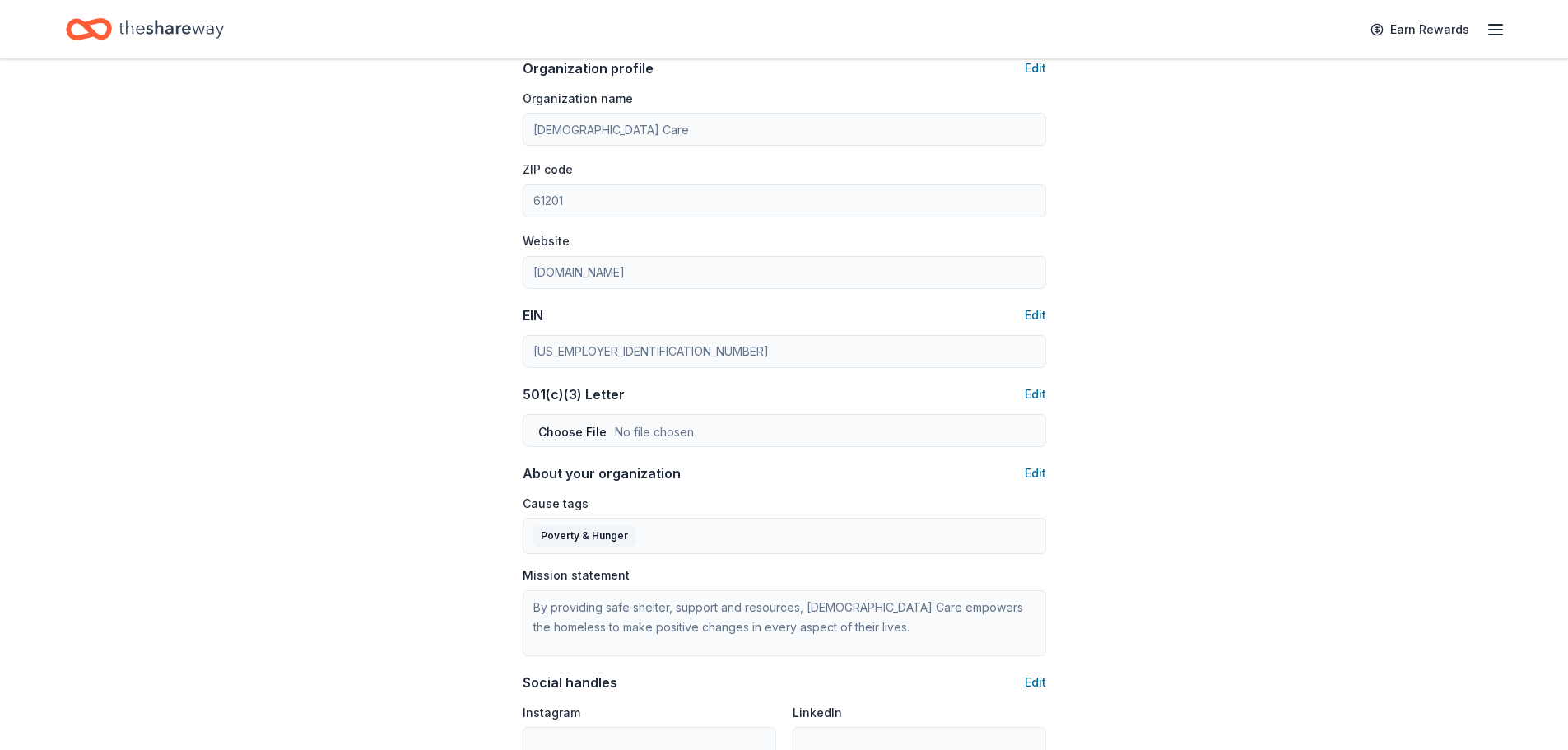
scroll to position [0, 0]
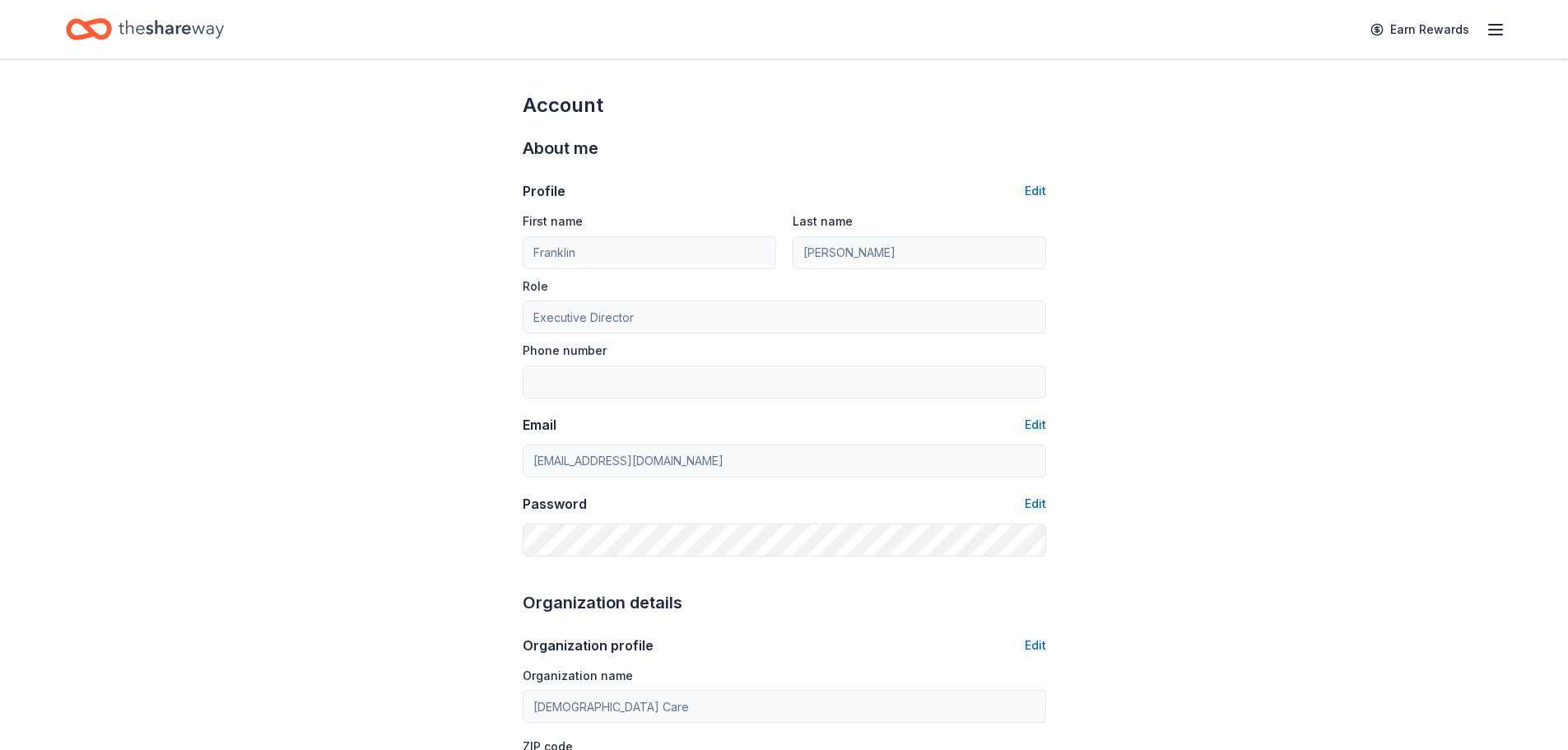
click at [1499, 32] on icon "button" at bounding box center [1495, 29] width 19 height 19
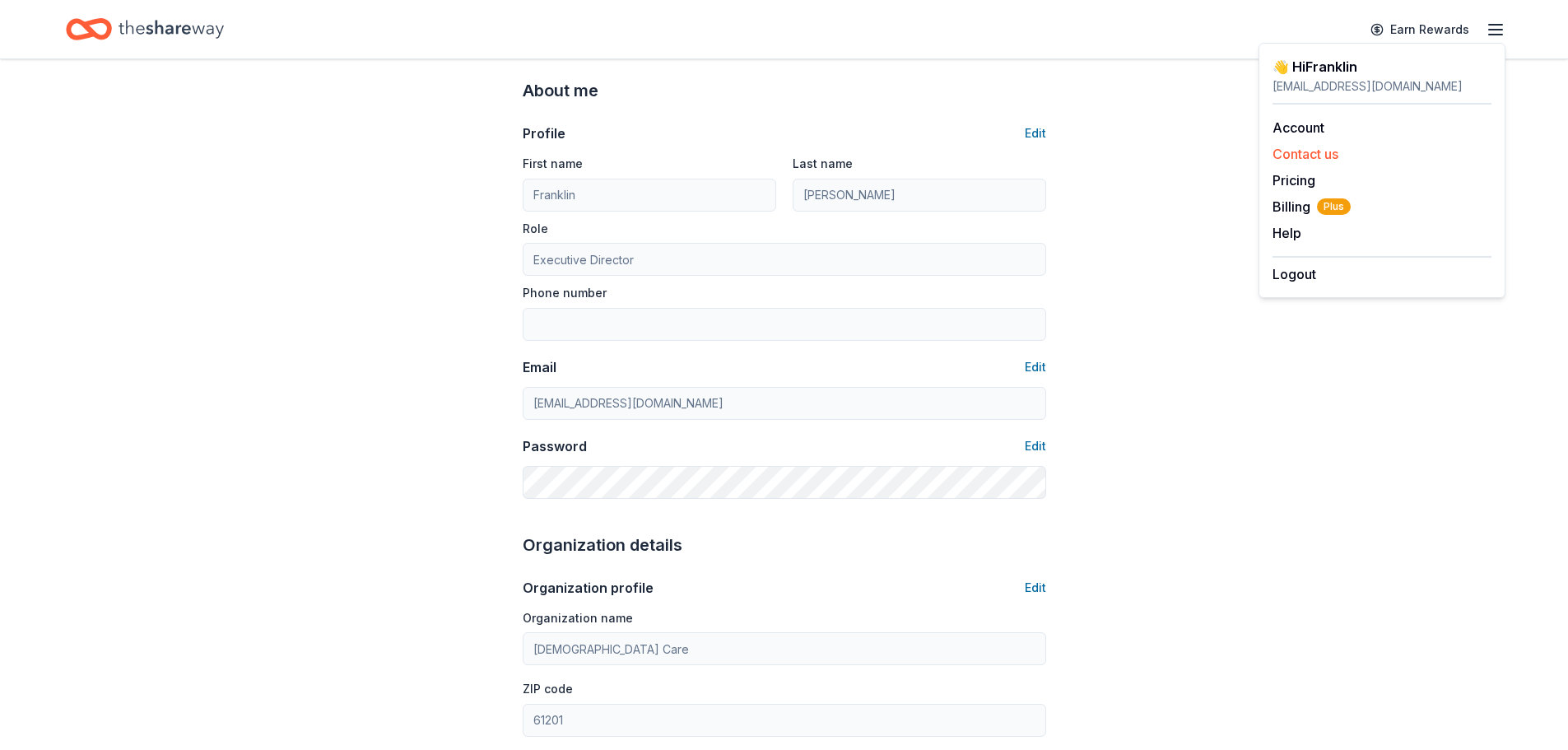
scroll to position [82, 0]
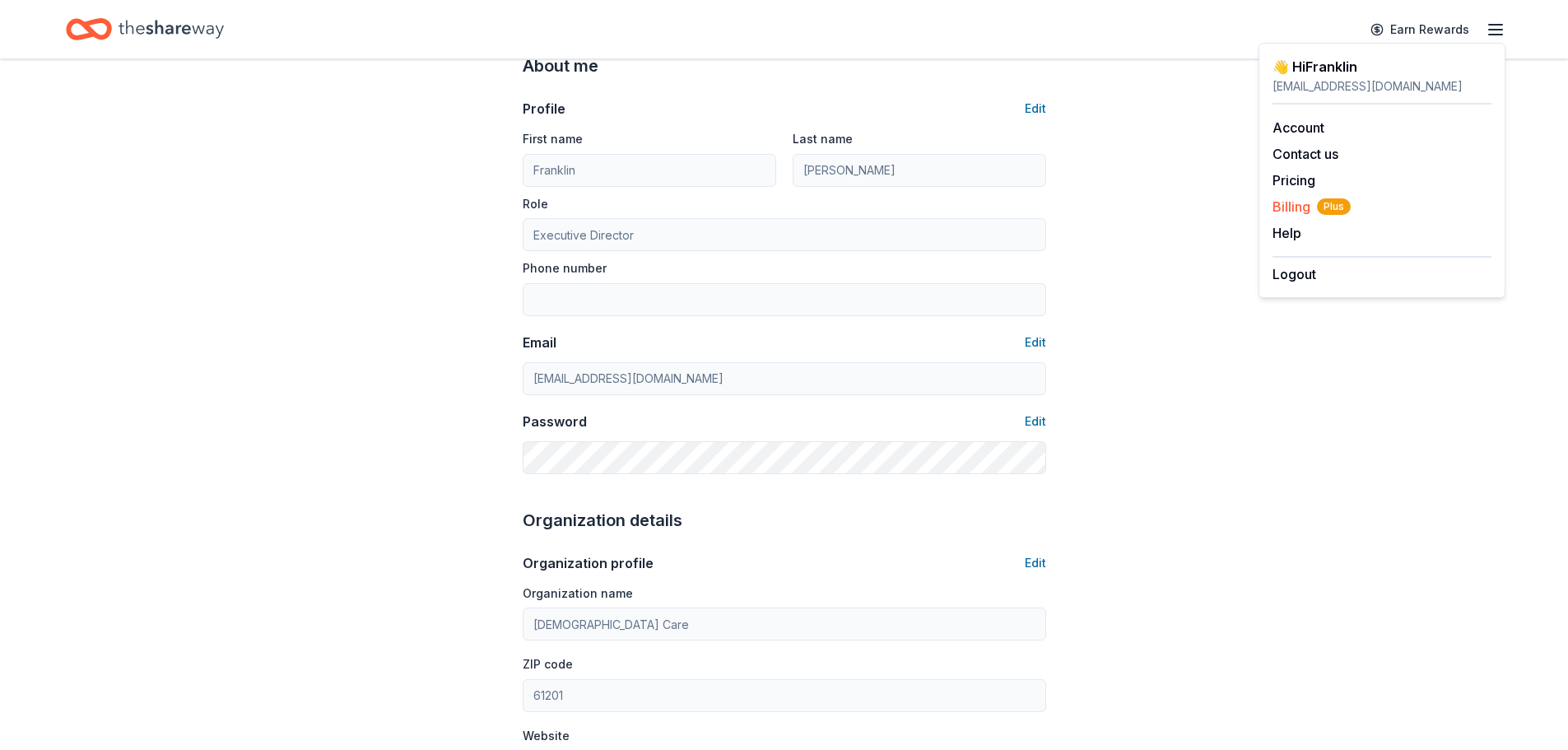
click at [1285, 211] on span "Billing Plus" at bounding box center [1311, 207] width 79 height 19
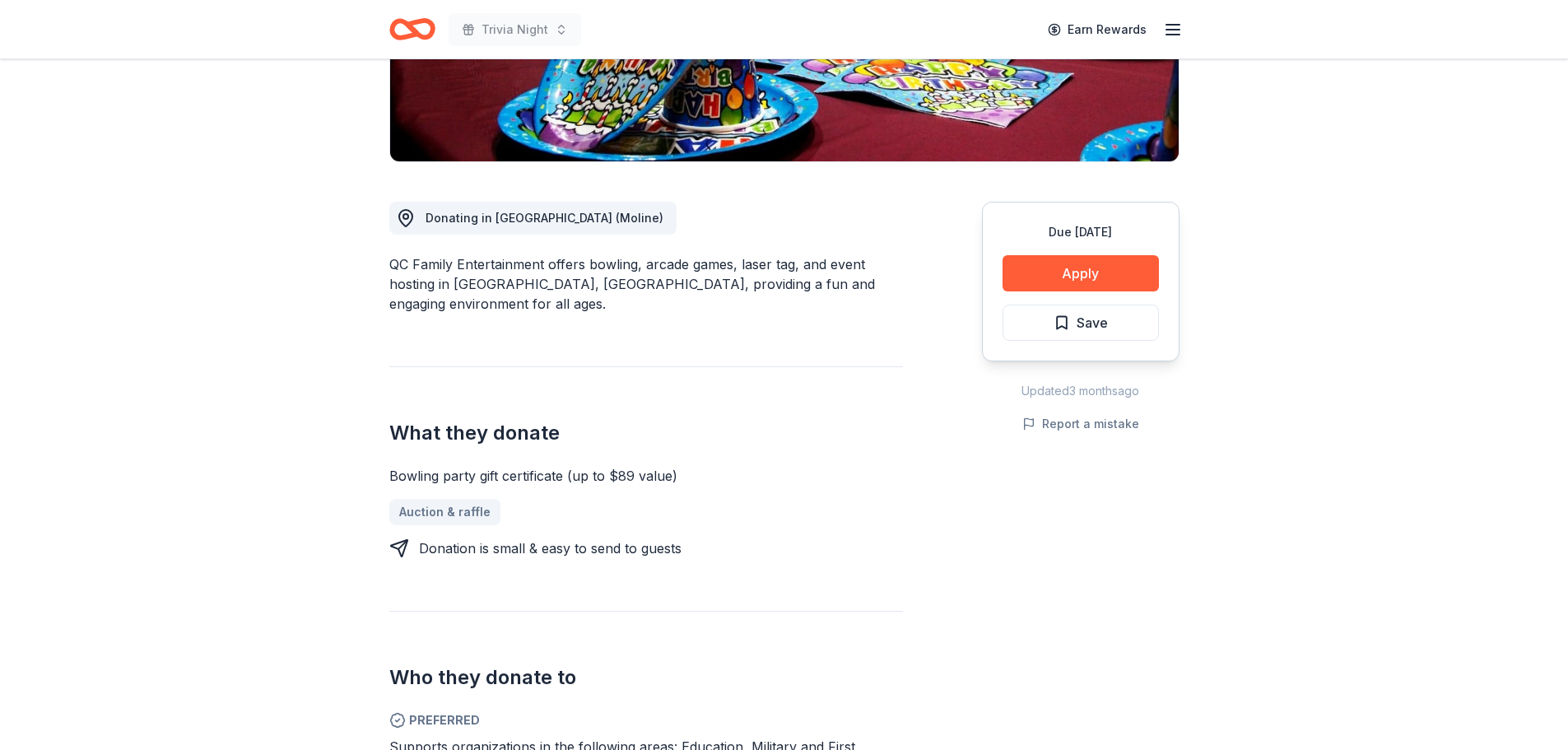
scroll to position [346, 0]
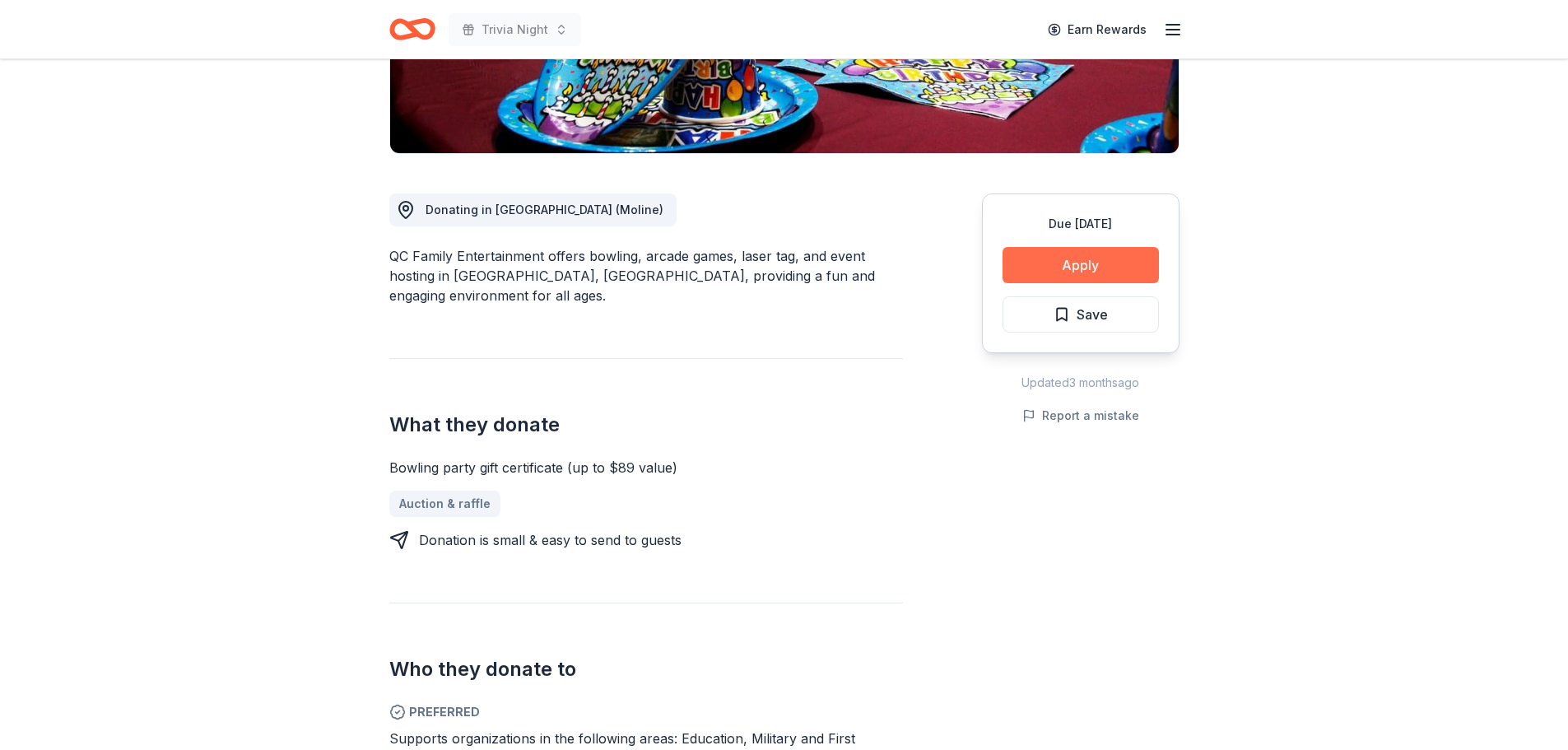
click at [1136, 261] on button "Apply" at bounding box center [1080, 265] width 156 height 36
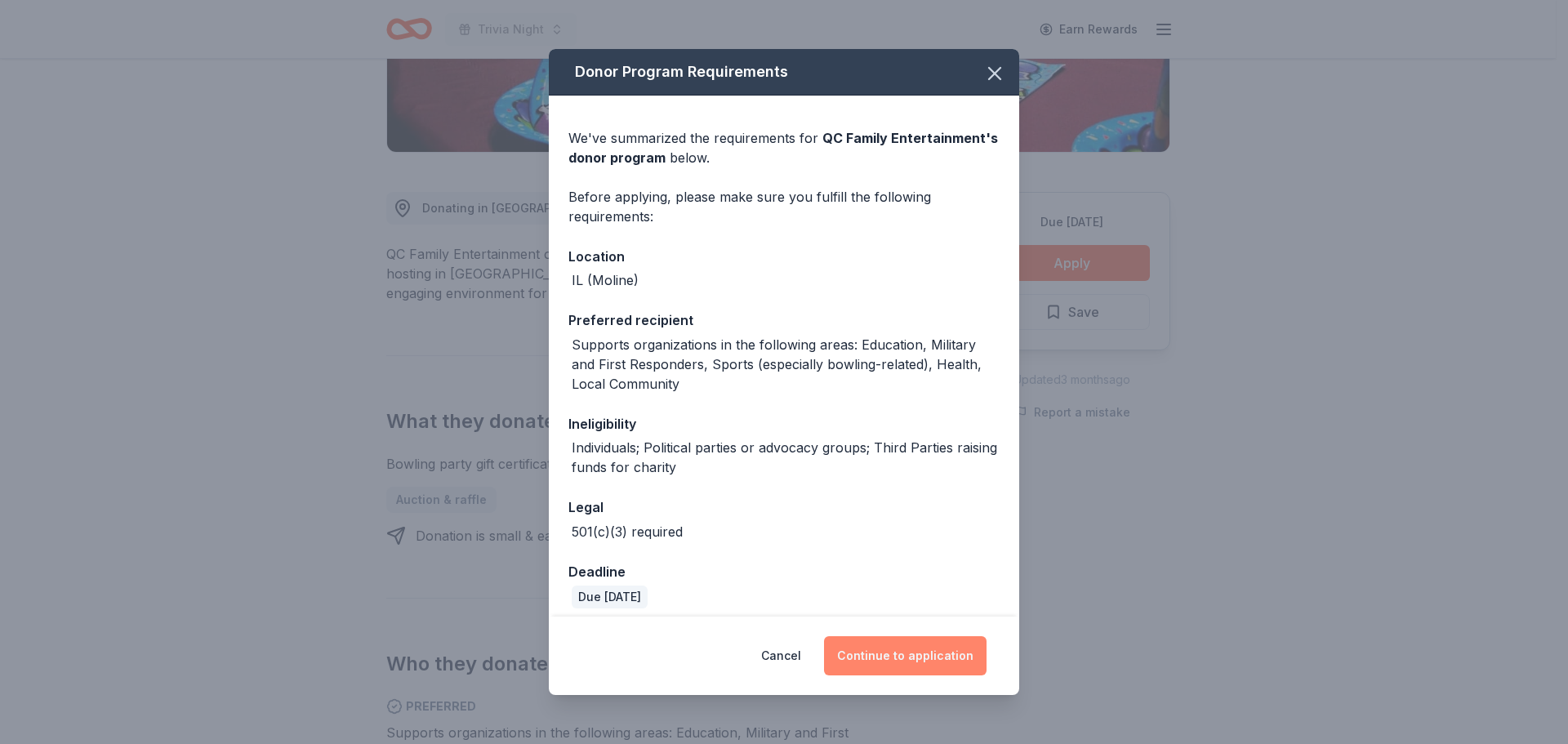
click at [878, 653] on button "Continue to application" at bounding box center [905, 655] width 163 height 39
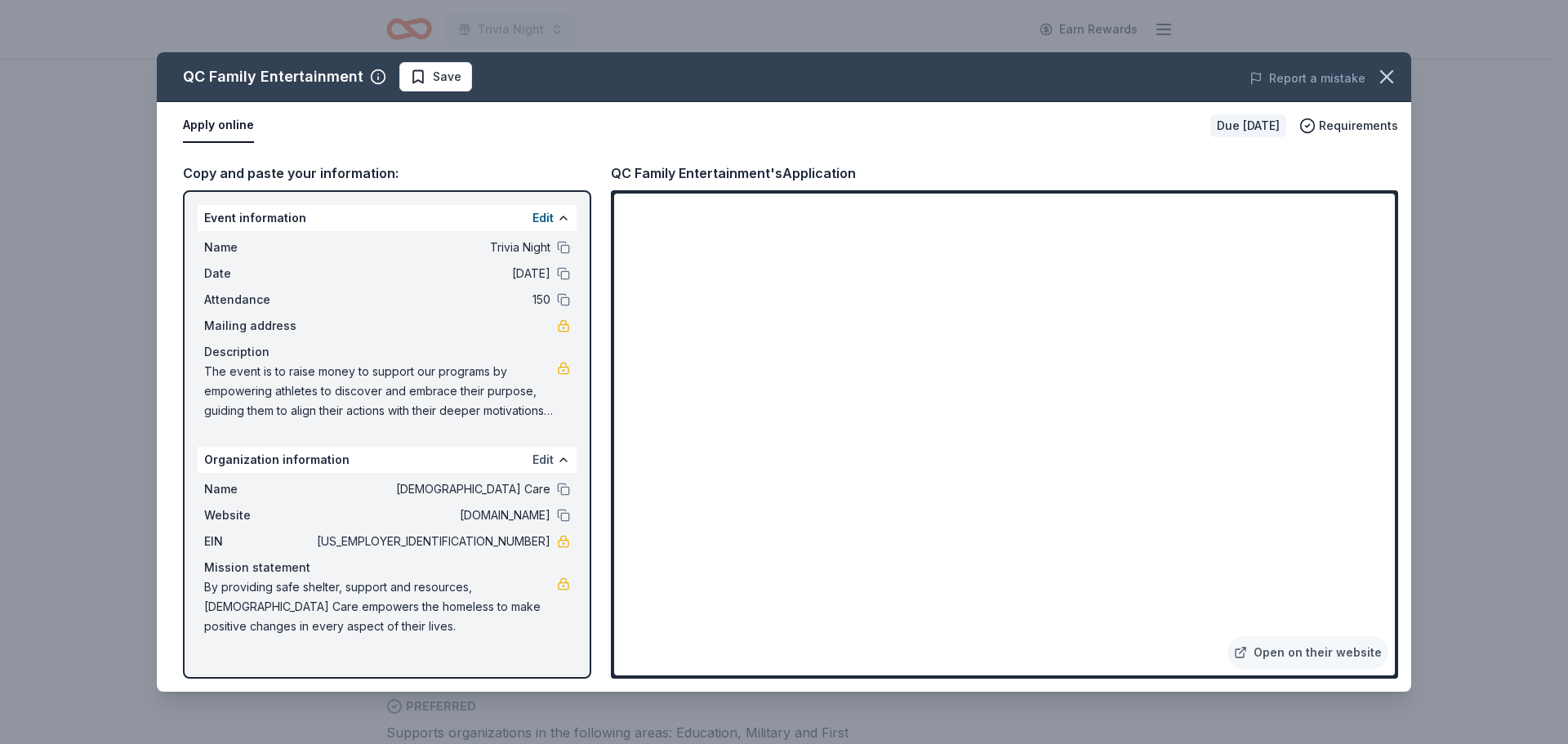
click at [547, 460] on button "Edit" at bounding box center [543, 460] width 21 height 19
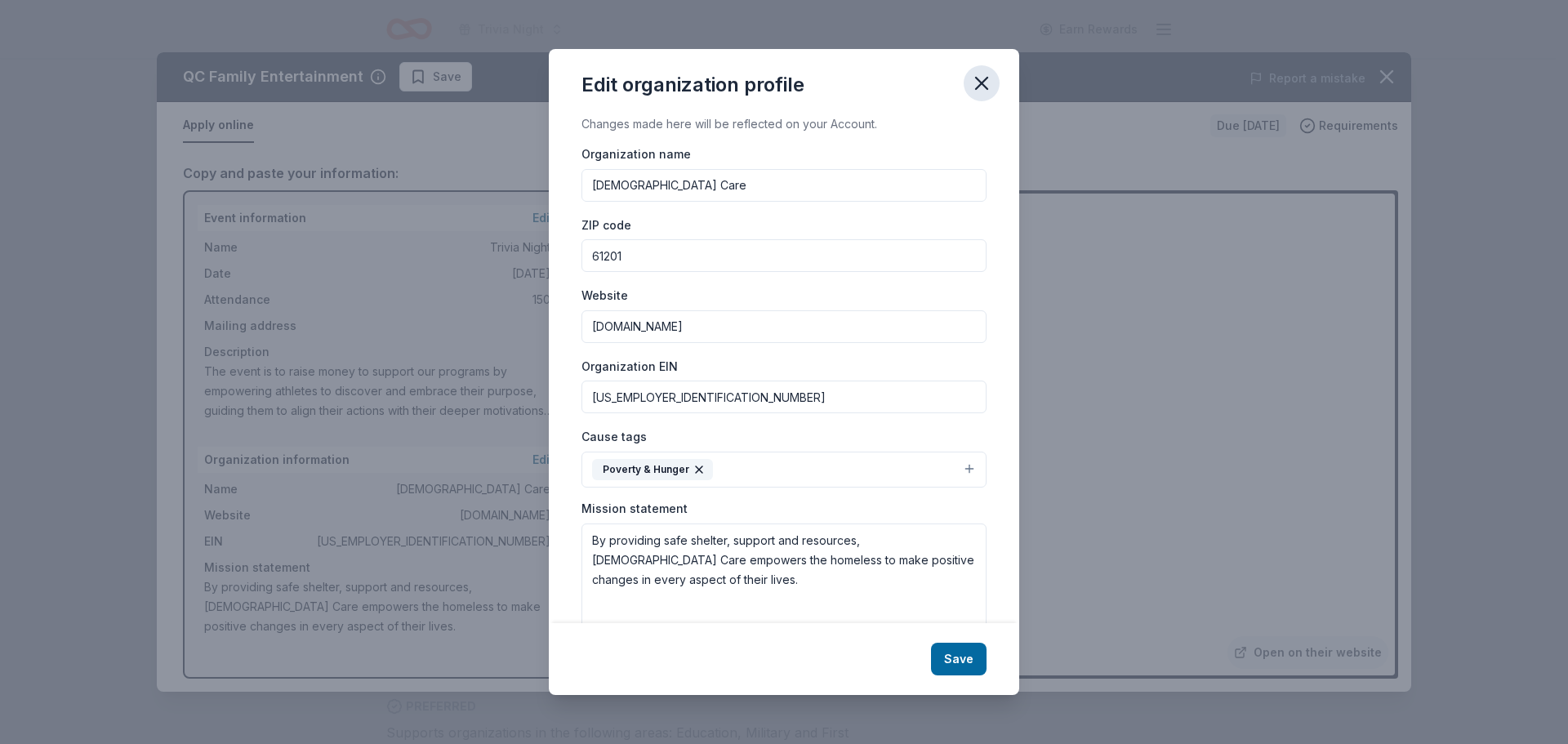
click at [982, 80] on icon "button" at bounding box center [982, 84] width 23 height 23
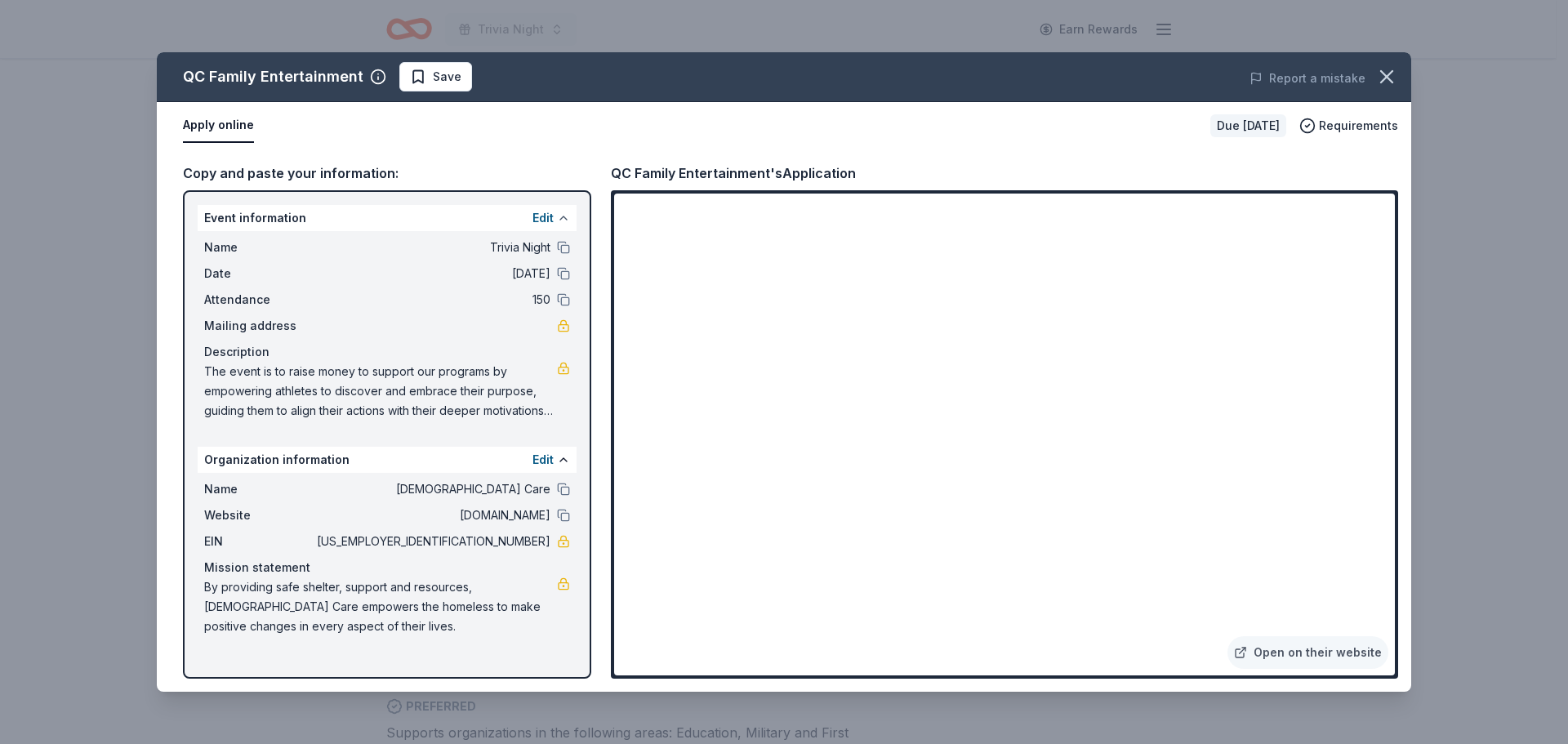
click at [560, 218] on button at bounding box center [564, 218] width 13 height 13
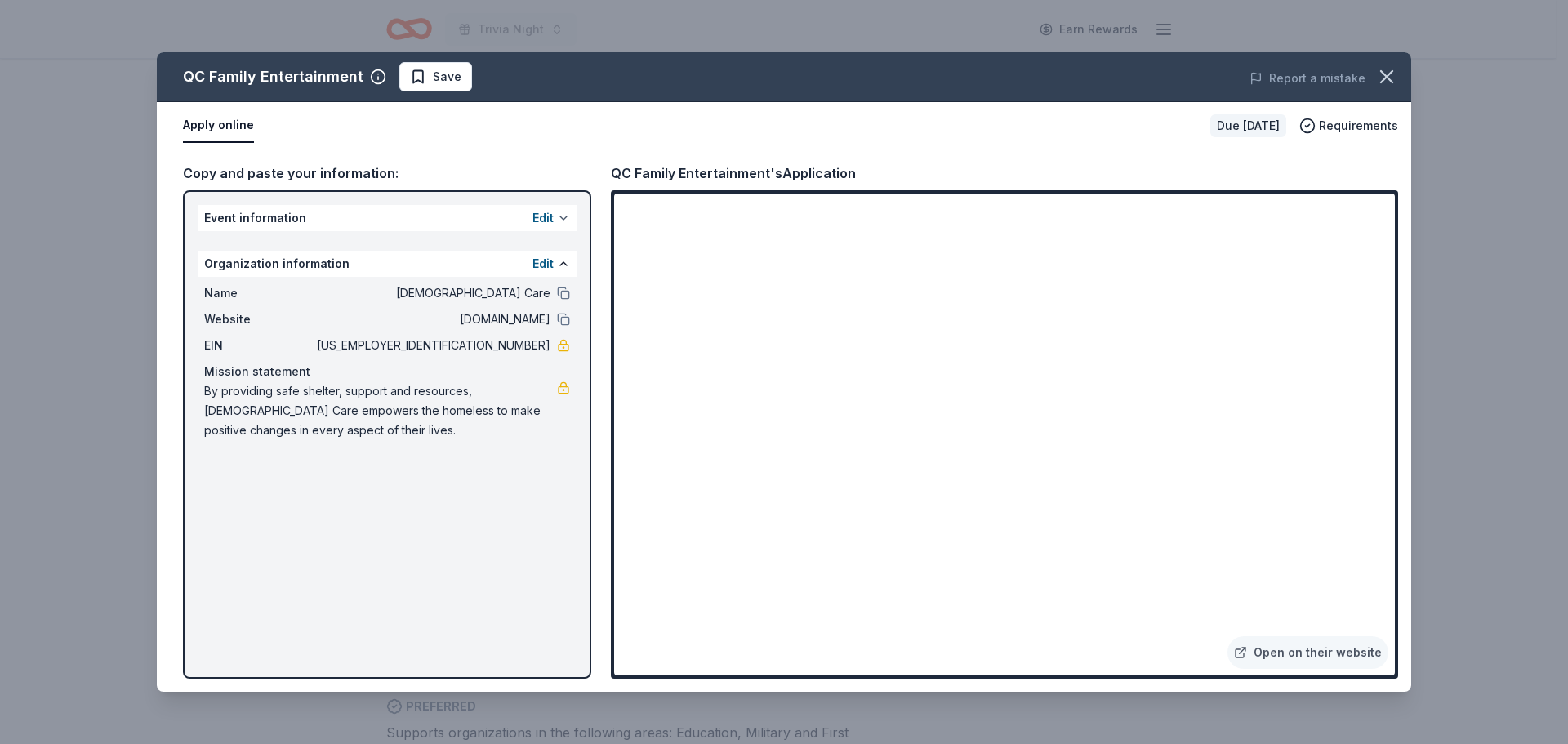
click at [562, 215] on button at bounding box center [564, 218] width 13 height 13
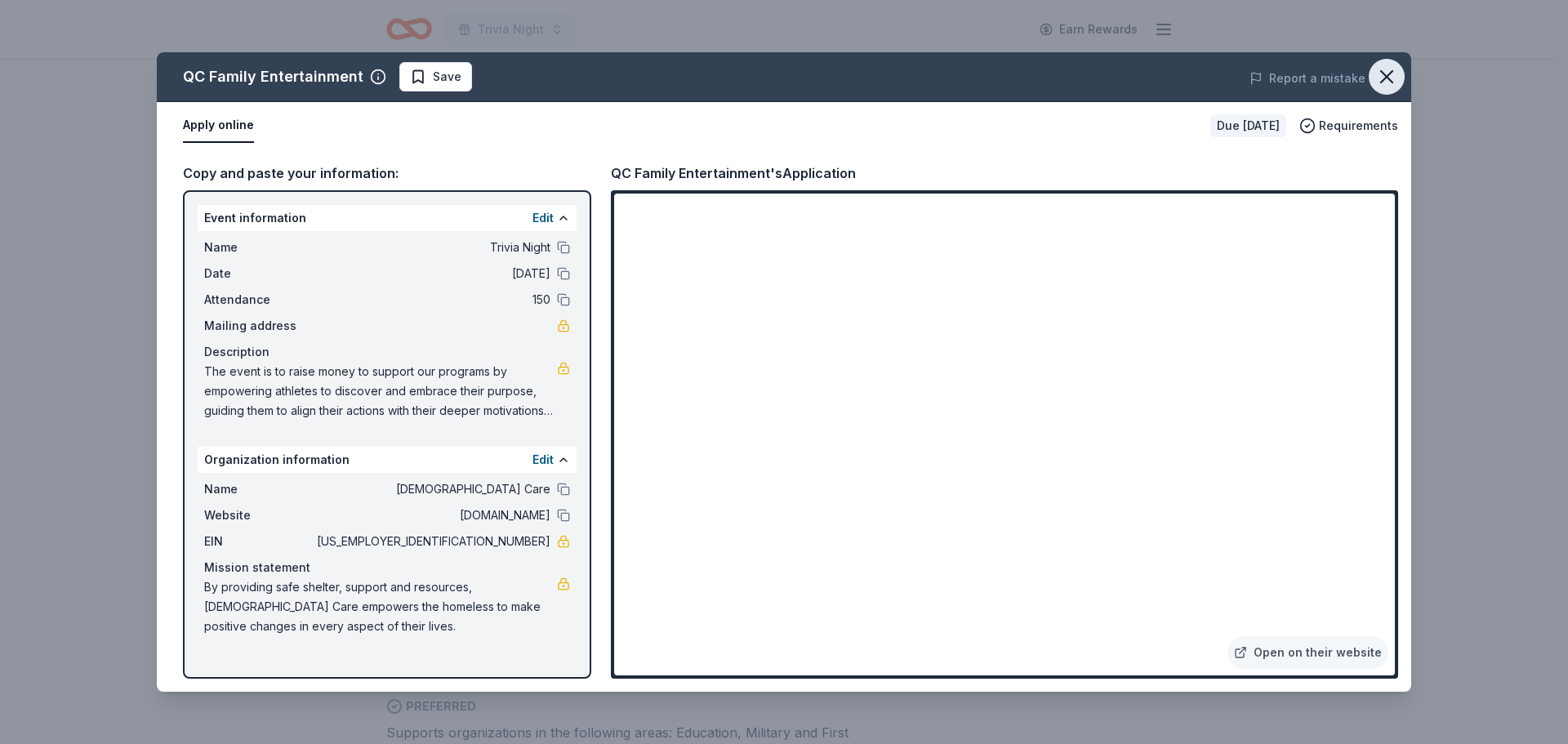
click at [1385, 75] on icon "button" at bounding box center [1387, 77] width 12 height 12
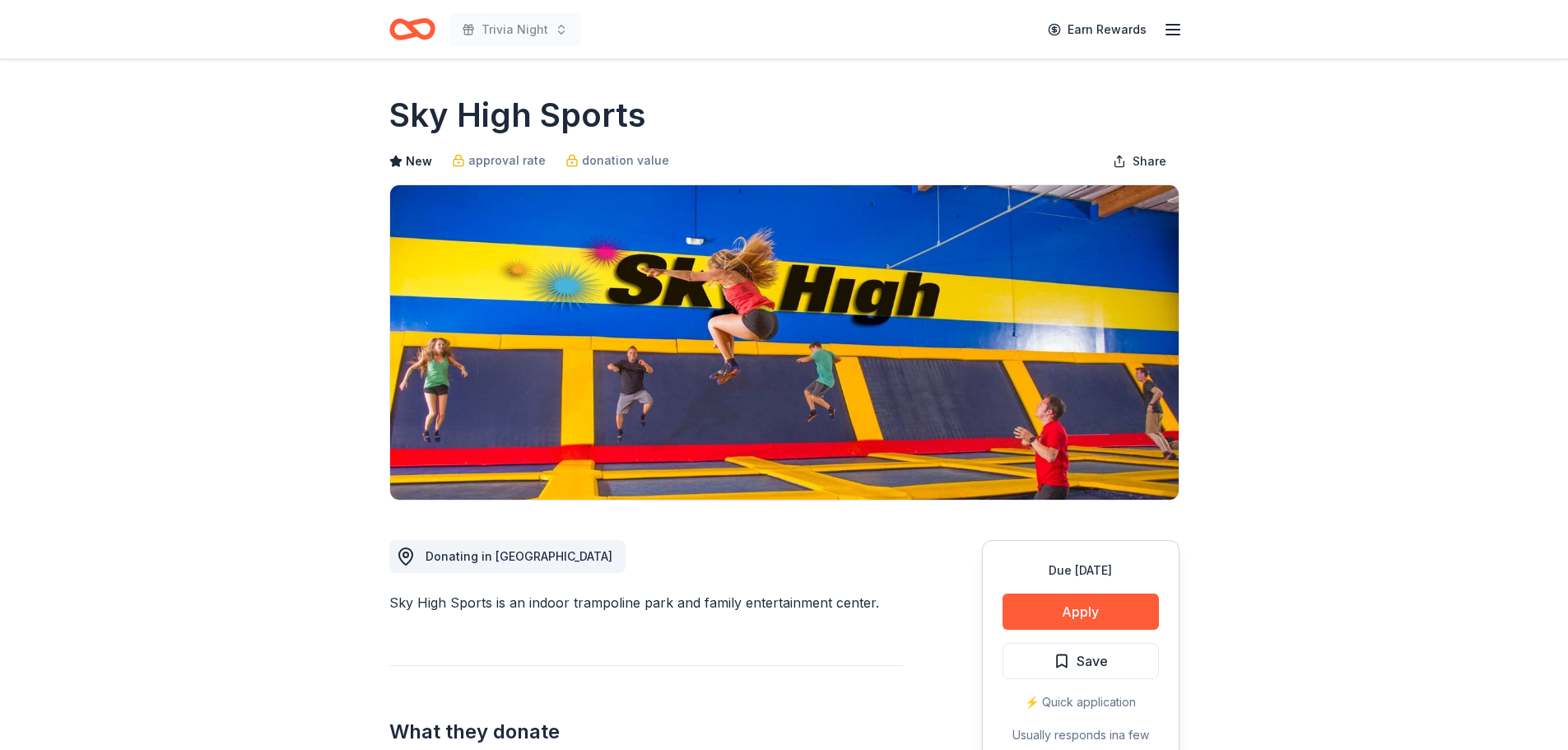
click at [457, 559] on span "Donating in IL" at bounding box center [519, 556] width 187 height 14
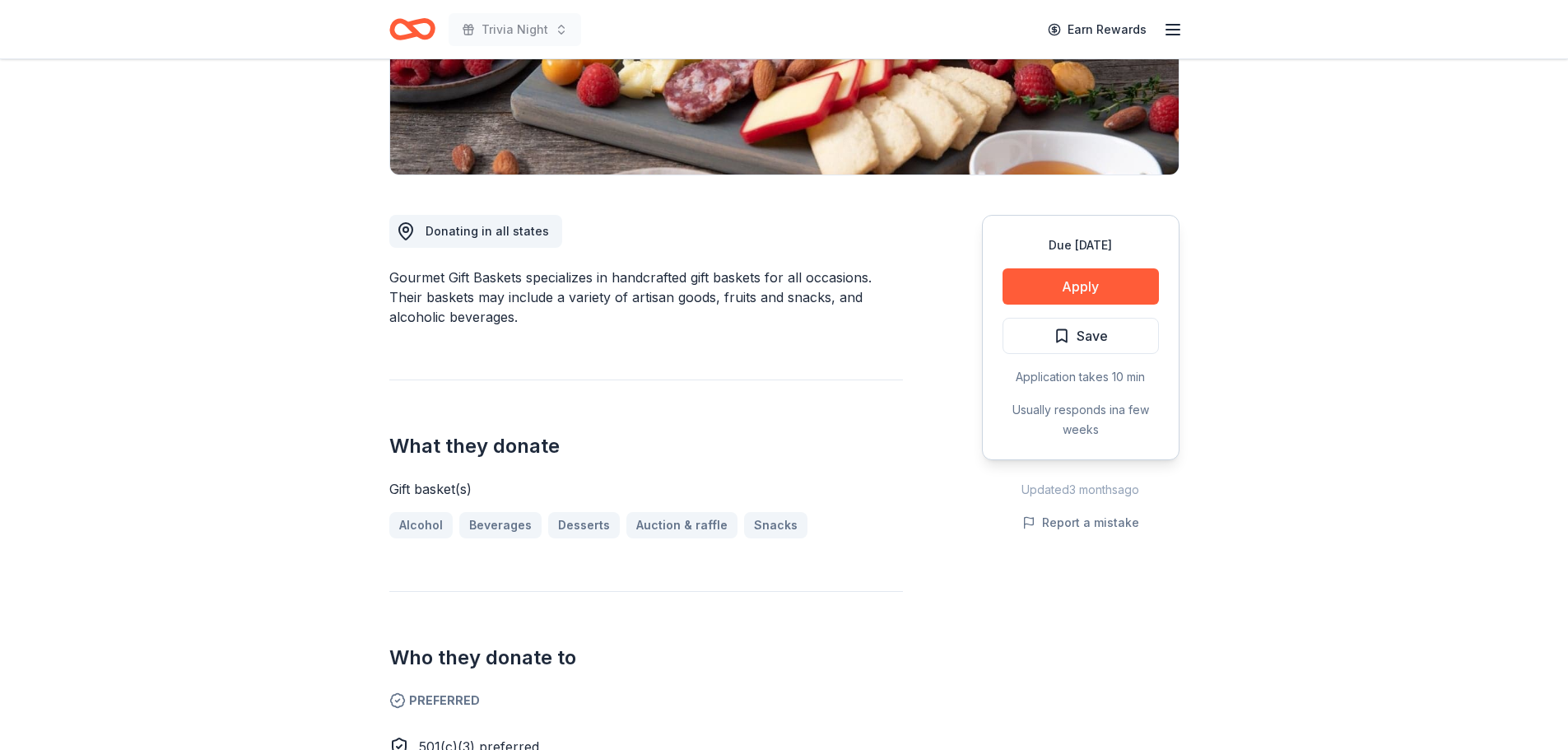
scroll to position [150, 0]
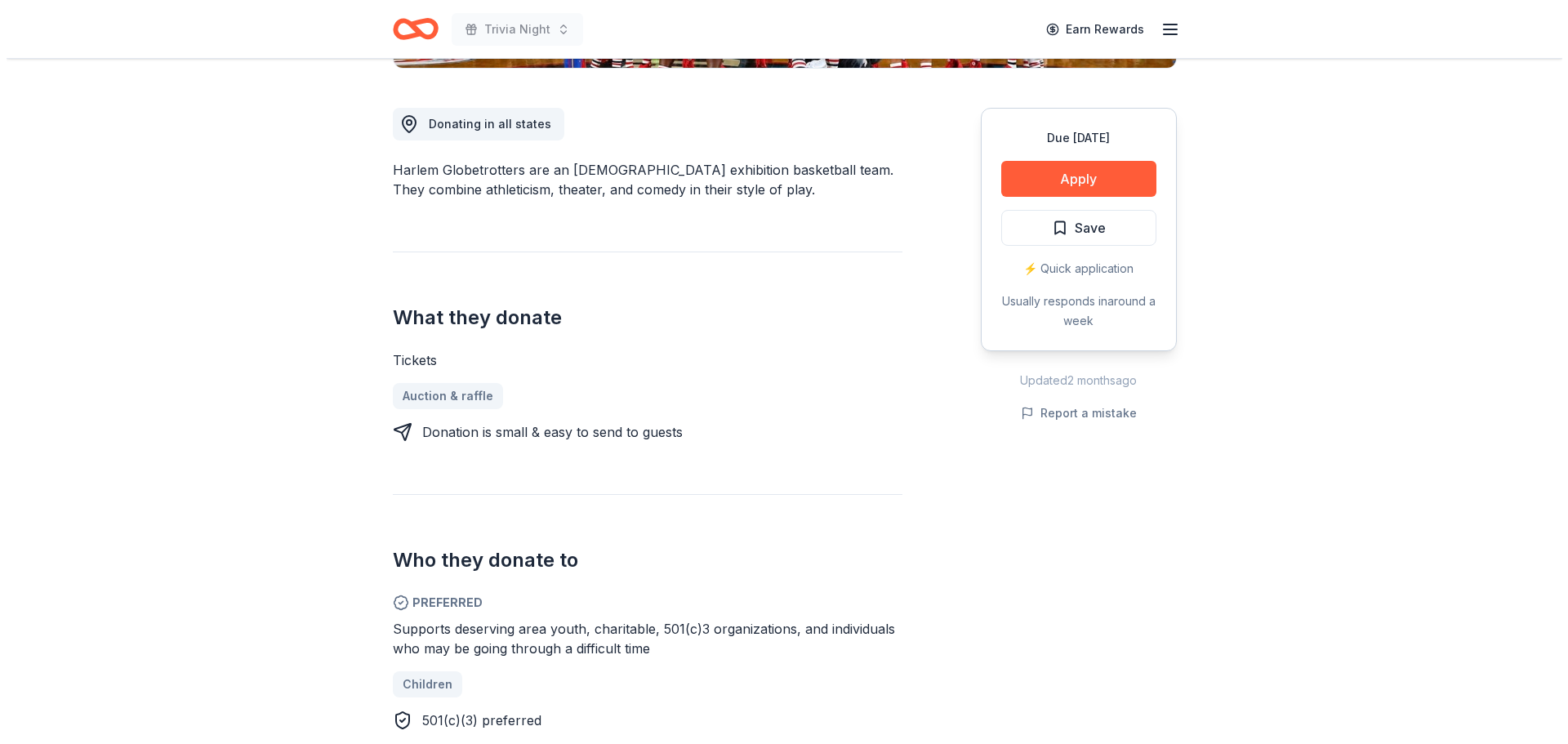
scroll to position [203, 0]
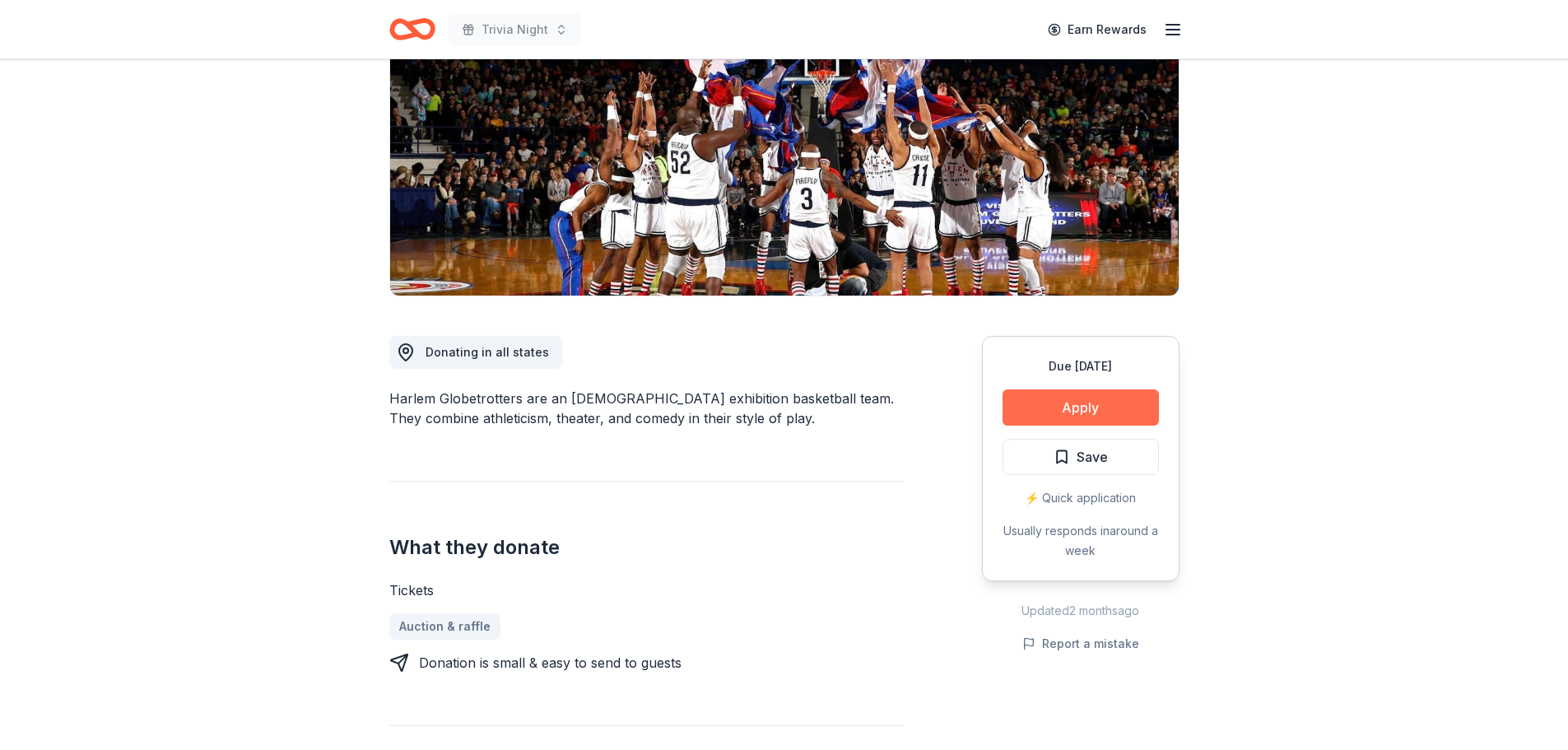
click at [1090, 399] on button "Apply" at bounding box center [1080, 408] width 156 height 36
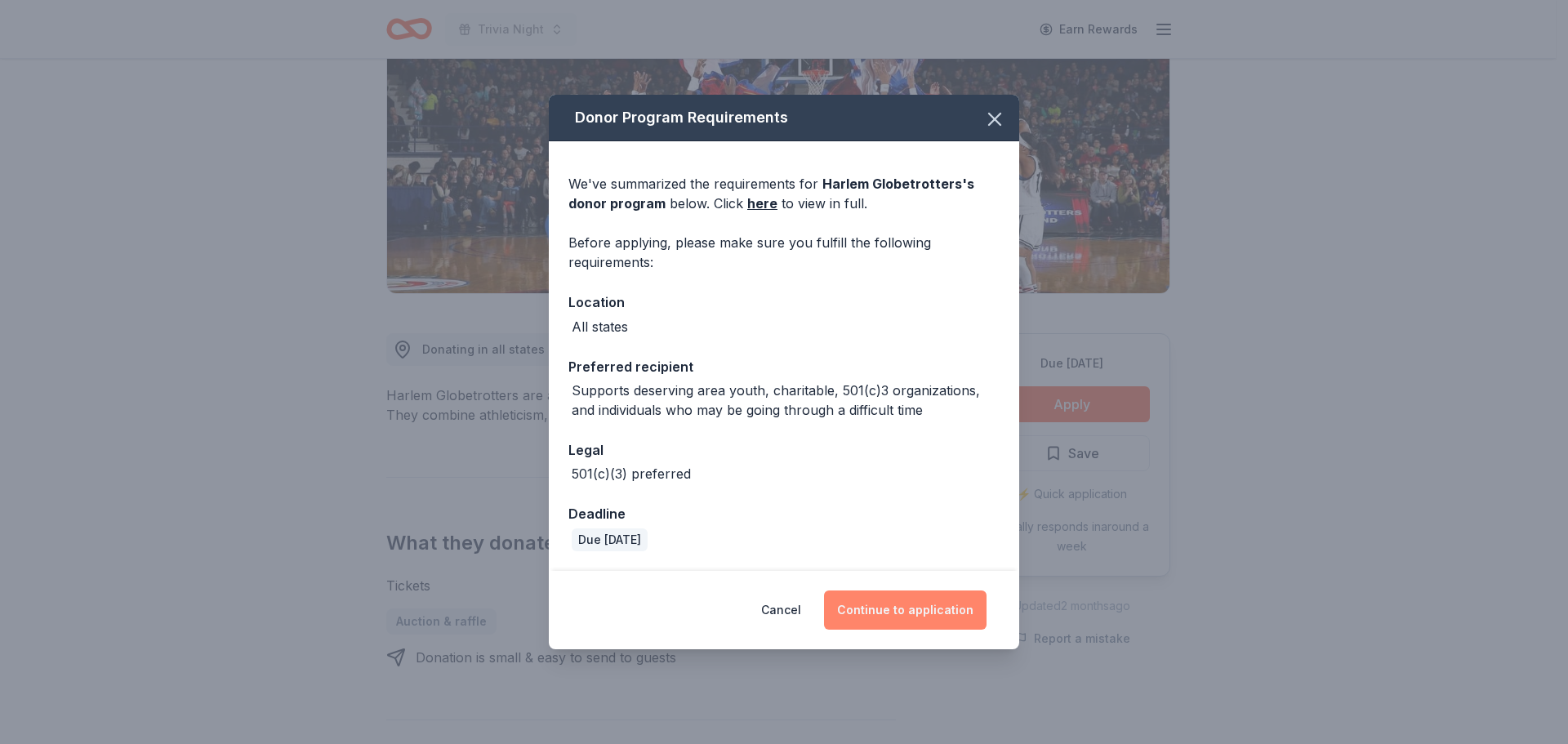
click at [928, 614] on button "Continue to application" at bounding box center [905, 610] width 163 height 39
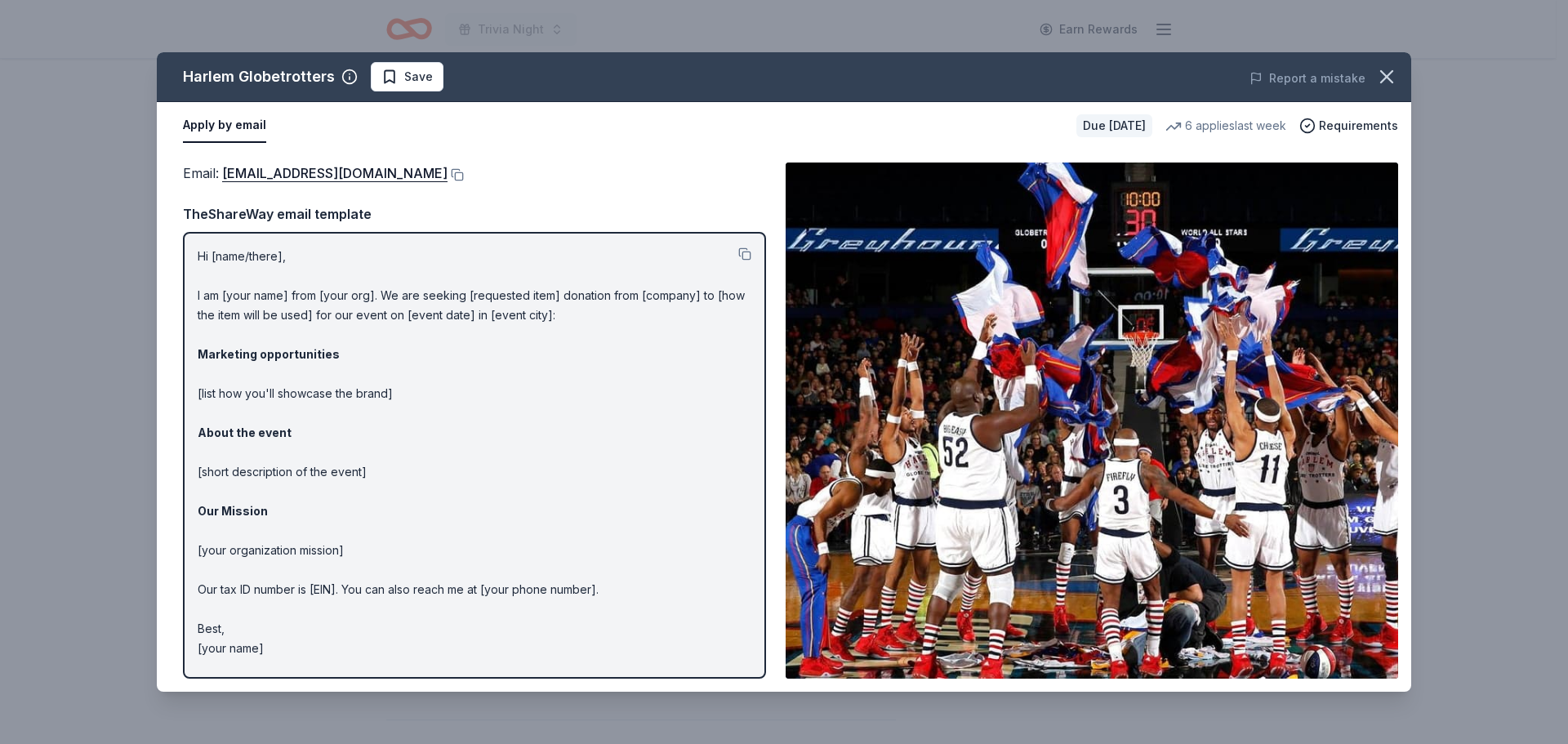
click at [221, 116] on button "Apply by email" at bounding box center [224, 126] width 84 height 35
click at [222, 122] on button "Apply by email" at bounding box center [224, 126] width 84 height 35
click at [748, 256] on button at bounding box center [745, 254] width 13 height 13
click at [1337, 119] on span "Requirements" at bounding box center [1358, 126] width 79 height 19
